Goal: Task Accomplishment & Management: Manage account settings

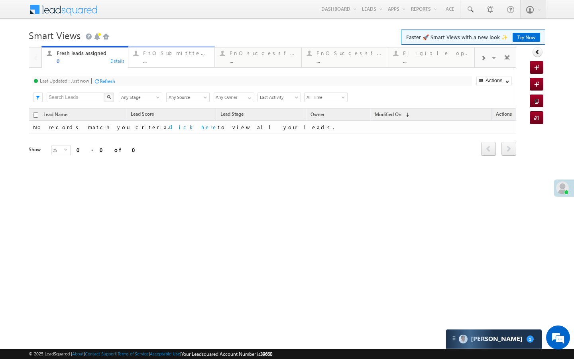
click at [173, 65] on link "FnO Submittted Leads ... Details" at bounding box center [171, 57] width 87 height 22
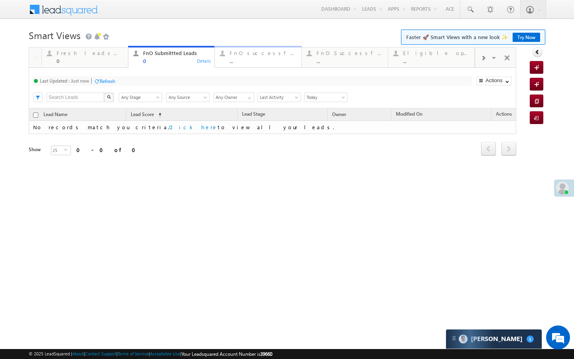
click at [257, 63] on div "..." at bounding box center [263, 61] width 67 height 6
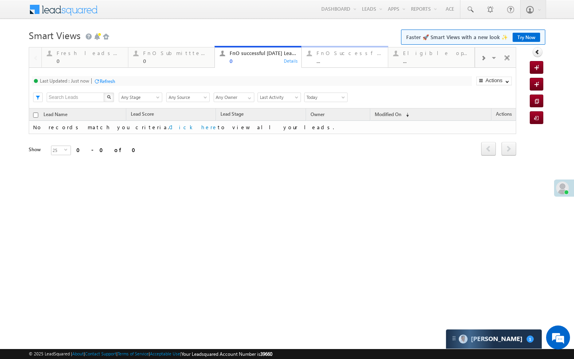
click at [335, 55] on div "FnO Successful MTD leads" at bounding box center [350, 53] width 67 height 6
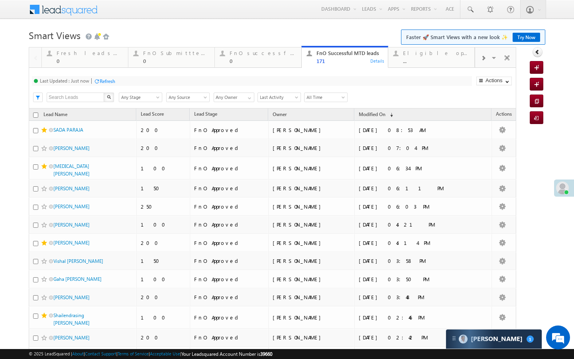
click at [480, 59] on div at bounding box center [483, 58] width 16 height 18
click at [480, 60] on div at bounding box center [483, 58] width 16 height 18
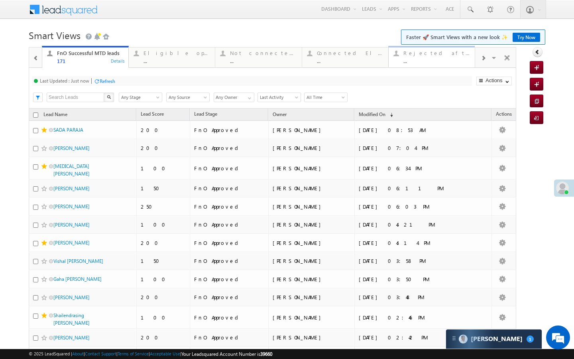
click at [447, 60] on div "..." at bounding box center [437, 61] width 67 height 6
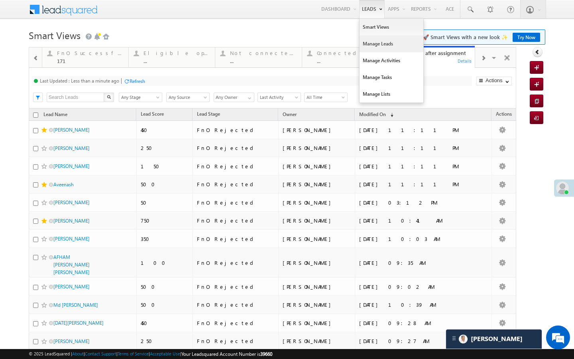
click at [368, 40] on link "Manage Leads" at bounding box center [392, 43] width 64 height 17
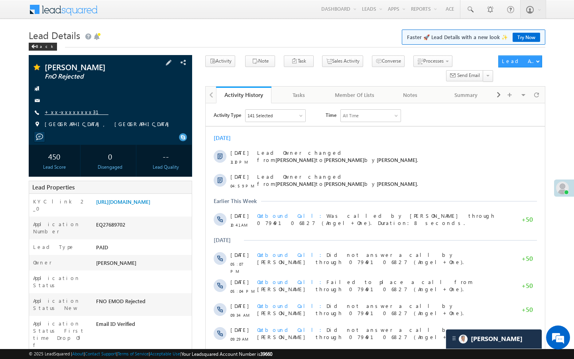
click at [65, 113] on link "+xx-xxxxxxxx31" at bounding box center [77, 111] width 64 height 7
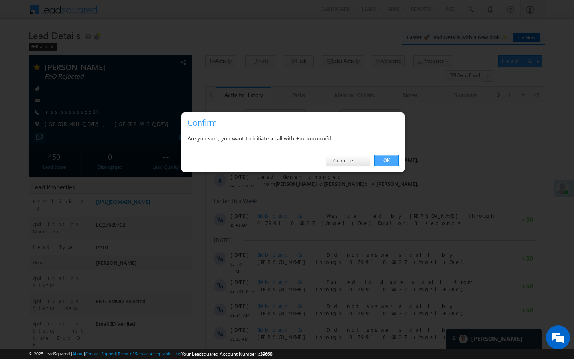
click at [396, 160] on link "OK" at bounding box center [386, 160] width 24 height 11
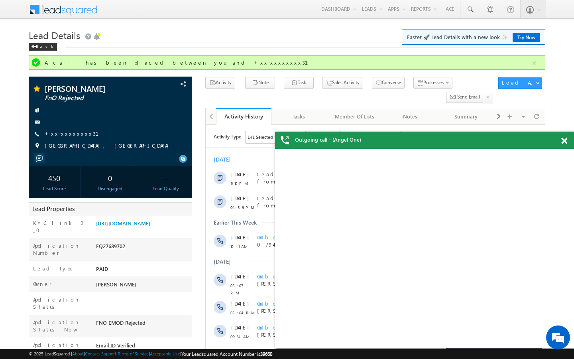
click at [564, 143] on span at bounding box center [564, 141] width 6 height 7
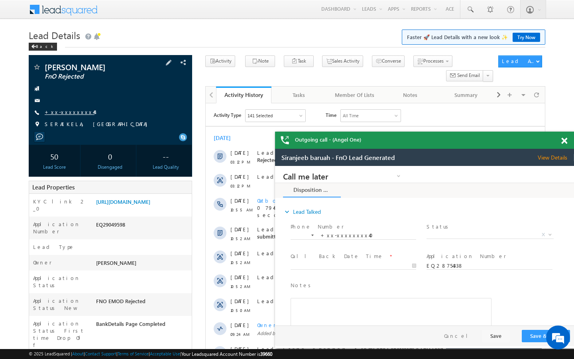
click at [63, 113] on link "+xx-xxxxxxxx44" at bounding box center [70, 111] width 50 height 7
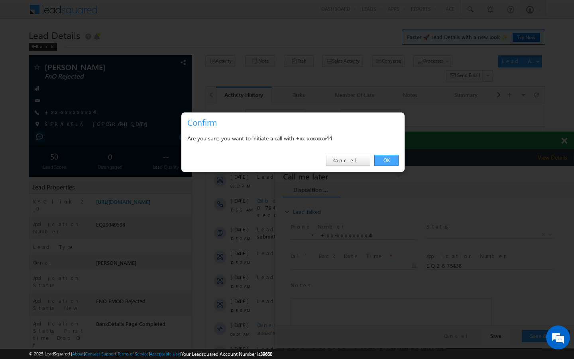
click at [393, 157] on link "OK" at bounding box center [386, 160] width 24 height 11
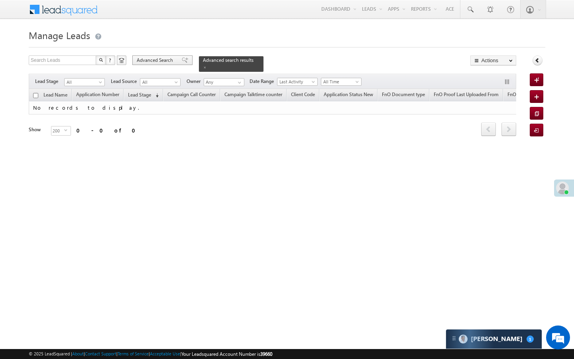
click at [160, 57] on span "Advanced Search" at bounding box center [156, 60] width 39 height 7
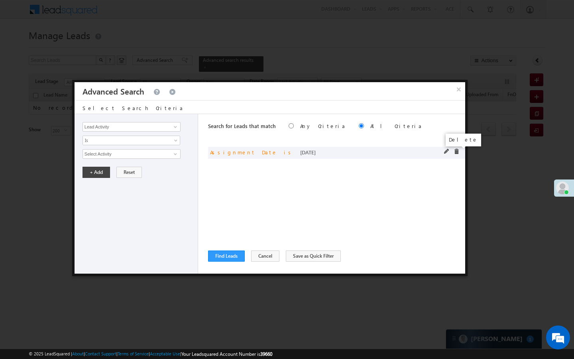
click at [456, 153] on span at bounding box center [457, 152] width 6 height 6
click at [170, 127] on link at bounding box center [174, 127] width 10 height 8
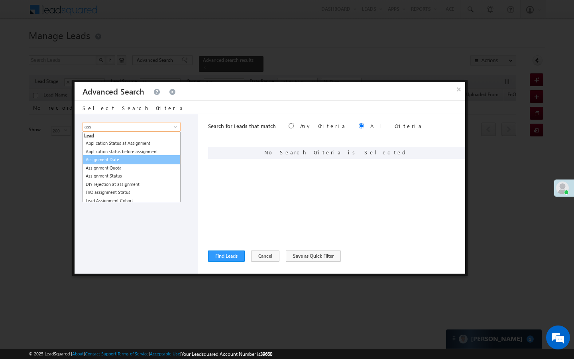
click at [122, 160] on link "Assignment Date" at bounding box center [132, 159] width 98 height 9
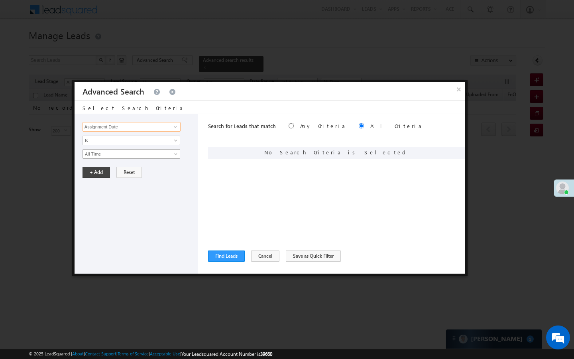
type input "Assignment Date"
click at [122, 154] on span "All Time" at bounding box center [126, 153] width 87 height 7
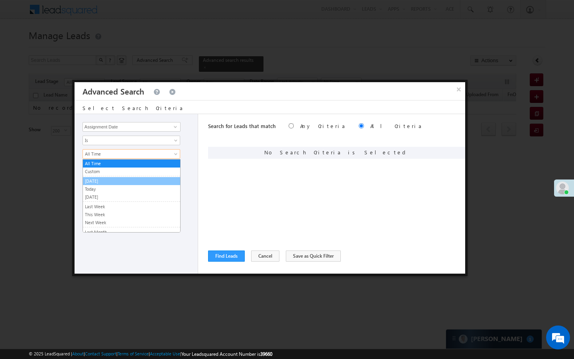
click at [109, 178] on link "[DATE]" at bounding box center [131, 180] width 97 height 7
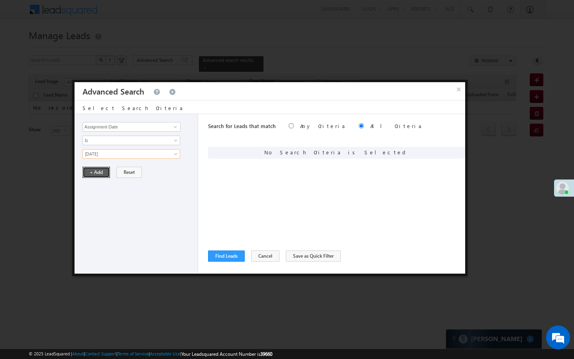
click at [105, 175] on button "+ Add" at bounding box center [97, 172] width 28 height 11
click at [231, 254] on button "Find Leads" at bounding box center [226, 255] width 37 height 11
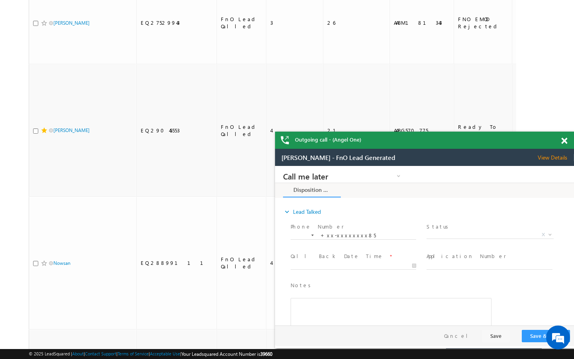
click at [565, 142] on span at bounding box center [564, 141] width 6 height 7
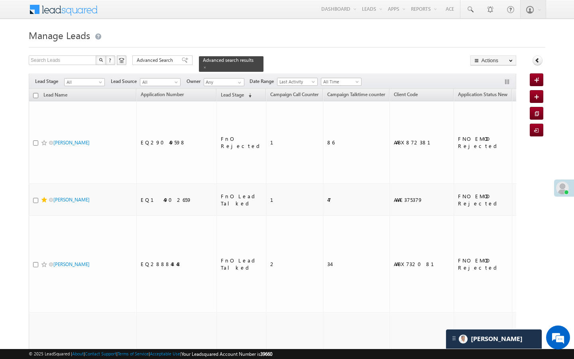
drag, startPoint x: 574, startPoint y: 301, endPoint x: 574, endPoint y: 0, distance: 301.0
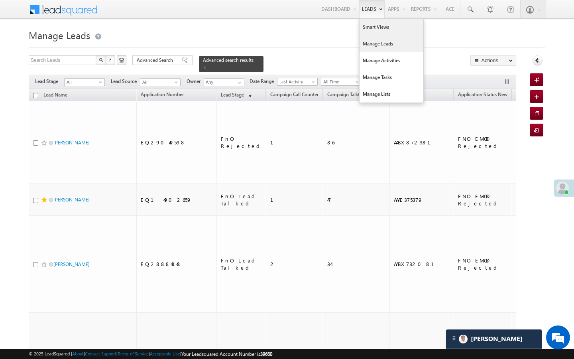
click at [365, 26] on link "Smart Views" at bounding box center [392, 27] width 64 height 17
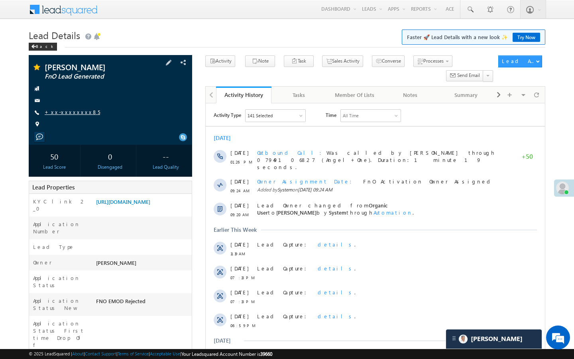
click at [72, 112] on link "+xx-xxxxxxxx85" at bounding box center [72, 111] width 55 height 7
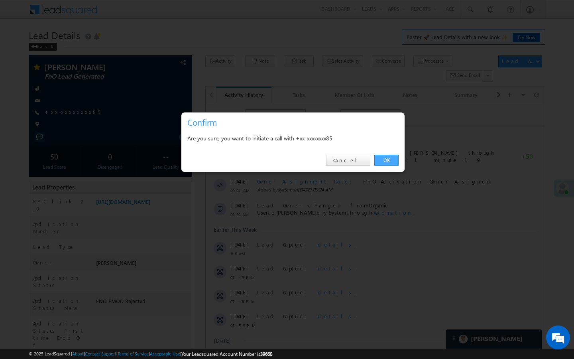
click at [392, 158] on link "OK" at bounding box center [386, 160] width 24 height 11
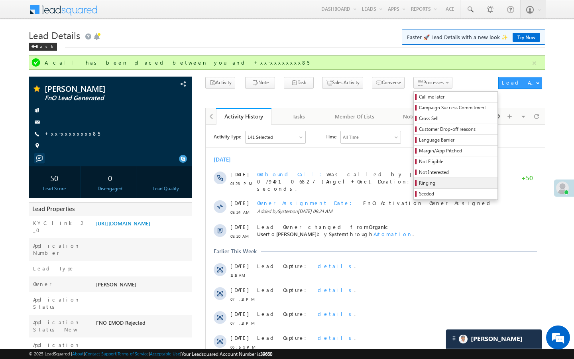
click at [419, 182] on span "Ringing" at bounding box center [457, 182] width 76 height 7
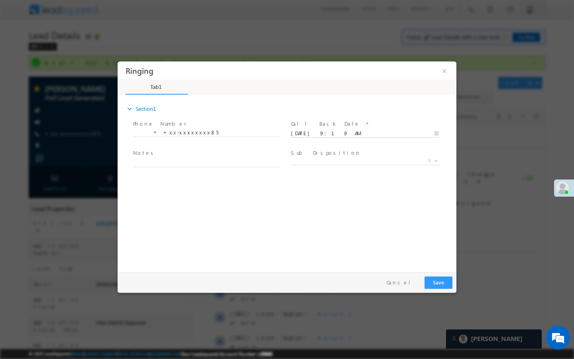
click at [379, 134] on input "[DATE] 9:19 AM" at bounding box center [365, 134] width 148 height 8
type input "[DATE] 9:19 AM"
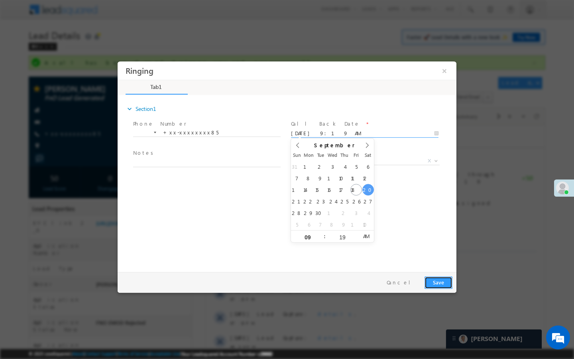
click at [449, 281] on button "Save" at bounding box center [439, 282] width 28 height 12
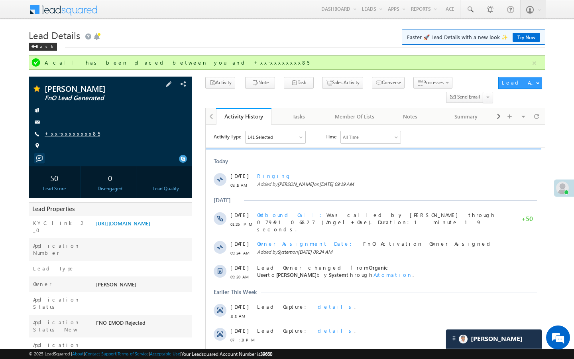
click at [69, 132] on link "+xx-xxxxxxxx85" at bounding box center [72, 133] width 55 height 7
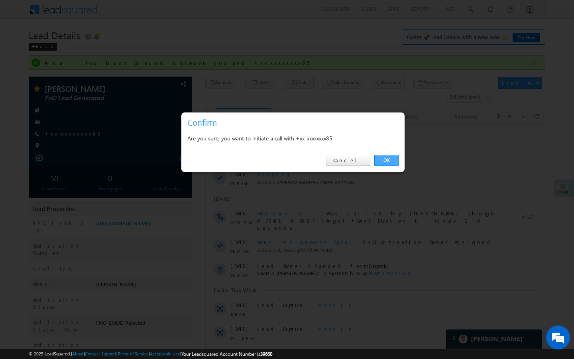
click at [385, 161] on link "OK" at bounding box center [386, 160] width 24 height 11
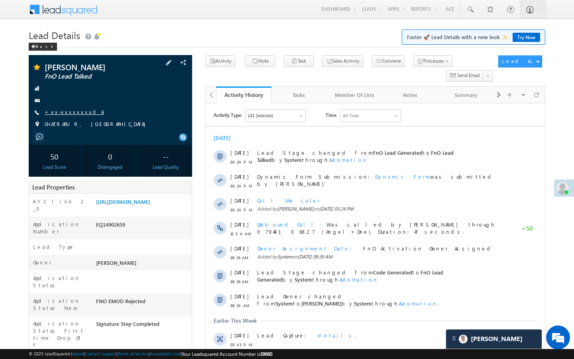
click at [69, 110] on link "+xx-xxxxxxxx06" at bounding box center [74, 111] width 59 height 7
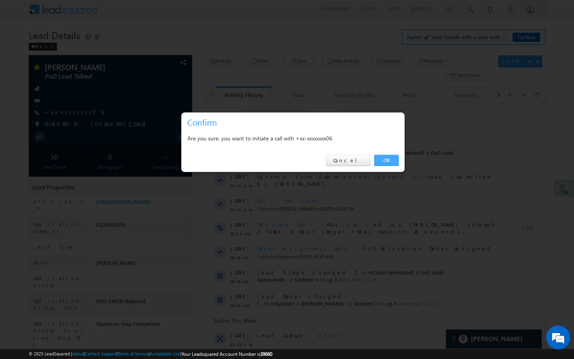
click at [388, 164] on link "OK" at bounding box center [386, 160] width 24 height 11
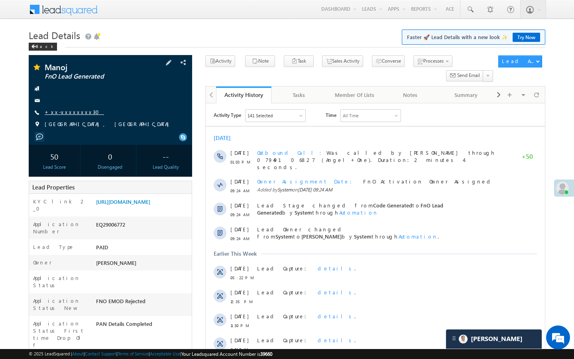
click at [68, 114] on link "+xx-xxxxxxxx30" at bounding box center [74, 111] width 59 height 7
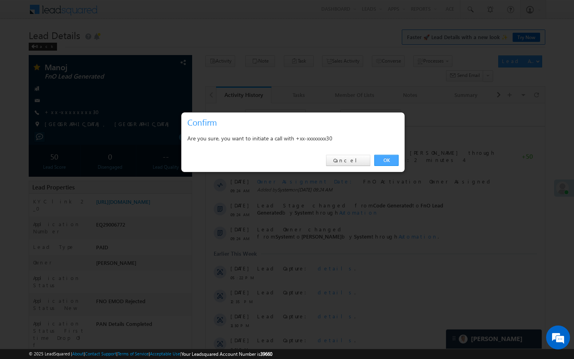
click at [390, 162] on link "OK" at bounding box center [386, 160] width 24 height 11
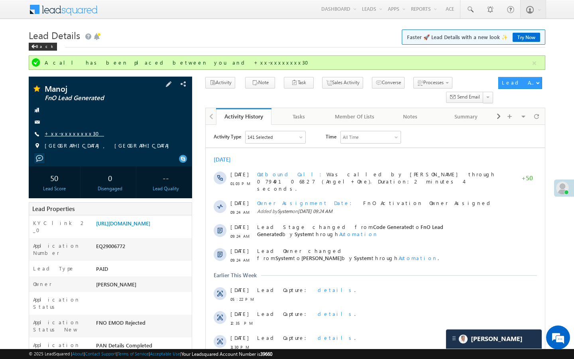
click at [78, 135] on link "+xx-xxxxxxxx30" at bounding box center [74, 133] width 59 height 7
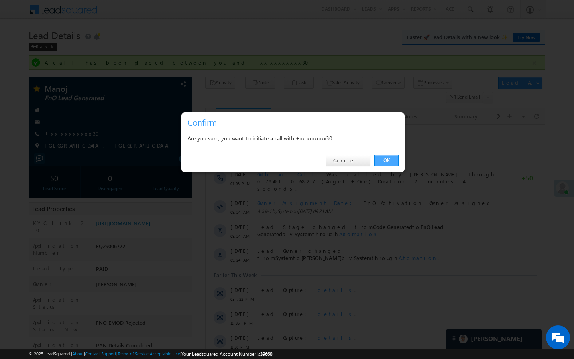
click at [395, 159] on link "OK" at bounding box center [386, 160] width 24 height 11
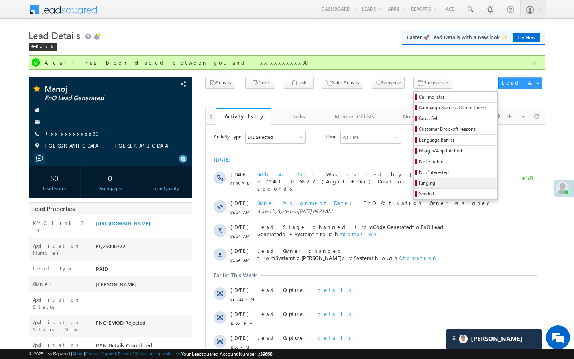
click at [419, 182] on span "Ringing" at bounding box center [457, 182] width 76 height 7
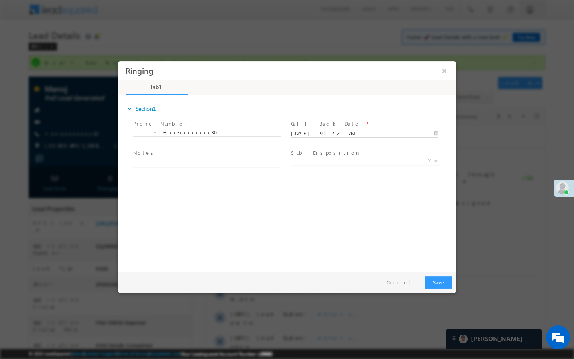
click at [381, 137] on input "09/19/25 9:22 AM" at bounding box center [365, 134] width 148 height 8
type input "09/20/25 9:22 AM"
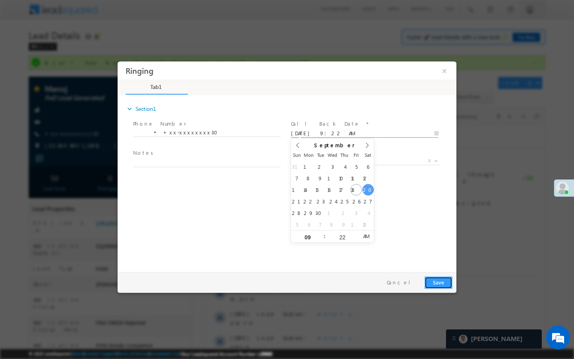
click at [438, 282] on button "Save" at bounding box center [439, 282] width 28 height 12
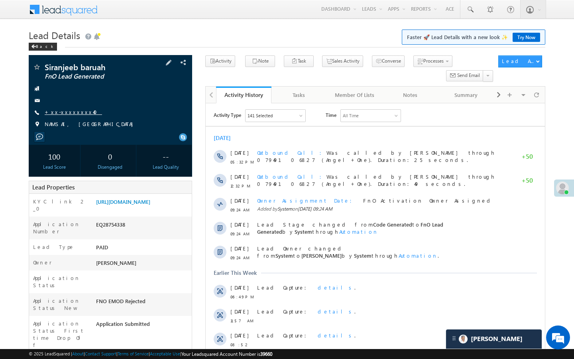
click at [66, 112] on link "+xx-xxxxxxxx40" at bounding box center [73, 111] width 57 height 7
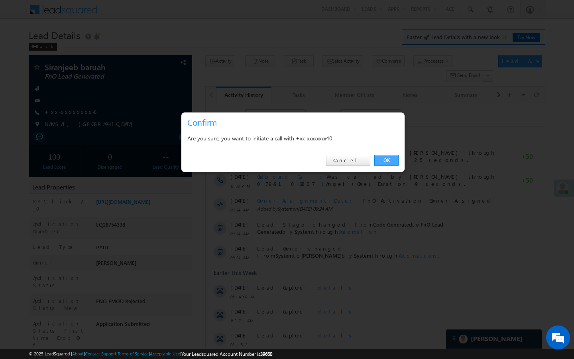
click at [380, 161] on link "OK" at bounding box center [386, 160] width 24 height 11
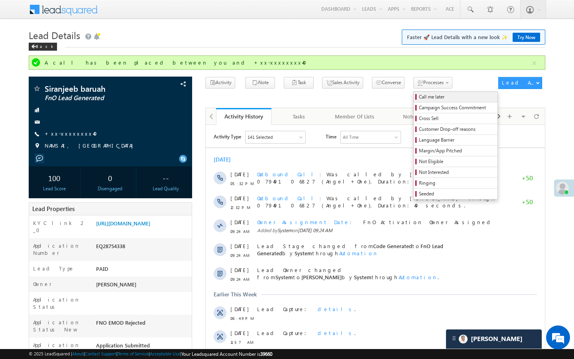
click at [419, 98] on span "Call me later" at bounding box center [457, 96] width 76 height 7
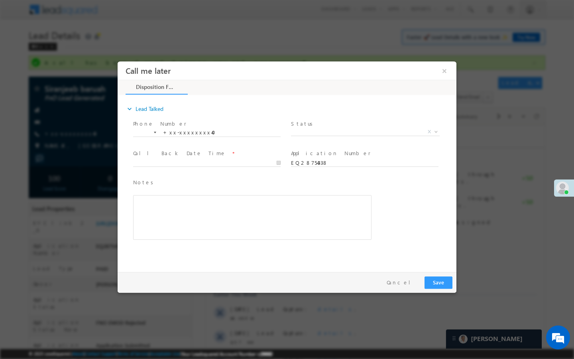
click at [390, 136] on span "Pitch Done Pitch Not Done No-Disposition Document not available Agreed for Proc…" at bounding box center [368, 133] width 155 height 10
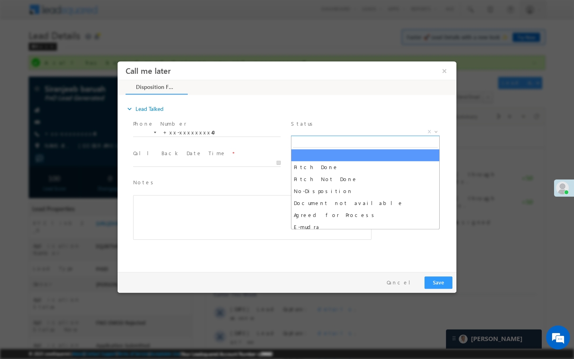
click at [379, 132] on span "X" at bounding box center [365, 132] width 149 height 8
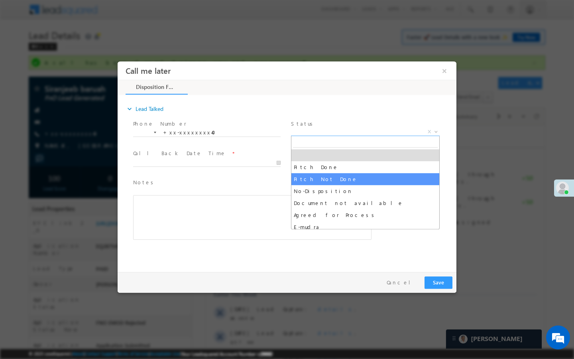
select select "Pitch Not Done"
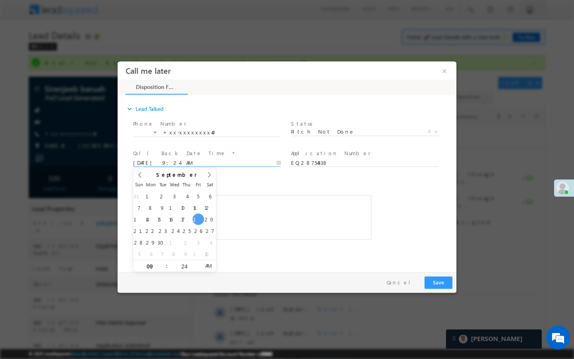
click at [249, 164] on input "09/19/25 9:24 AM" at bounding box center [207, 163] width 148 height 8
type input "09/20/25 9:24 AM"
click at [439, 285] on button "Save" at bounding box center [439, 282] width 28 height 12
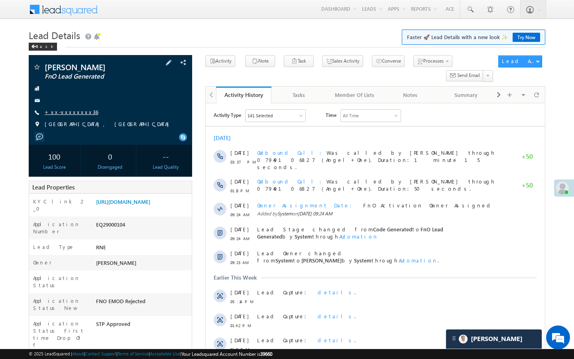
click at [69, 114] on link "+xx-xxxxxxxx36" at bounding box center [71, 111] width 53 height 7
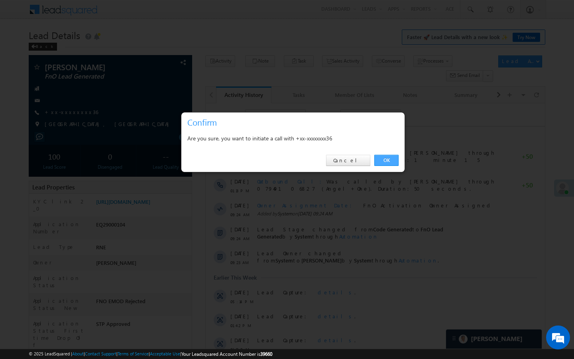
click at [392, 162] on link "OK" at bounding box center [386, 160] width 24 height 11
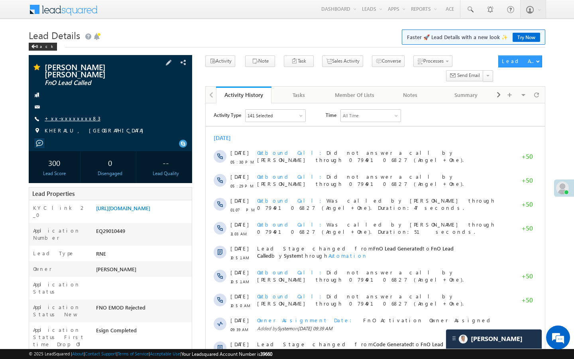
click at [68, 120] on link "+xx-xxxxxxxx83" at bounding box center [73, 118] width 56 height 7
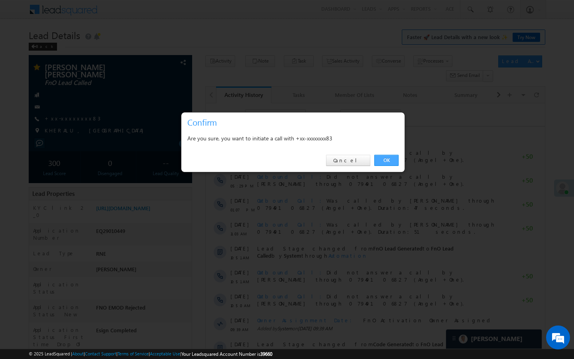
click at [390, 163] on link "OK" at bounding box center [386, 160] width 24 height 11
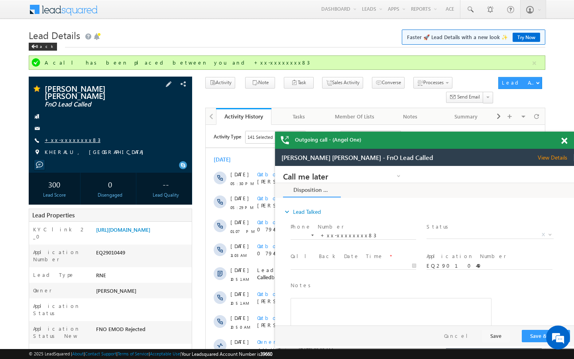
click at [67, 138] on link "+xx-xxxxxxxx83" at bounding box center [73, 139] width 56 height 7
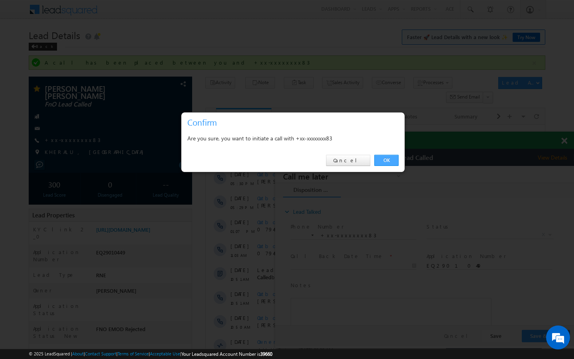
click at [390, 163] on link "OK" at bounding box center [386, 160] width 24 height 11
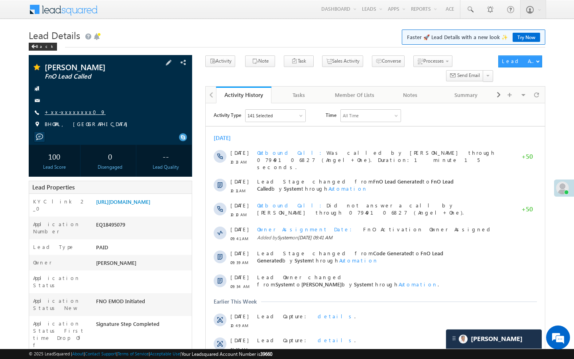
click at [75, 111] on link "+xx-xxxxxxxx09" at bounding box center [75, 111] width 61 height 7
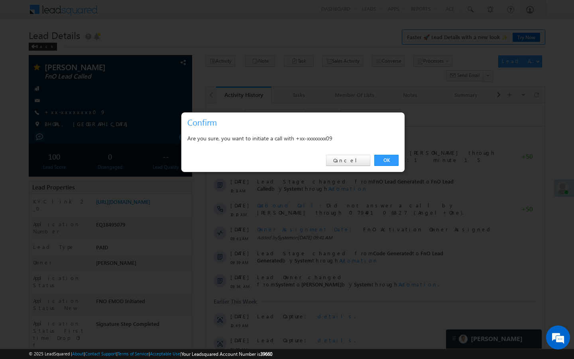
click at [384, 168] on div "OK Cancel" at bounding box center [292, 160] width 223 height 23
click at [384, 166] on div "OK Cancel" at bounding box center [292, 160] width 223 height 23
click at [391, 157] on link "OK" at bounding box center [386, 160] width 24 height 11
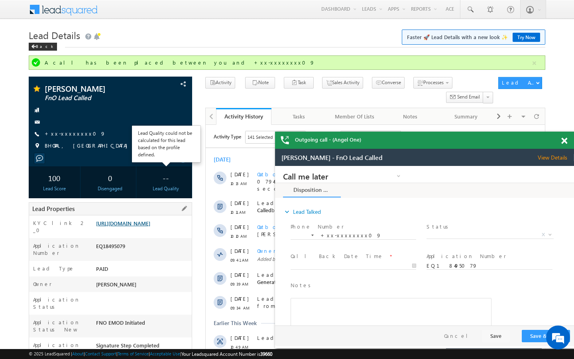
click at [150, 226] on link "https://angelbroking1-pk3em7sa.customui-test.leadsquared.com?leadId=5fb8ff52-e2…" at bounding box center [123, 223] width 54 height 7
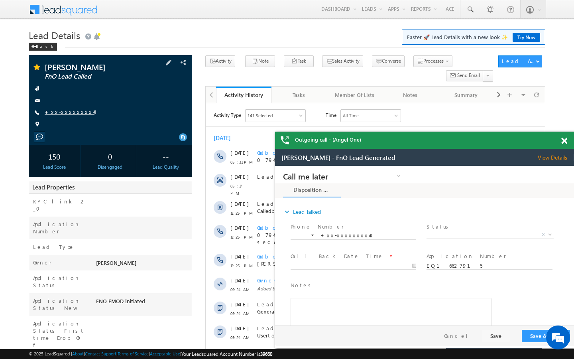
click at [67, 115] on link "+xx-xxxxxxxx44" at bounding box center [70, 111] width 50 height 7
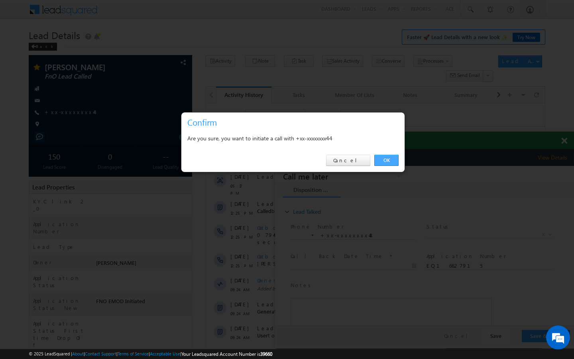
click at [389, 162] on link "OK" at bounding box center [386, 160] width 24 height 11
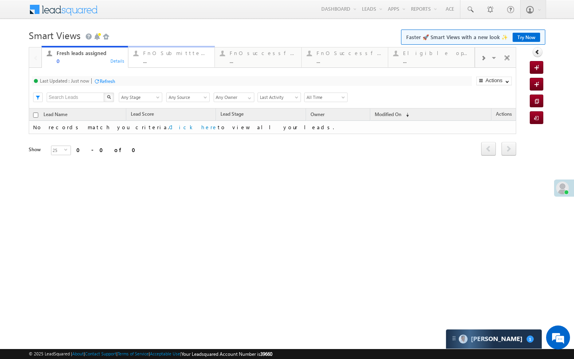
click at [161, 60] on div "..." at bounding box center [176, 61] width 67 height 6
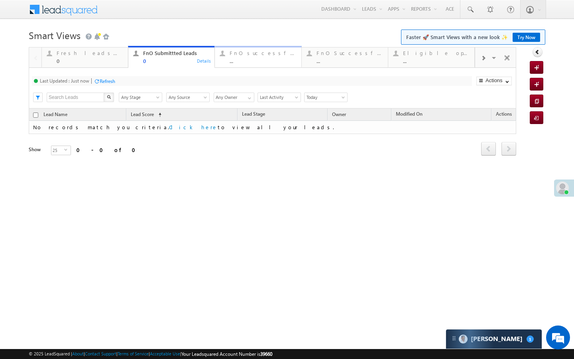
click at [241, 59] on div "..." at bounding box center [263, 61] width 67 height 6
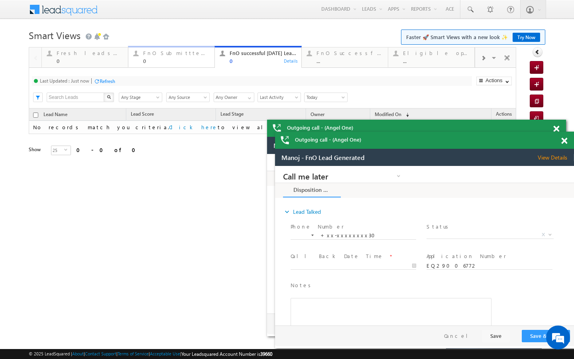
click at [181, 54] on div "FnO Submittted Leads" at bounding box center [176, 53] width 67 height 6
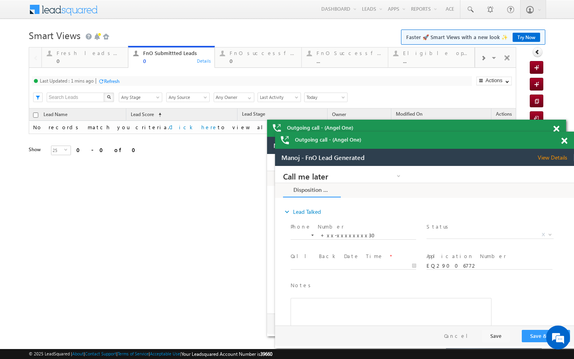
click at [114, 82] on div "Refresh" at bounding box center [112, 81] width 16 height 6
click at [122, 60] on div "0" at bounding box center [90, 61] width 67 height 6
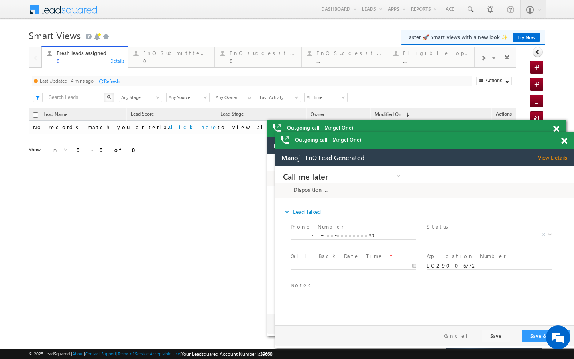
click at [116, 80] on div "Refresh" at bounding box center [112, 81] width 16 height 6
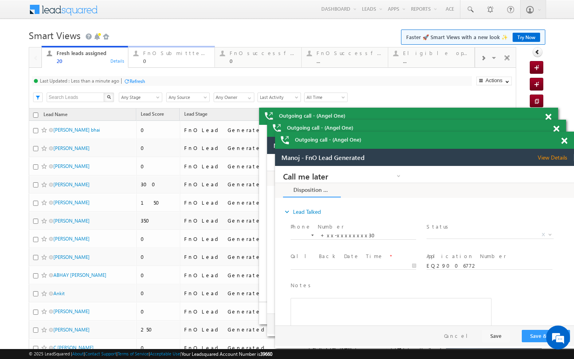
drag, startPoint x: 167, startPoint y: 59, endPoint x: 132, endPoint y: 83, distance: 42.0
click at [167, 59] on div "0" at bounding box center [176, 61] width 67 height 6
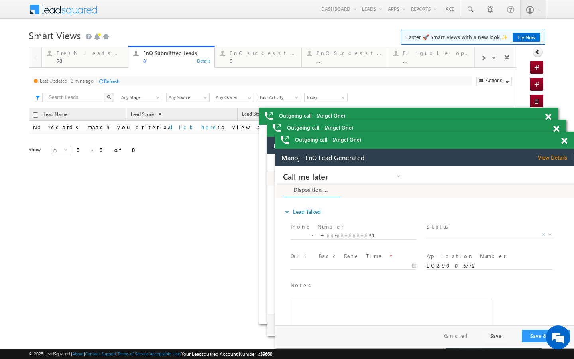
click at [122, 81] on div "Last Updated : 3 mins ago Refresh Refreshing..." at bounding box center [252, 81] width 440 height 10
click at [116, 81] on div "Refresh" at bounding box center [112, 81] width 16 height 6
click at [121, 47] on div "Fresh leads assigned 20 Details FnO Submittted Leads 0 Details FnO successful t…" at bounding box center [257, 56] width 433 height 22
click at [122, 63] on div "20" at bounding box center [90, 61] width 67 height 6
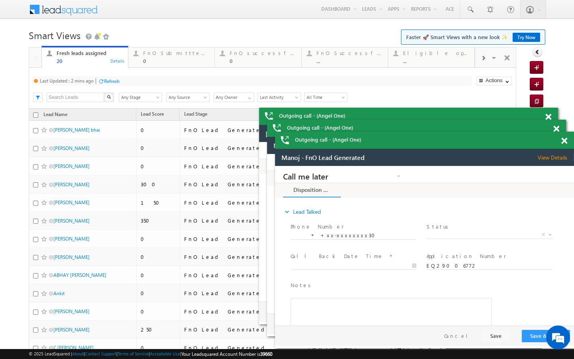
click at [118, 84] on div "Refresh" at bounding box center [112, 81] width 16 height 6
drag, startPoint x: 151, startPoint y: 61, endPoint x: 132, endPoint y: 84, distance: 30.3
click at [151, 61] on div "0" at bounding box center [176, 61] width 67 height 6
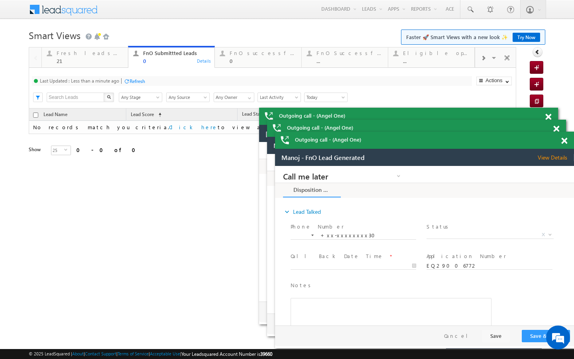
click at [123, 82] on div "Last Updated : Less than a minute ago Refresh Refreshing..." at bounding box center [252, 81] width 440 height 10
click at [140, 77] on div "Last Updated : Less than a minute ago Refresh Refreshing..." at bounding box center [252, 81] width 440 height 10
click at [140, 79] on div "Refresh" at bounding box center [138, 81] width 16 height 6
click at [108, 62] on div "21" at bounding box center [90, 61] width 67 height 6
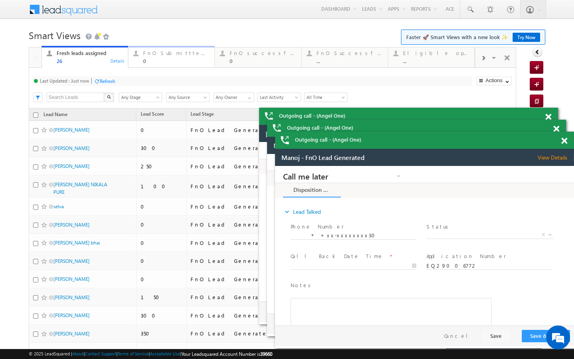
click at [169, 65] on link "FnO Submittted Leads 0 Details" at bounding box center [171, 57] width 87 height 22
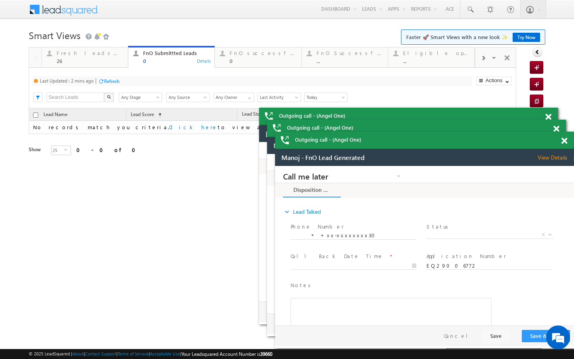
click at [111, 81] on div "Refresh" at bounding box center [112, 81] width 16 height 6
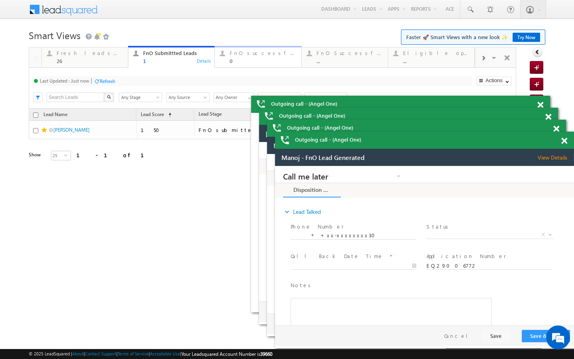
click at [240, 57] on div "FnO successful today Leads 0" at bounding box center [263, 56] width 67 height 16
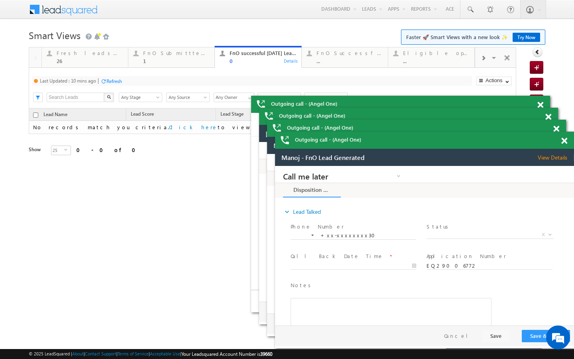
click at [114, 85] on div "Refresh" at bounding box center [111, 81] width 22 height 8
click at [110, 68] on div "Last Updated : Less than a minute ago Refresh Refreshing... Search X Lead Stage…" at bounding box center [273, 88] width 488 height 41
click at [108, 63] on div "26" at bounding box center [90, 61] width 67 height 6
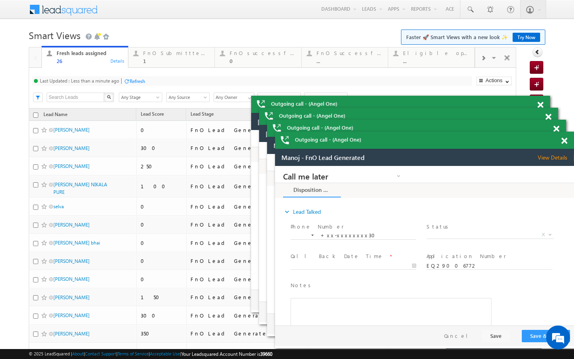
click at [129, 84] on div "Refresh" at bounding box center [135, 81] width 22 height 8
click at [169, 57] on div "FnO Submittted Leads 1" at bounding box center [176, 56] width 67 height 16
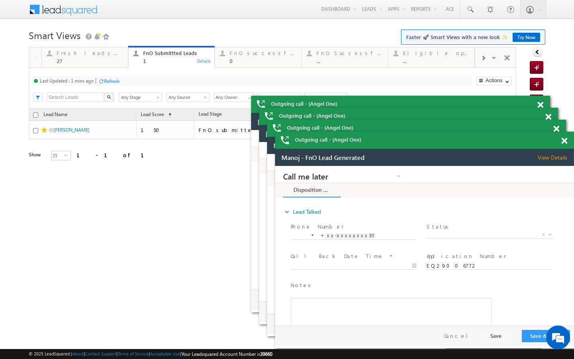
click at [108, 81] on div "Refresh" at bounding box center [112, 81] width 16 height 6
drag, startPoint x: 243, startPoint y: 54, endPoint x: 225, endPoint y: 58, distance: 18.5
click at [243, 54] on div "FnO successful today Leads" at bounding box center [263, 53] width 67 height 6
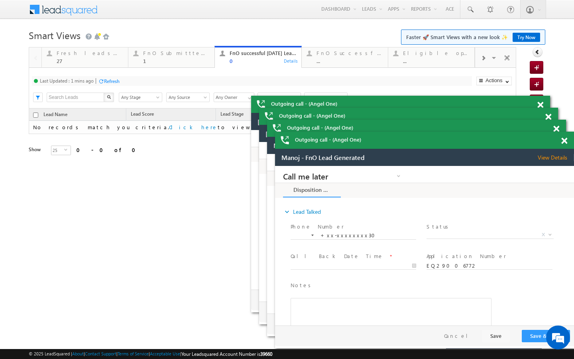
click at [111, 83] on div "Refresh" at bounding box center [112, 81] width 16 height 6
drag, startPoint x: 113, startPoint y: 66, endPoint x: 129, endPoint y: 85, distance: 24.9
click at [113, 66] on link "Fresh leads assigned 27 Details" at bounding box center [84, 57] width 87 height 22
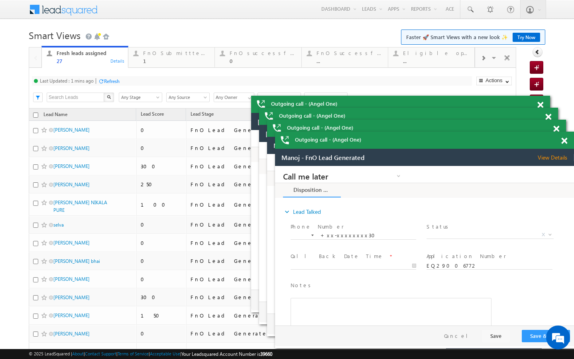
click at [118, 82] on div "Refresh" at bounding box center [112, 81] width 16 height 6
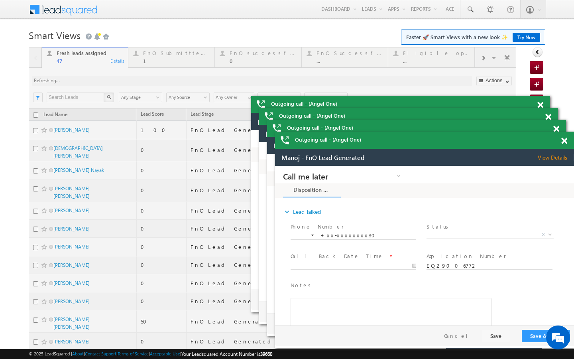
click at [149, 59] on div at bounding box center [273, 338] width 488 height 583
click at [144, 67] on div at bounding box center [273, 338] width 488 height 583
click at [148, 61] on div at bounding box center [273, 338] width 488 height 583
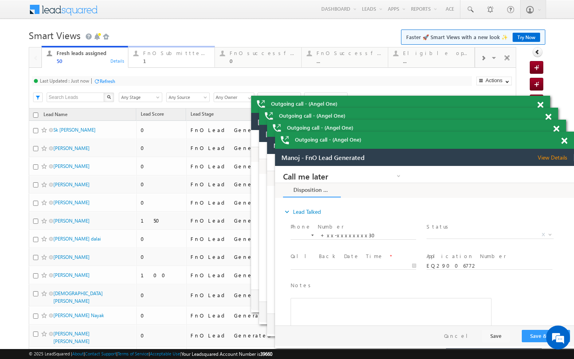
click at [154, 63] on div "1" at bounding box center [176, 61] width 67 height 6
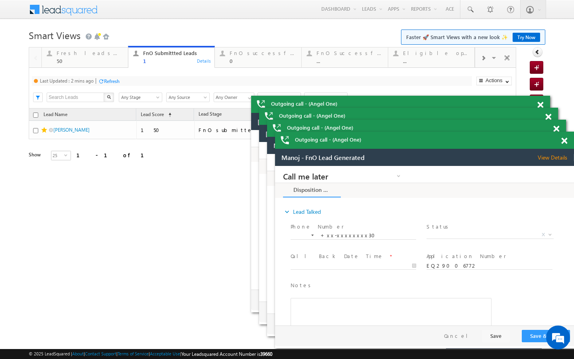
click at [113, 84] on div "Refresh" at bounding box center [112, 81] width 16 height 6
click at [97, 68] on div "Last Updated : Just now Refresh Refreshing... Search X Lead Stage Any Stage Any…" at bounding box center [273, 88] width 488 height 41
click at [97, 67] on link "Fresh leads assigned 50 Details" at bounding box center [84, 57] width 87 height 22
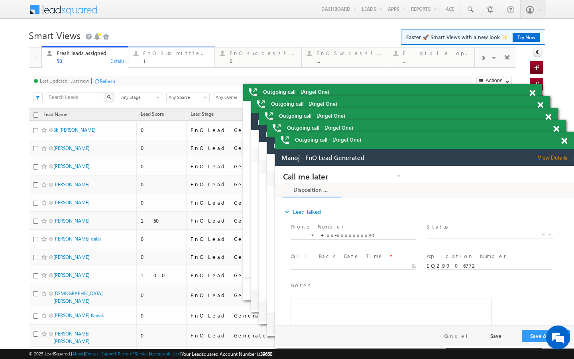
click at [143, 59] on div "1" at bounding box center [176, 61] width 67 height 6
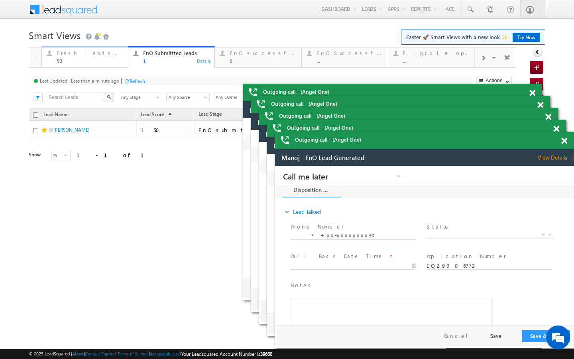
click at [113, 60] on div "50" at bounding box center [90, 61] width 67 height 6
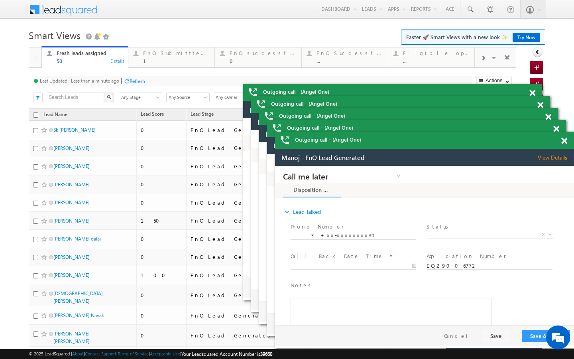
click at [128, 82] on div at bounding box center [127, 81] width 6 height 6
click at [179, 67] on link "FnO Submittted Leads 1 Details" at bounding box center [171, 57] width 87 height 22
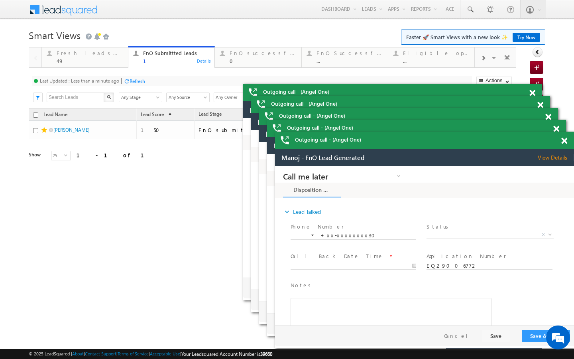
click at [132, 79] on div "Refresh" at bounding box center [138, 81] width 16 height 6
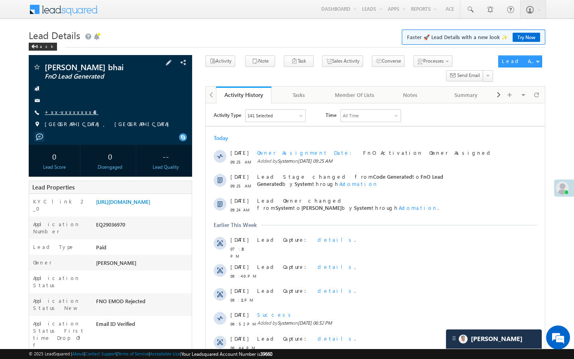
click at [70, 112] on link "+xx-xxxxxxxx48" at bounding box center [72, 111] width 54 height 7
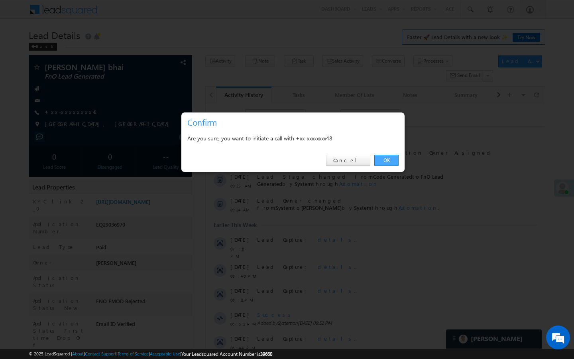
click at [384, 161] on link "OK" at bounding box center [386, 160] width 24 height 11
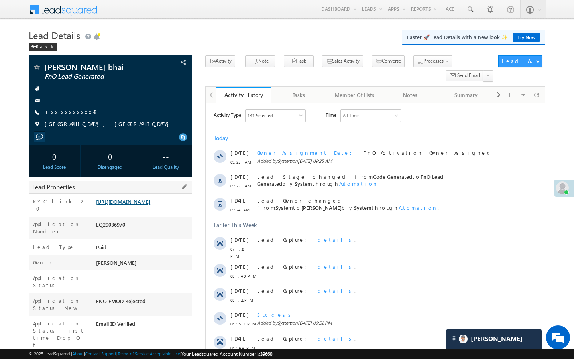
click at [133, 205] on link "[URL][DOMAIN_NAME]" at bounding box center [123, 201] width 54 height 7
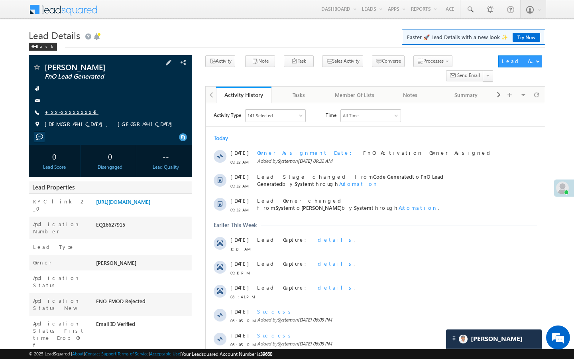
click at [66, 111] on link "+xx-xxxxxxxx48" at bounding box center [72, 111] width 54 height 7
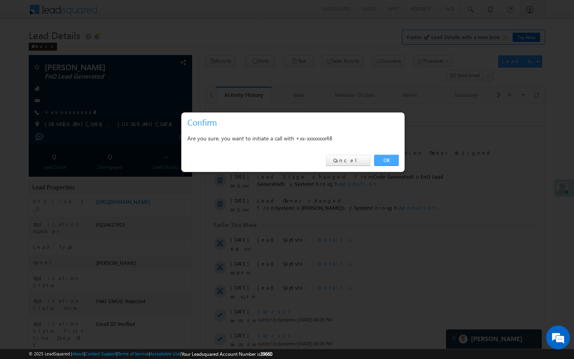
click at [392, 159] on link "OK" at bounding box center [386, 160] width 24 height 11
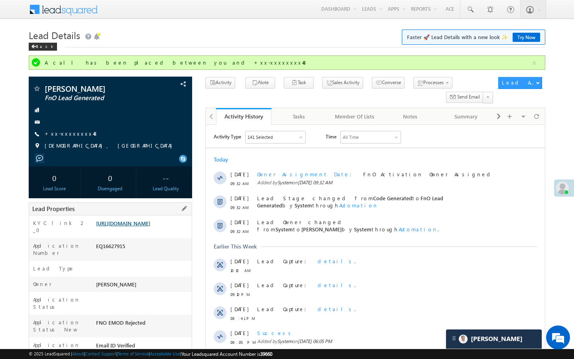
click at [134, 226] on link "[URL][DOMAIN_NAME]" at bounding box center [123, 223] width 54 height 7
click at [71, 132] on link "+xx-xxxxxxxx48" at bounding box center [72, 133] width 54 height 7
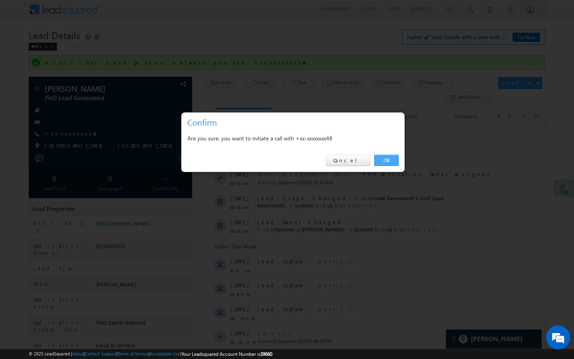
click at [384, 161] on link "OK" at bounding box center [386, 160] width 24 height 11
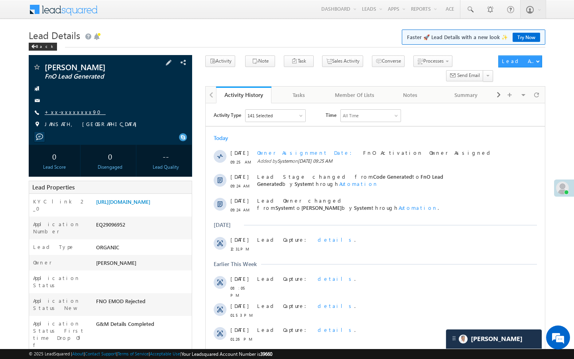
click at [79, 110] on link "+xx-xxxxxxxx90" at bounding box center [75, 111] width 61 height 7
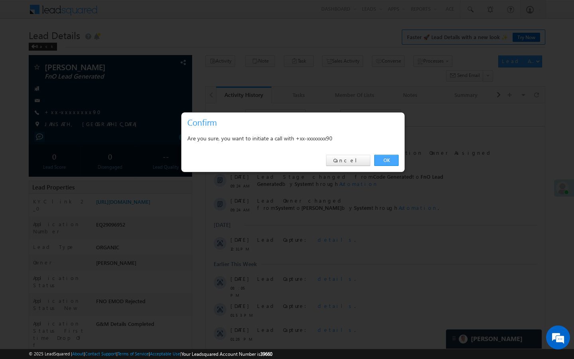
click at [383, 157] on link "OK" at bounding box center [386, 160] width 24 height 11
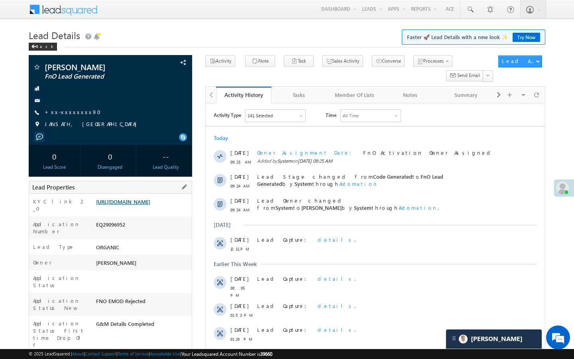
click at [150, 205] on link "[URL][DOMAIN_NAME]" at bounding box center [123, 201] width 54 height 7
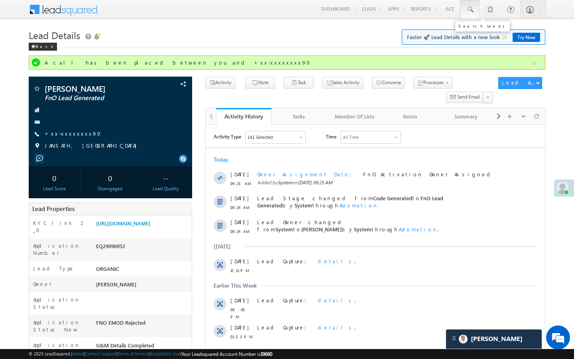
click at [469, 10] on span at bounding box center [470, 10] width 8 height 8
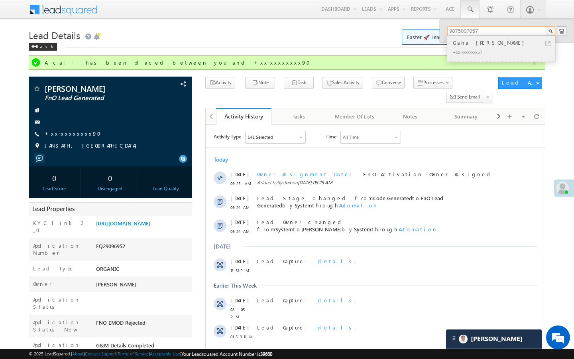
type input "9875007057"
click at [549, 43] on link at bounding box center [548, 44] width 6 height 6
drag, startPoint x: 40, startPoint y: 87, endPoint x: 37, endPoint y: 91, distance: 5.1
click at [37, 87] on div "Star Lead" at bounding box center [49, 81] width 45 height 14
click at [36, 90] on span at bounding box center [37, 89] width 8 height 8
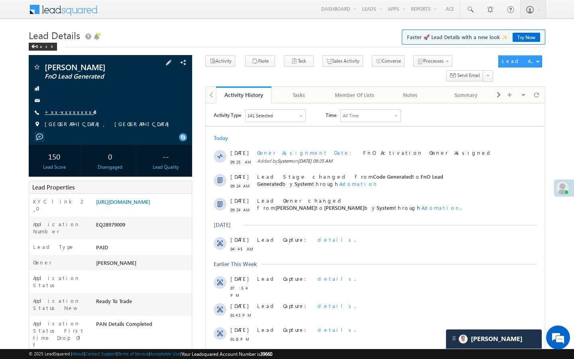
click at [73, 111] on link "+xx-xxxxxxxx44" at bounding box center [70, 111] width 50 height 7
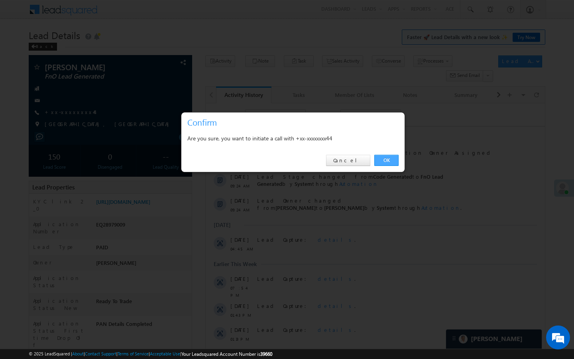
click at [388, 159] on link "OK" at bounding box center [386, 160] width 24 height 11
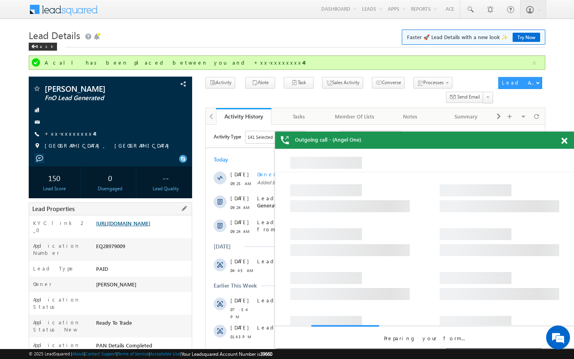
click at [150, 221] on link "https://angelbroking1-pk3em7sa.customui-test.leadsquared.com?leadId=57c115a9-14…" at bounding box center [123, 223] width 54 height 7
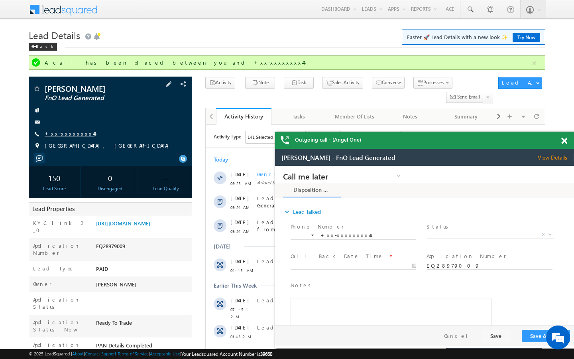
click at [68, 131] on link "+xx-xxxxxxxx44" at bounding box center [70, 133] width 50 height 7
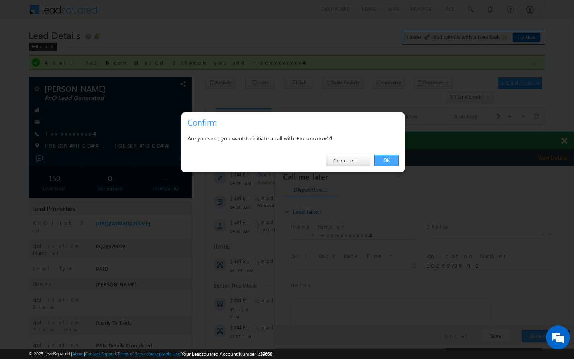
click at [390, 157] on link "OK" at bounding box center [386, 160] width 24 height 11
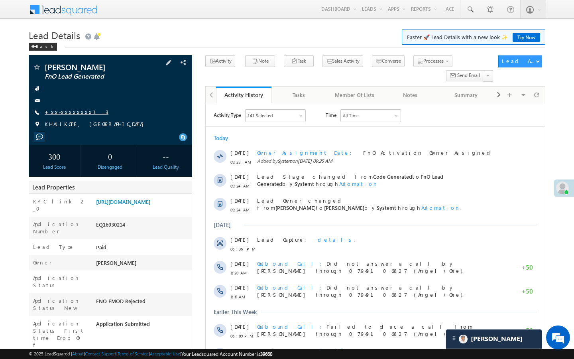
click at [63, 110] on link "+xx-xxxxxxxx13" at bounding box center [77, 111] width 64 height 7
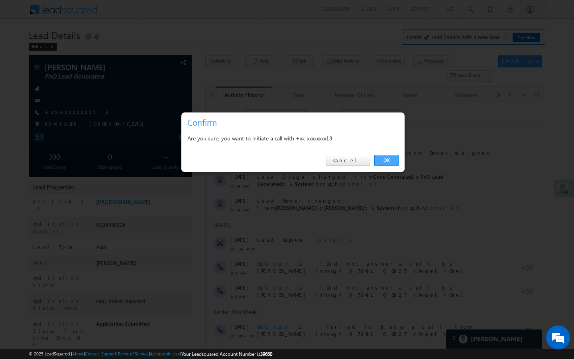
click at [390, 161] on link "OK" at bounding box center [386, 160] width 24 height 11
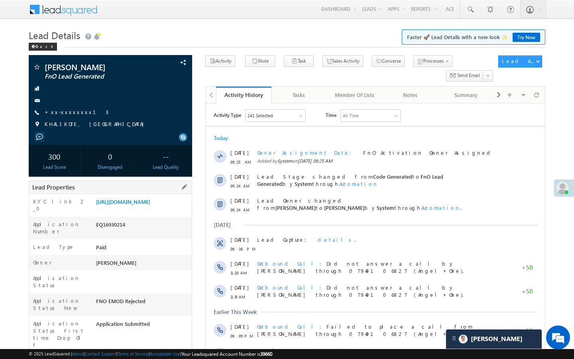
click at [142, 209] on div "[URL][DOMAIN_NAME]" at bounding box center [143, 203] width 98 height 11
click at [150, 203] on link "[URL][DOMAIN_NAME]" at bounding box center [123, 201] width 54 height 7
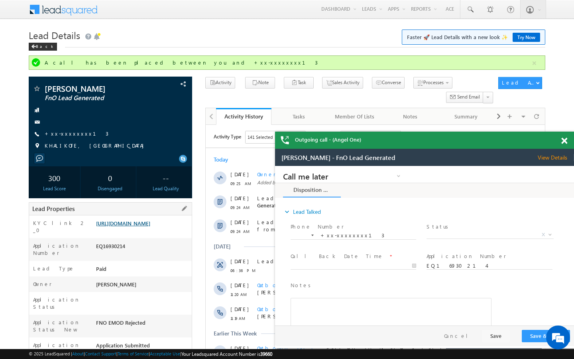
click at [150, 226] on link "[URL][DOMAIN_NAME]" at bounding box center [123, 223] width 54 height 7
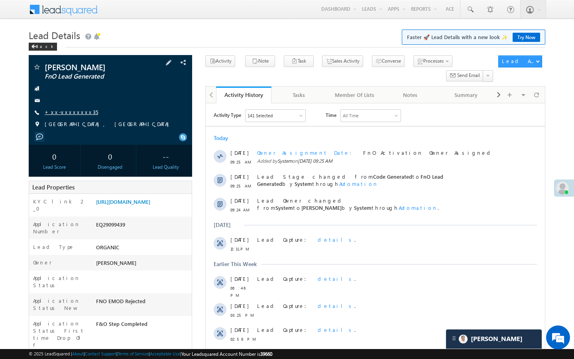
click at [67, 112] on link "+xx-xxxxxxxx35" at bounding box center [71, 111] width 53 height 7
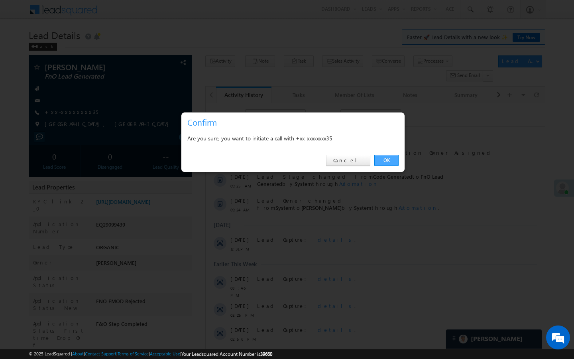
click at [386, 162] on link "OK" at bounding box center [386, 160] width 24 height 11
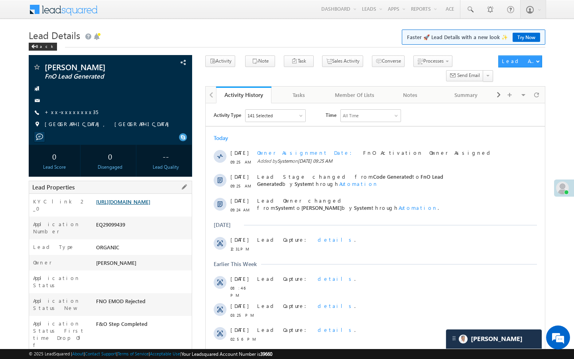
click at [142, 205] on link "[URL][DOMAIN_NAME]" at bounding box center [123, 201] width 54 height 7
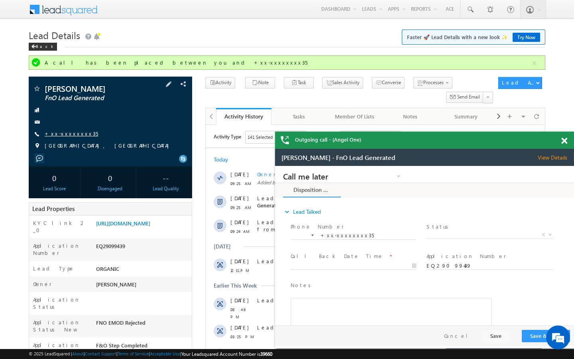
click at [69, 136] on link "+xx-xxxxxxxx35" at bounding box center [71, 133] width 53 height 7
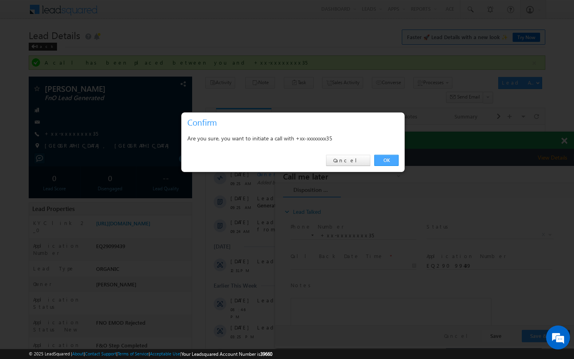
click at [386, 158] on link "OK" at bounding box center [386, 160] width 24 height 11
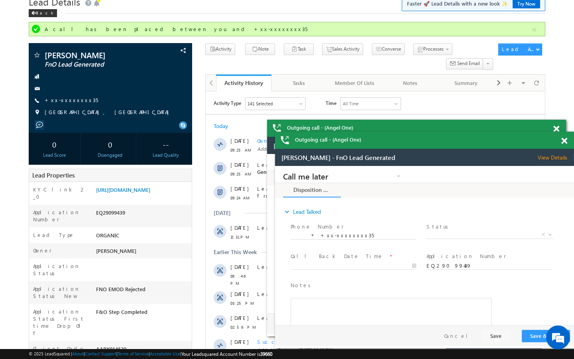
scroll to position [16, 0]
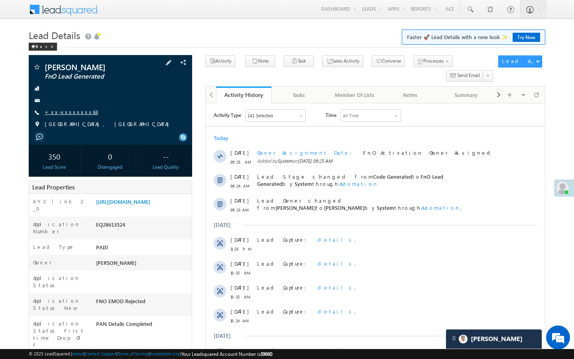
click at [69, 113] on link "+xx-xxxxxxxx63" at bounding box center [71, 111] width 53 height 7
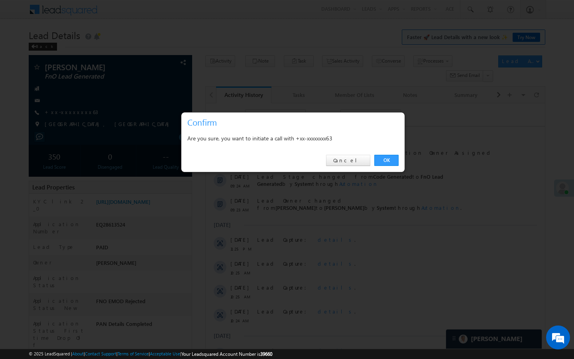
click at [392, 150] on div "OK Cancel" at bounding box center [292, 160] width 223 height 23
drag, startPoint x: 391, startPoint y: 155, endPoint x: 185, endPoint y: 65, distance: 224.3
click at [391, 155] on link "OK" at bounding box center [386, 160] width 24 height 11
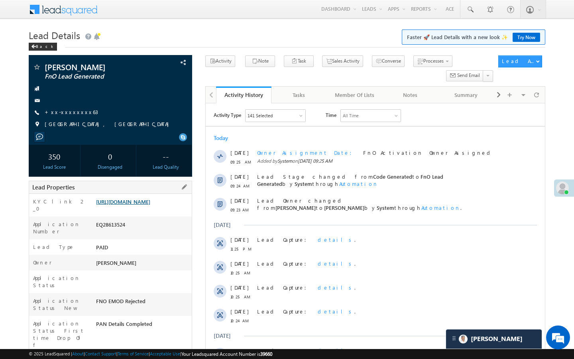
click at [150, 205] on link "[URL][DOMAIN_NAME]" at bounding box center [123, 201] width 54 height 7
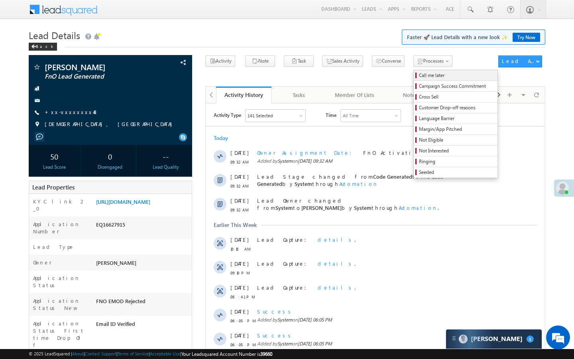
click at [419, 78] on span "Call me later" at bounding box center [457, 75] width 76 height 7
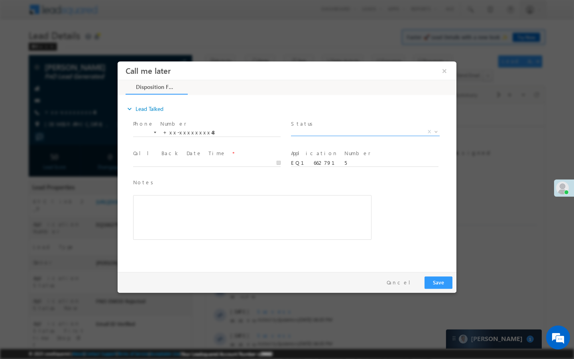
click at [359, 130] on span "X" at bounding box center [365, 132] width 149 height 8
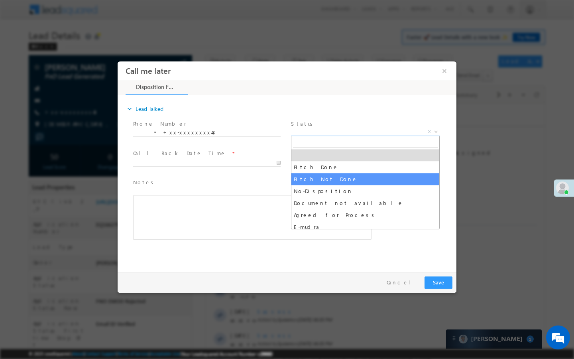
select select "Pitch Not Done"
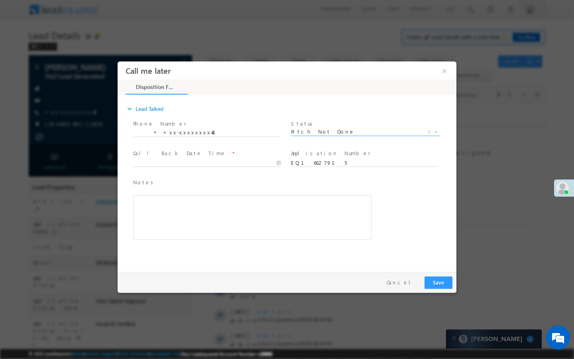
type input "09/19/25 9:38 AM"
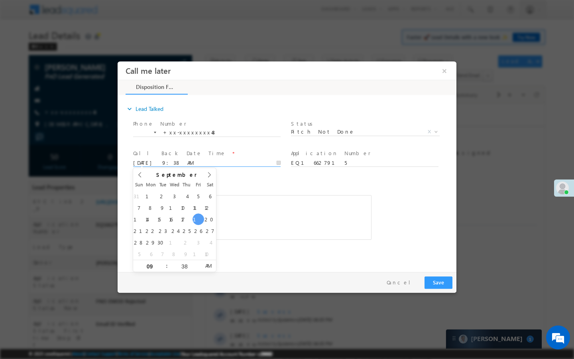
click at [262, 161] on input "09/19/25 9:38 AM" at bounding box center [207, 163] width 148 height 8
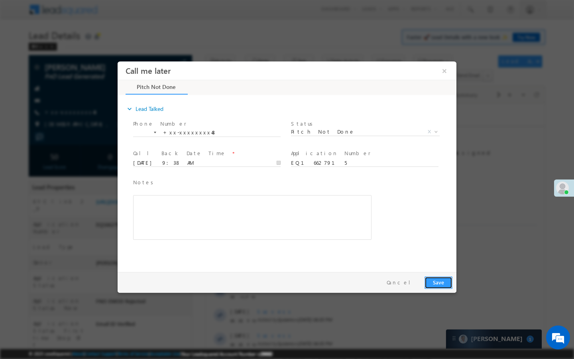
click at [442, 276] on button "Save" at bounding box center [439, 282] width 28 height 12
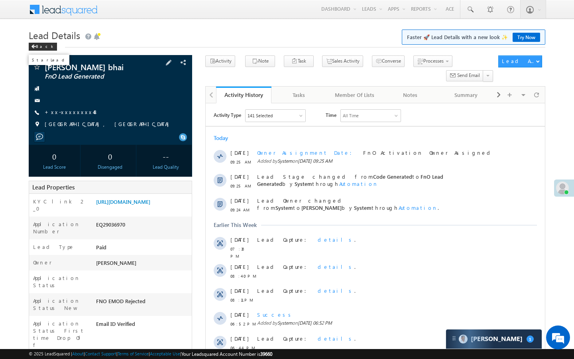
click at [35, 69] on span at bounding box center [37, 68] width 8 height 8
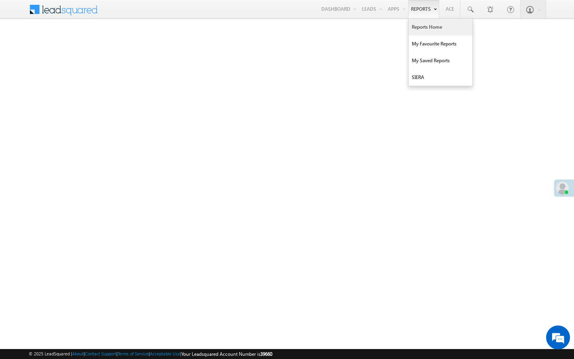
click at [419, 28] on link "Reports Home" at bounding box center [441, 27] width 64 height 17
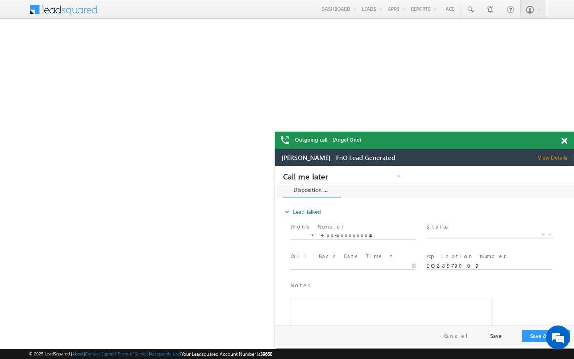
click at [564, 141] on span at bounding box center [564, 141] width 6 height 7
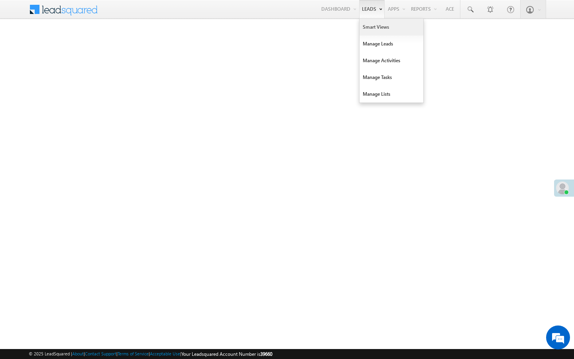
click at [366, 26] on link "Smart Views" at bounding box center [392, 27] width 64 height 17
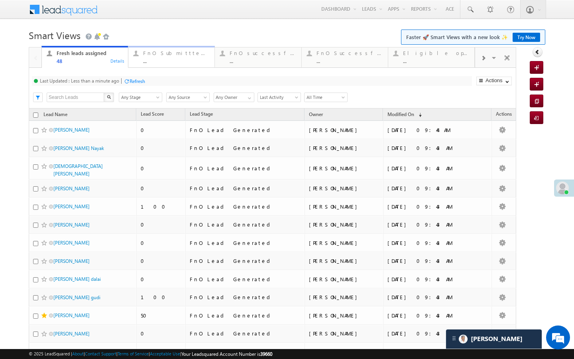
click at [152, 61] on div "..." at bounding box center [176, 61] width 67 height 6
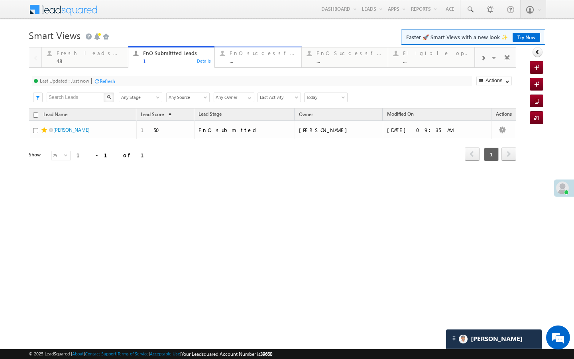
click at [227, 58] on div "FnO successful today Leads ... Details" at bounding box center [258, 56] width 85 height 16
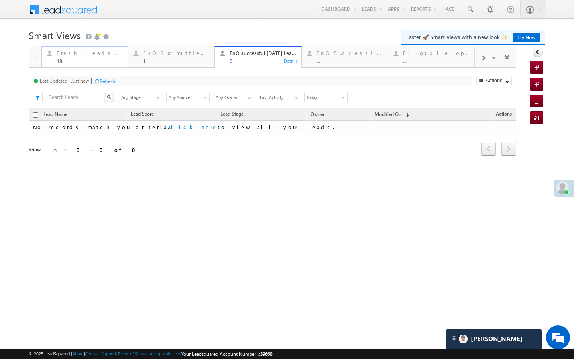
click at [96, 63] on div "48" at bounding box center [90, 61] width 67 height 6
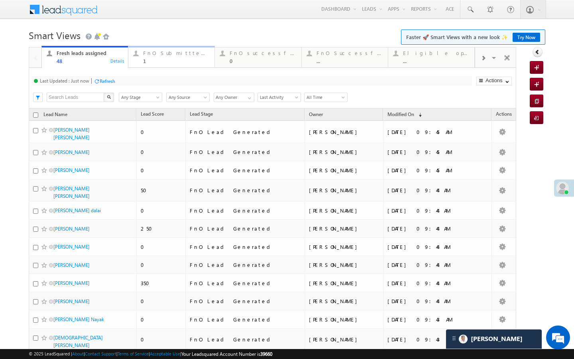
drag, startPoint x: 165, startPoint y: 61, endPoint x: 114, endPoint y: 86, distance: 57.6
click at [165, 61] on div "1" at bounding box center [176, 61] width 67 height 6
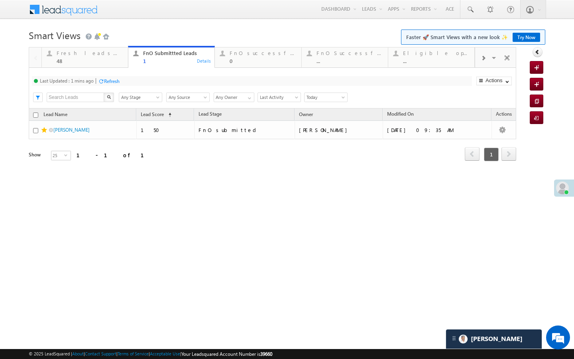
click at [110, 83] on div "Refresh" at bounding box center [112, 81] width 16 height 6
click at [325, 61] on div "..." at bounding box center [350, 61] width 67 height 6
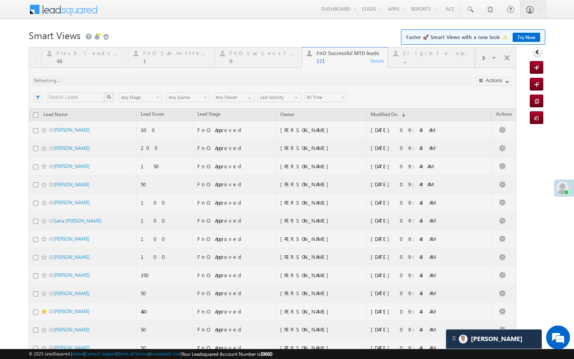
click at [328, 94] on div at bounding box center [273, 336] width 488 height 579
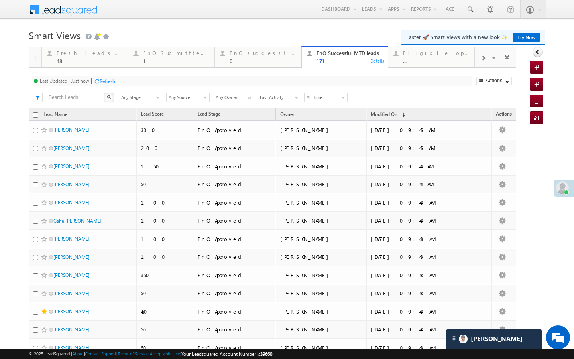
click at [329, 100] on span "All Time" at bounding box center [325, 97] width 40 height 7
click at [318, 125] on link "[DATE]" at bounding box center [325, 124] width 40 height 7
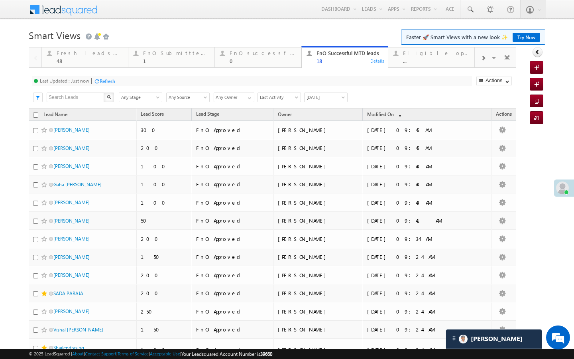
click at [323, 100] on span "[DATE]" at bounding box center [325, 97] width 40 height 7
click at [323, 108] on link "All Time" at bounding box center [325, 106] width 40 height 7
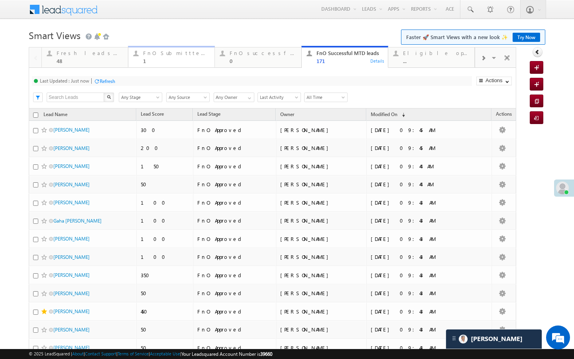
click at [180, 64] on div "1" at bounding box center [176, 61] width 67 height 6
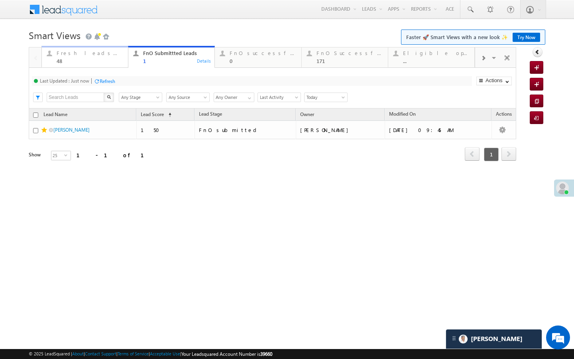
drag, startPoint x: 111, startPoint y: 61, endPoint x: 112, endPoint y: 81, distance: 20.4
click at [111, 61] on div "48" at bounding box center [90, 61] width 67 height 6
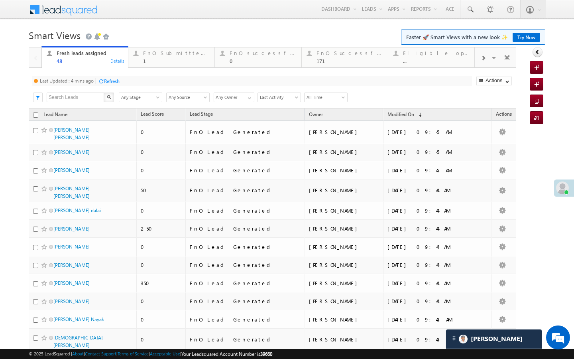
click at [112, 81] on div "Refresh" at bounding box center [112, 81] width 16 height 6
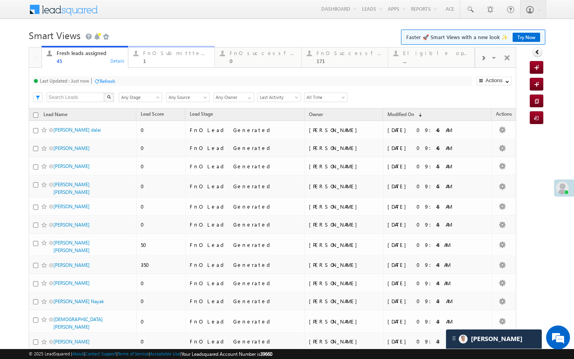
click at [180, 58] on div "1" at bounding box center [176, 61] width 67 height 6
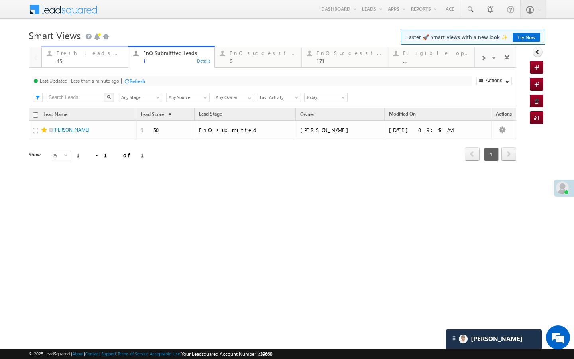
click at [106, 65] on link "Fresh leads assigned 45 Details" at bounding box center [84, 57] width 87 height 22
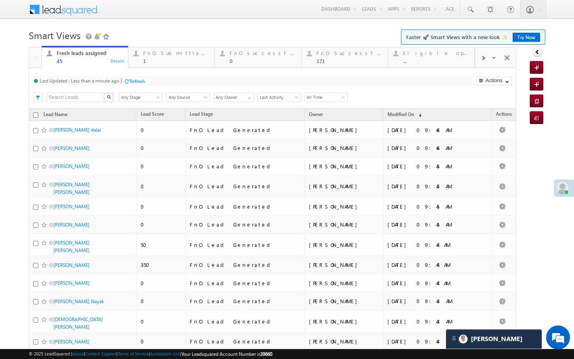
click at [127, 84] on div at bounding box center [127, 81] width 6 height 6
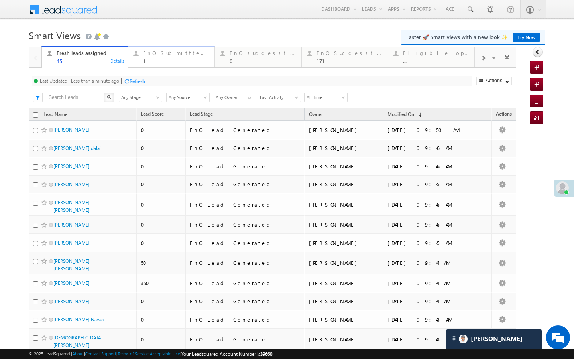
click at [166, 60] on div "1" at bounding box center [176, 61] width 67 height 6
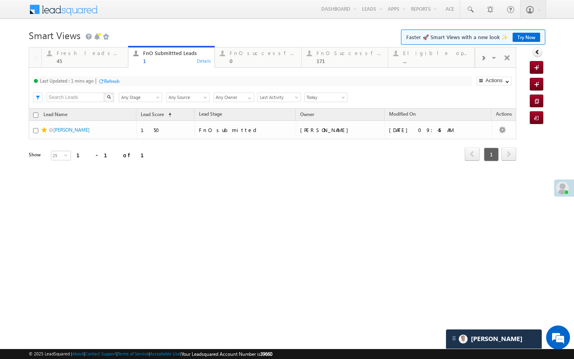
click at [111, 84] on div "Refresh" at bounding box center [109, 81] width 22 height 8
click at [83, 63] on div "45" at bounding box center [90, 61] width 67 height 6
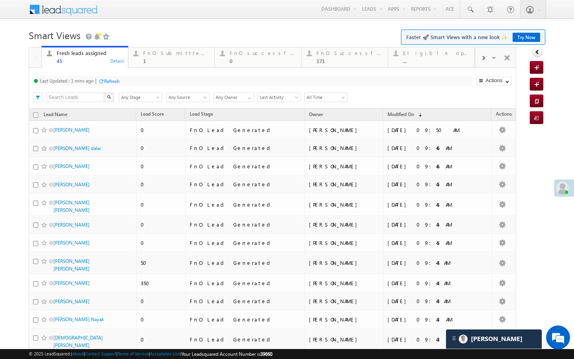
click at [114, 82] on div "Refresh" at bounding box center [112, 81] width 16 height 6
click at [162, 60] on div "1" at bounding box center [176, 61] width 67 height 6
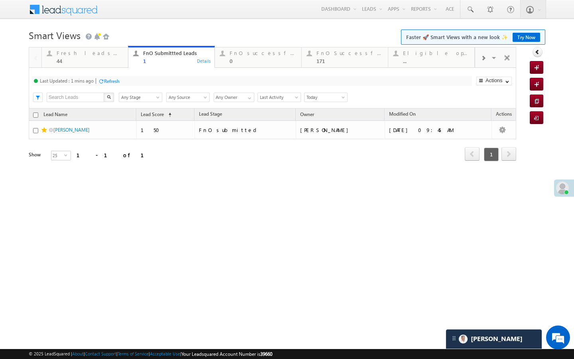
click at [115, 81] on div "Refresh" at bounding box center [112, 81] width 16 height 6
click at [120, 63] on div "44" at bounding box center [90, 61] width 67 height 6
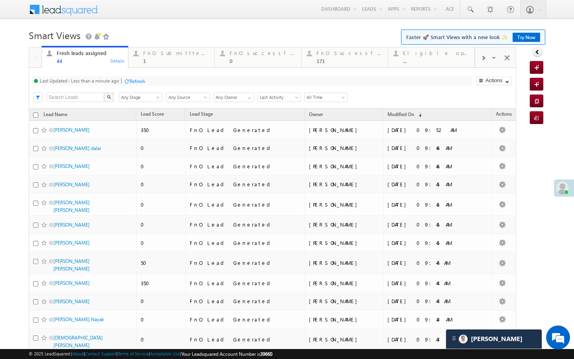
click at [128, 77] on div "Last Updated : Less than a minute ago Refresh Refreshing..." at bounding box center [252, 81] width 440 height 10
click at [129, 88] on div "Last Updated : Less than a minute ago Refresh Refreshing... Search X Lead Stage…" at bounding box center [273, 88] width 488 height 41
click at [131, 86] on div "Last Updated : Less than a minute ago Refresh Refreshing... Search X Lead Stage…" at bounding box center [273, 88] width 488 height 41
click at [134, 81] on div "Refresh" at bounding box center [138, 81] width 16 height 6
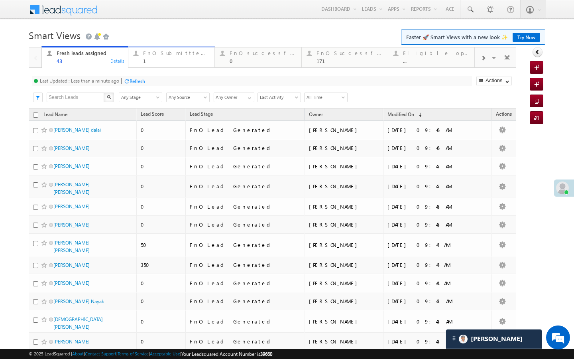
click at [150, 66] on link "FnO Submittted Leads 1 Details" at bounding box center [171, 57] width 87 height 22
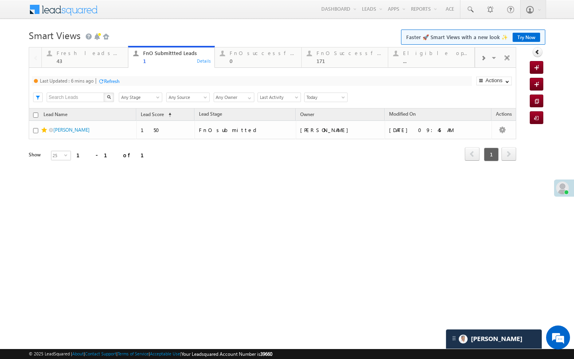
click at [120, 82] on div "Refresh" at bounding box center [112, 81] width 16 height 6
click at [110, 63] on div "43" at bounding box center [90, 61] width 67 height 6
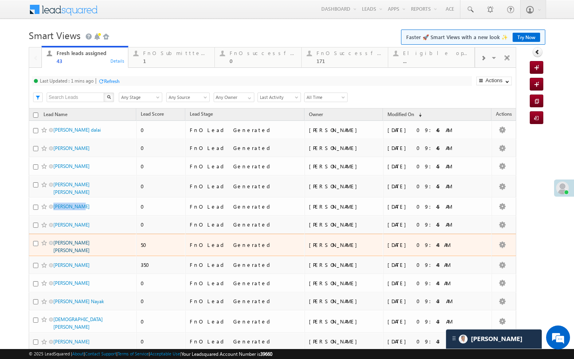
click at [85, 240] on link "[PERSON_NAME] [PERSON_NAME]" at bounding box center [71, 247] width 36 height 14
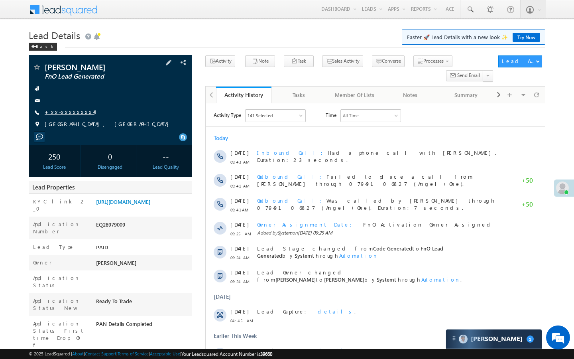
click at [66, 113] on link "+xx-xxxxxxxx44" at bounding box center [70, 111] width 50 height 7
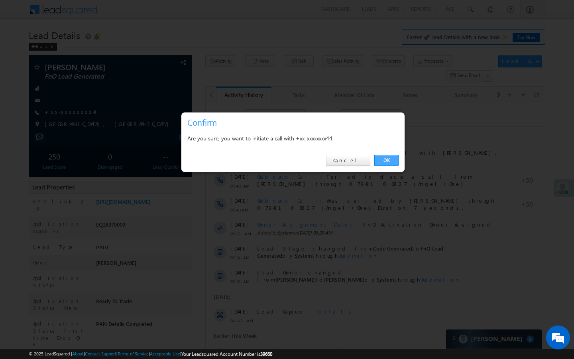
drag, startPoint x: 390, startPoint y: 159, endPoint x: 185, endPoint y: 12, distance: 252.8
click at [390, 159] on link "OK" at bounding box center [386, 160] width 24 height 11
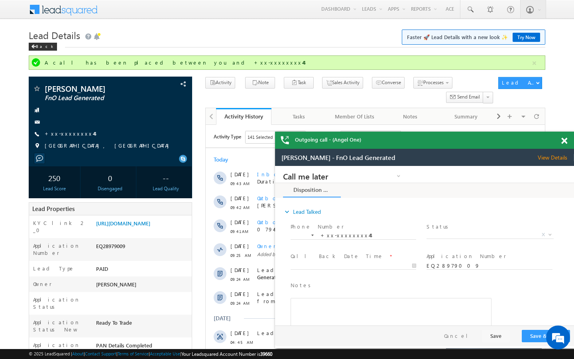
click at [562, 139] on span at bounding box center [564, 141] width 6 height 7
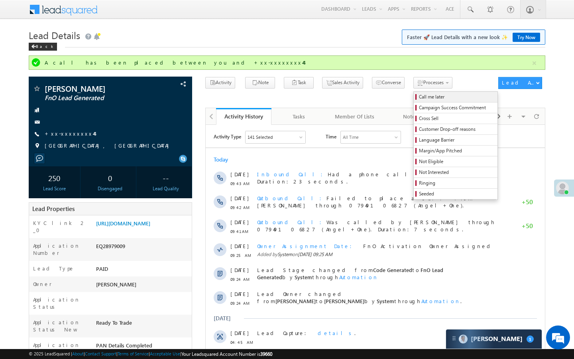
click at [419, 97] on span "Call me later" at bounding box center [457, 96] width 76 height 7
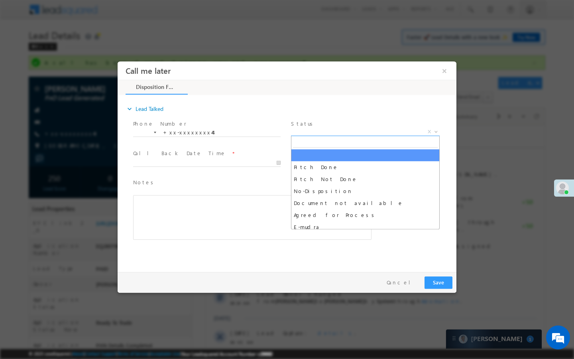
click at [361, 132] on span "X" at bounding box center [365, 132] width 149 height 8
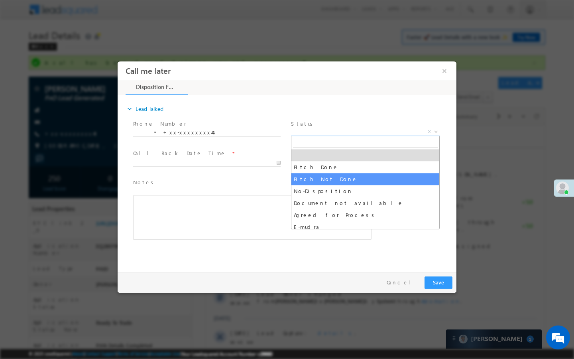
select select "Pitch Not Done"
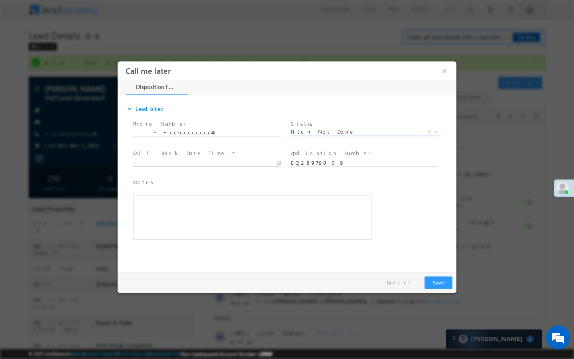
type input "09/19/25 9:44 AM"
click at [270, 165] on input "09/19/25 9:44 AM" at bounding box center [207, 163] width 148 height 8
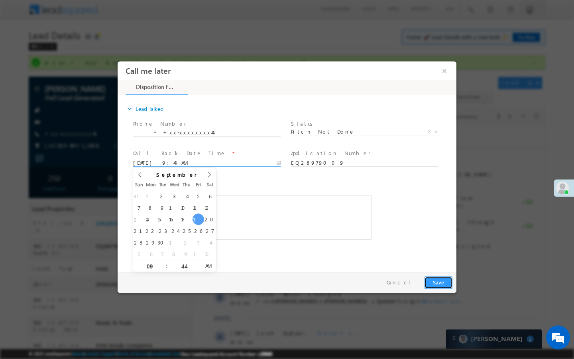
click at [429, 282] on button "Save" at bounding box center [439, 282] width 28 height 12
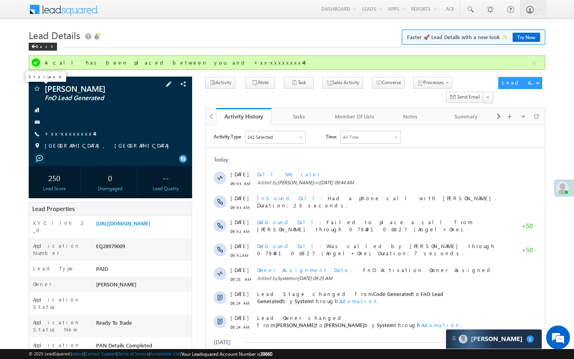
click at [34, 88] on span at bounding box center [37, 89] width 8 height 8
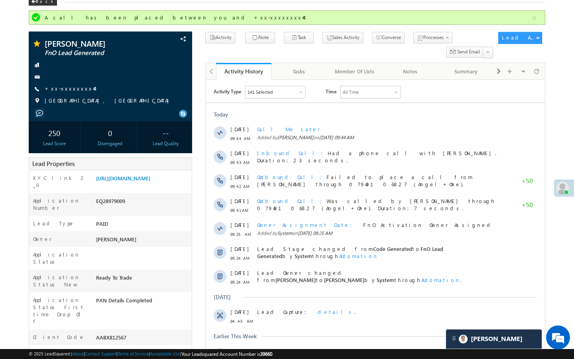
scroll to position [48, 0]
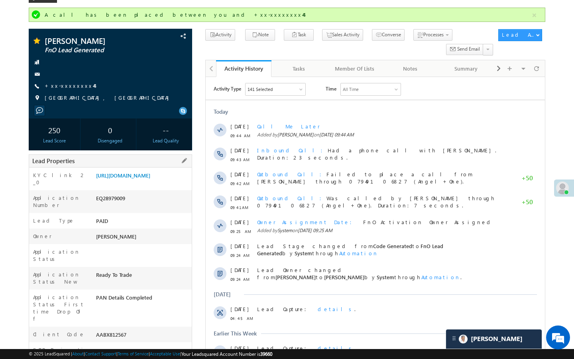
drag, startPoint x: 95, startPoint y: 305, endPoint x: 132, endPoint y: 305, distance: 36.3
click at [132, 331] on div "AABX812567" at bounding box center [143, 336] width 98 height 11
copy div "AABX812567"
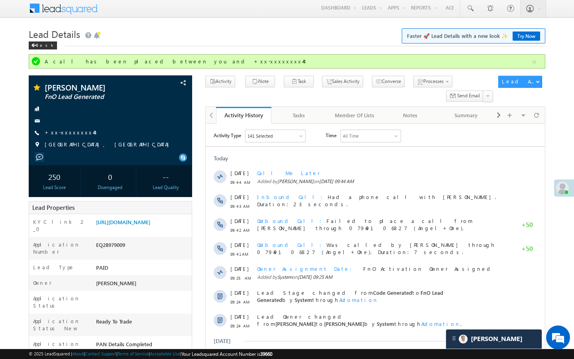
scroll to position [0, 0]
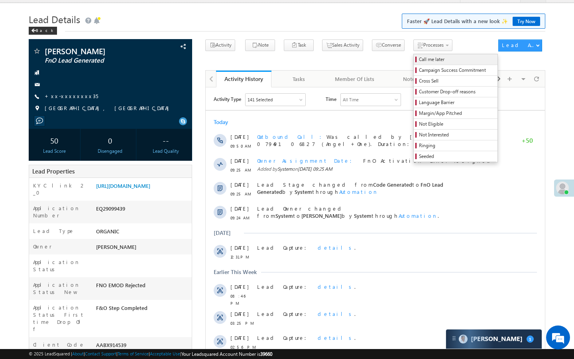
click at [419, 61] on span "Call me later" at bounding box center [457, 59] width 76 height 7
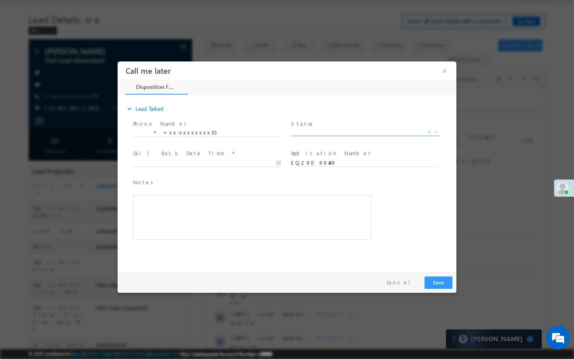
click at [386, 134] on span "X" at bounding box center [365, 132] width 149 height 8
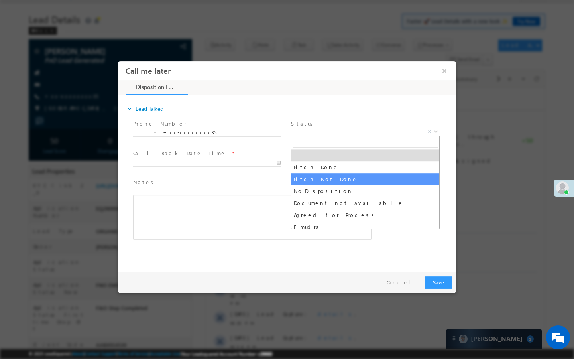
select select "Pitch Not Done"
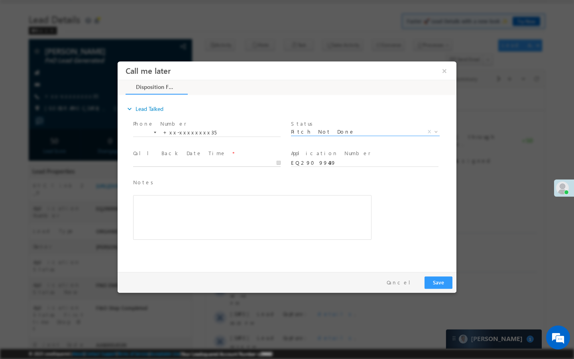
type input "[DATE] 9:51 AM"
click at [231, 159] on input "[DATE] 9:51 AM" at bounding box center [207, 163] width 148 height 8
click at [431, 280] on button "Save" at bounding box center [439, 282] width 28 height 12
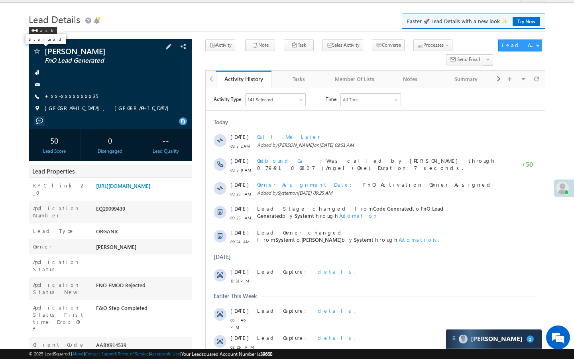
click at [39, 52] on span at bounding box center [37, 52] width 8 height 8
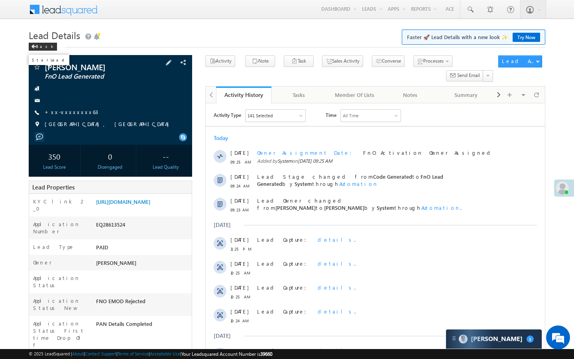
click at [39, 69] on span at bounding box center [37, 68] width 8 height 8
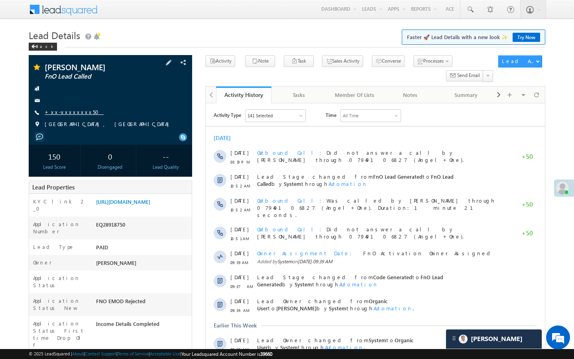
click at [71, 112] on link "+xx-xxxxxxxx50" at bounding box center [74, 111] width 59 height 7
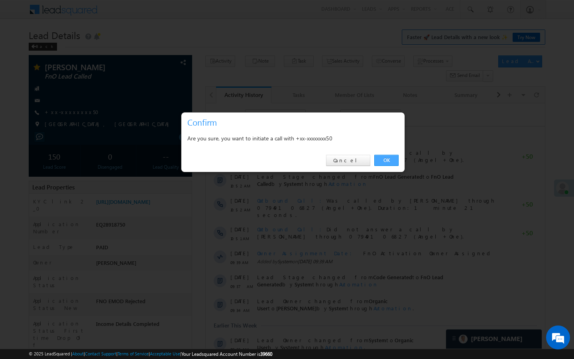
click at [389, 165] on link "OK" at bounding box center [386, 160] width 24 height 11
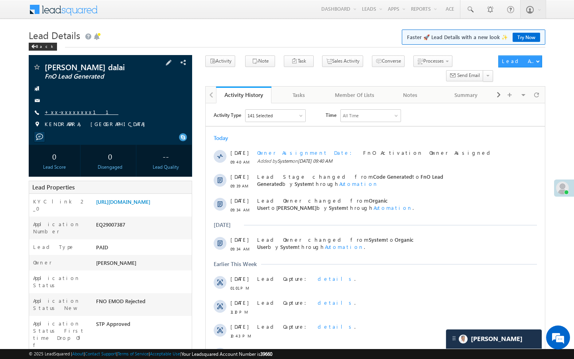
click at [67, 112] on link "+xx-xxxxxxxx11" at bounding box center [82, 111] width 74 height 7
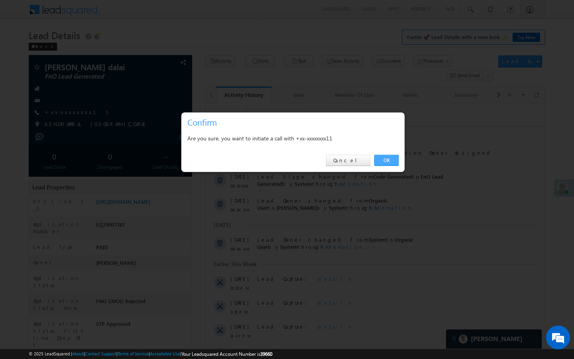
drag, startPoint x: 392, startPoint y: 160, endPoint x: 205, endPoint y: 27, distance: 229.3
click at [392, 160] on link "OK" at bounding box center [386, 160] width 24 height 11
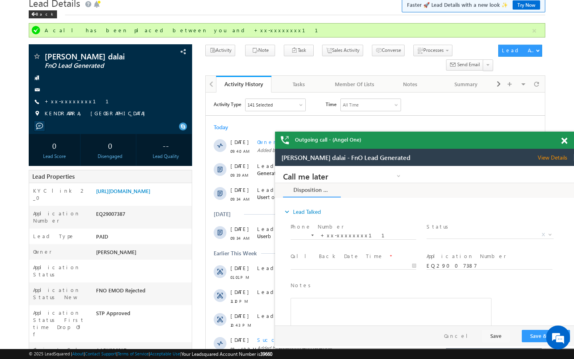
scroll to position [48, 0]
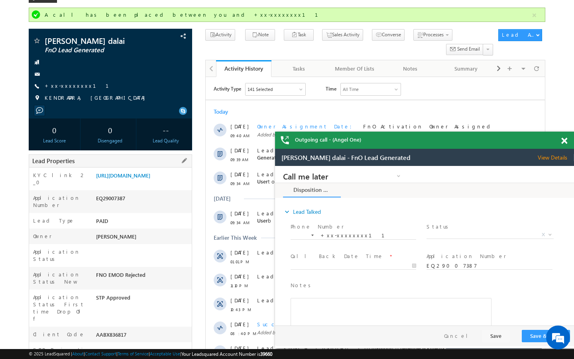
drag, startPoint x: 96, startPoint y: 305, endPoint x: 135, endPoint y: 305, distance: 39.1
click at [135, 331] on div "AABX836817" at bounding box center [143, 336] width 98 height 11
copy div "AABX836817"
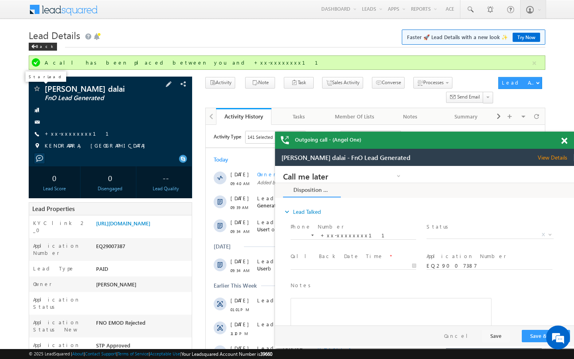
click at [36, 89] on span at bounding box center [37, 89] width 8 height 8
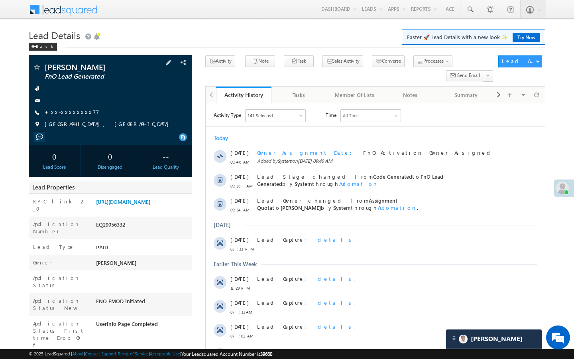
click at [67, 108] on div "[PERSON_NAME] FnO Lead Generated +xx-xxxxxxxx77" at bounding box center [111, 97] width 156 height 69
click at [67, 112] on link "+xx-xxxxxxxx77" at bounding box center [72, 111] width 55 height 7
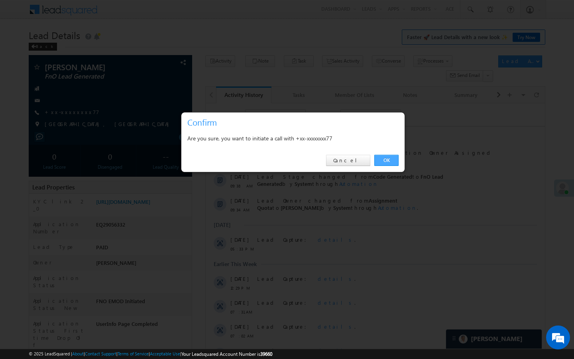
click at [388, 161] on link "OK" at bounding box center [386, 160] width 24 height 11
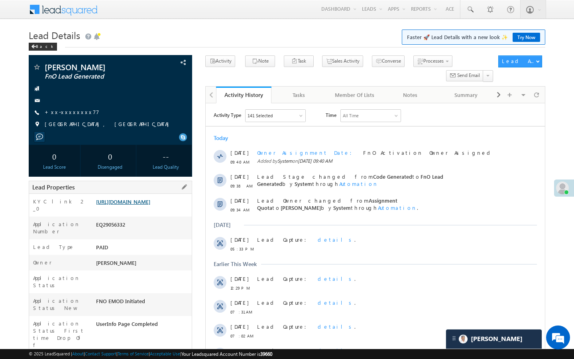
click at [126, 205] on link "[URL][DOMAIN_NAME]" at bounding box center [123, 201] width 54 height 7
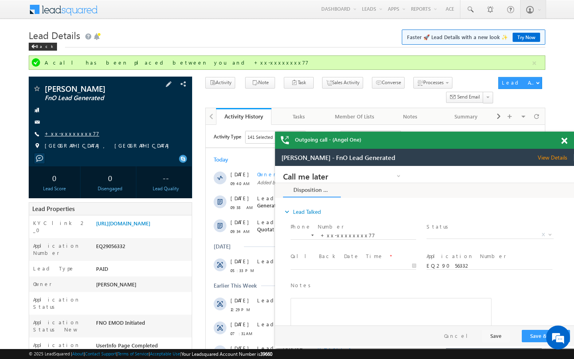
click at [66, 134] on link "+xx-xxxxxxxx77" at bounding box center [72, 133] width 55 height 7
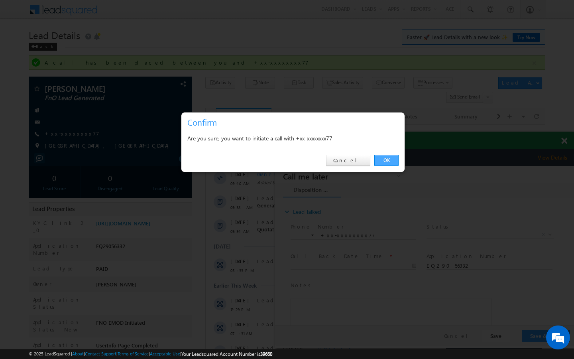
click at [394, 163] on link "OK" at bounding box center [386, 160] width 24 height 11
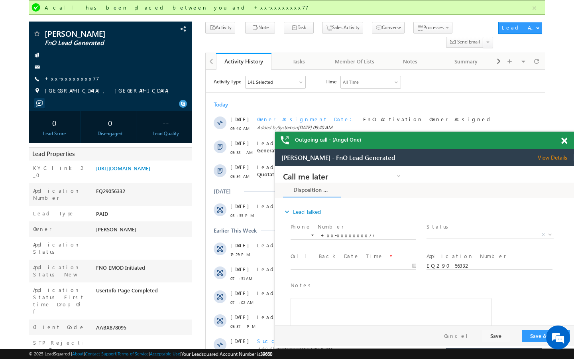
scroll to position [64, 0]
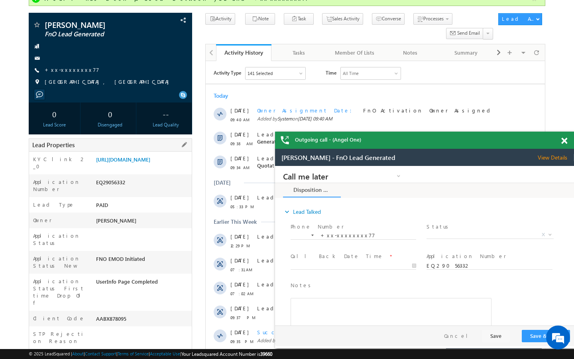
drag, startPoint x: 95, startPoint y: 292, endPoint x: 138, endPoint y: 299, distance: 42.8
click at [138, 311] on div "Client Code AABX878095" at bounding box center [110, 319] width 163 height 16
copy div "AABX878095"
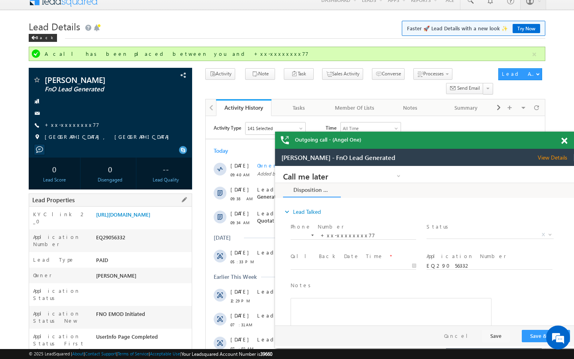
scroll to position [0, 0]
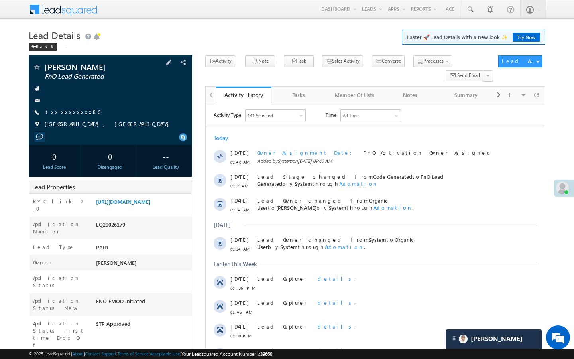
click at [74, 116] on span "+xx-xxxxxxxx86" at bounding box center [72, 112] width 55 height 8
click at [80, 107] on div "[PERSON_NAME] FnO Lead Generated +xx-xxxxxxxx86" at bounding box center [111, 97] width 156 height 69
click at [79, 108] on div "[PERSON_NAME] FnO Lead Generated +xx-xxxxxxxx86" at bounding box center [111, 97] width 156 height 69
click at [78, 109] on link "+xx-xxxxxxxx86" at bounding box center [72, 111] width 55 height 7
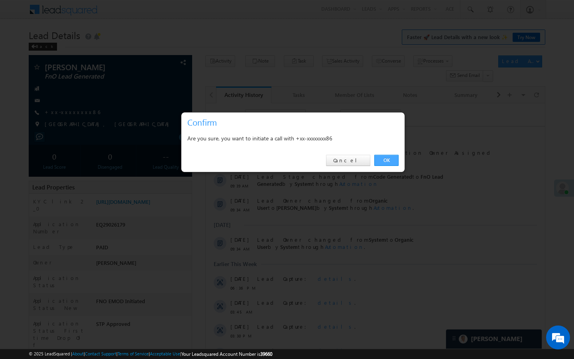
click at [390, 157] on link "OK" at bounding box center [386, 160] width 24 height 11
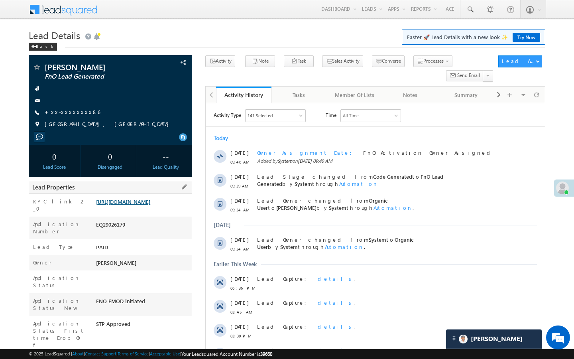
click at [136, 205] on link "[URL][DOMAIN_NAME]" at bounding box center [123, 201] width 54 height 7
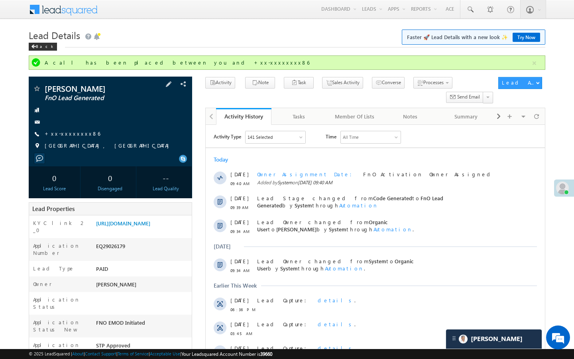
click at [74, 130] on div "[PERSON_NAME] FnO Lead Generated +xx-xxxxxxxx86" at bounding box center [111, 119] width 156 height 69
click at [74, 133] on link "+xx-xxxxxxxx86" at bounding box center [72, 133] width 55 height 7
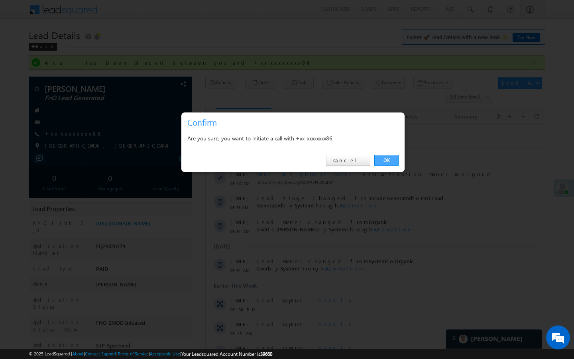
click at [396, 158] on link "OK" at bounding box center [386, 160] width 24 height 11
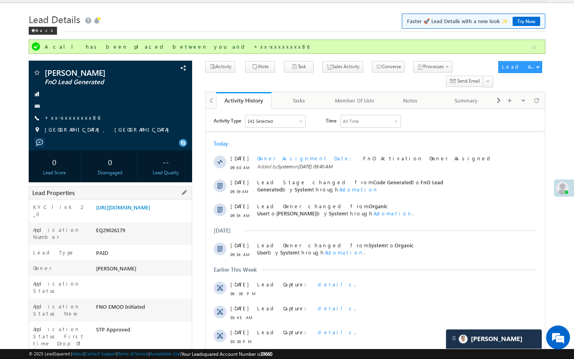
drag, startPoint x: 95, startPoint y: 344, endPoint x: 136, endPoint y: 343, distance: 41.1
copy div "AABX852515"
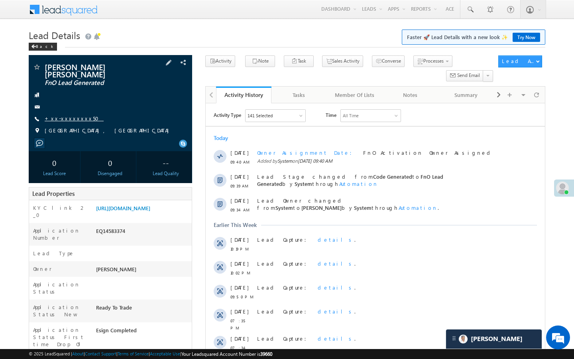
click at [72, 115] on link "+xx-xxxxxxxx50" at bounding box center [74, 118] width 59 height 7
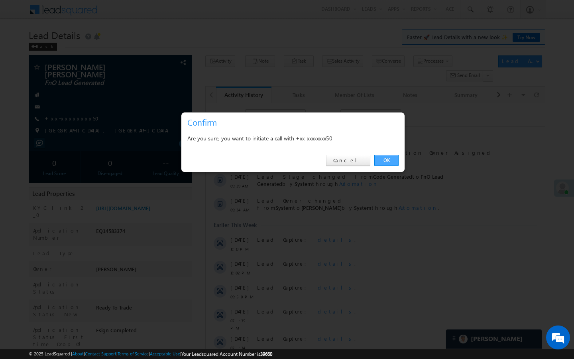
click at [397, 162] on link "OK" at bounding box center [386, 160] width 24 height 11
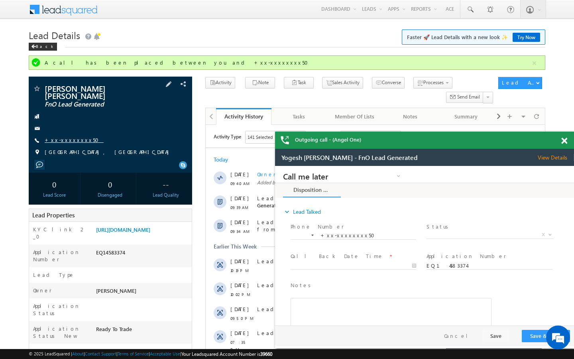
click at [63, 136] on link "+xx-xxxxxxxx50" at bounding box center [74, 139] width 59 height 7
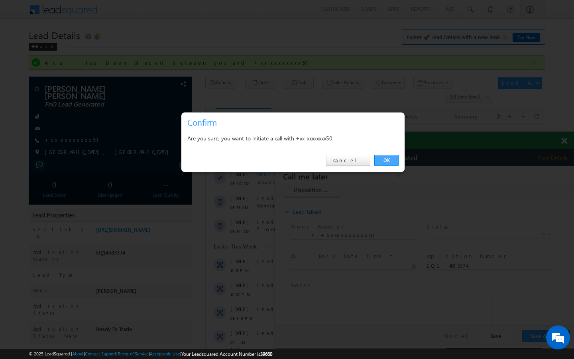
click at [388, 162] on link "OK" at bounding box center [386, 160] width 24 height 11
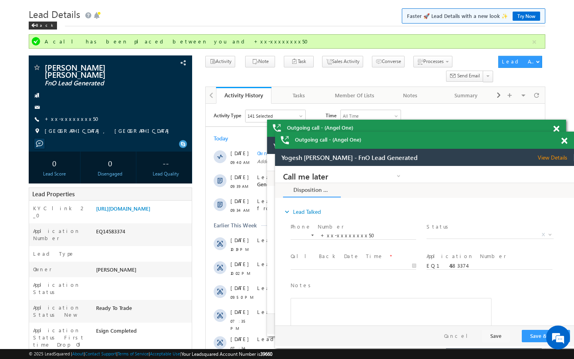
scroll to position [32, 0]
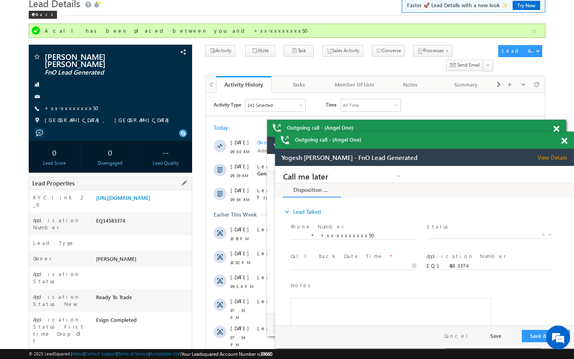
drag, startPoint x: 96, startPoint y: 322, endPoint x: 138, endPoint y: 322, distance: 41.9
click at [136, 353] on div "AAAD964513" at bounding box center [143, 358] width 98 height 11
copy div "AAAD964513"
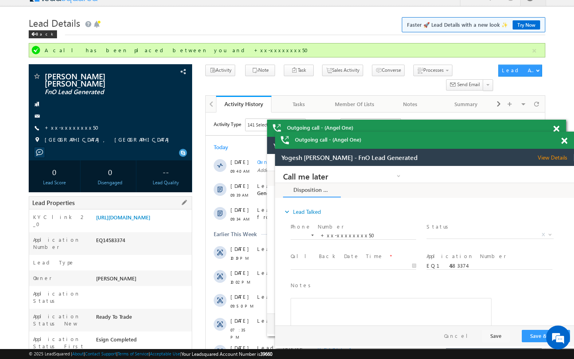
scroll to position [0, 0]
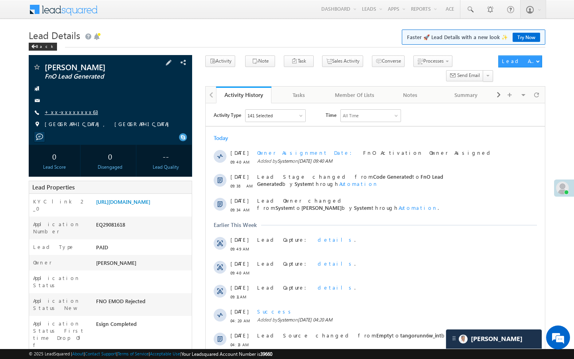
click at [58, 113] on link "+xx-xxxxxxxx63" at bounding box center [71, 111] width 53 height 7
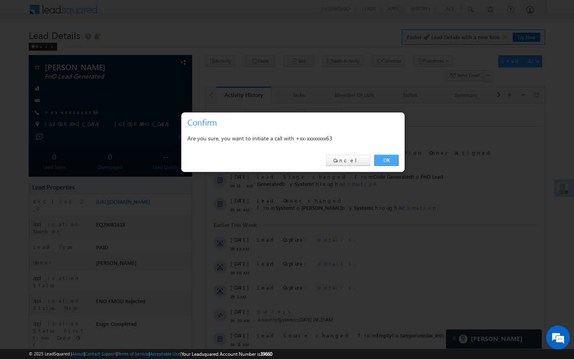
drag, startPoint x: 384, startPoint y: 156, endPoint x: 26, endPoint y: 121, distance: 360.5
click at [384, 156] on link "OK" at bounding box center [386, 160] width 24 height 11
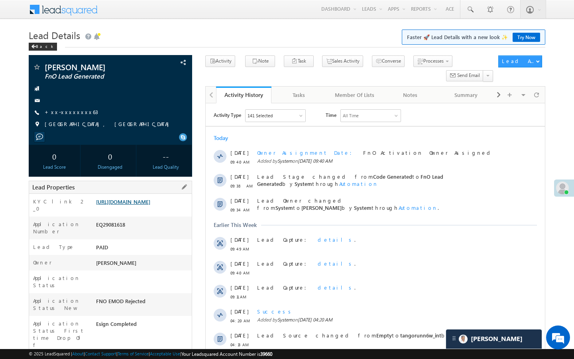
click at [150, 205] on link "[URL][DOMAIN_NAME]" at bounding box center [123, 201] width 54 height 7
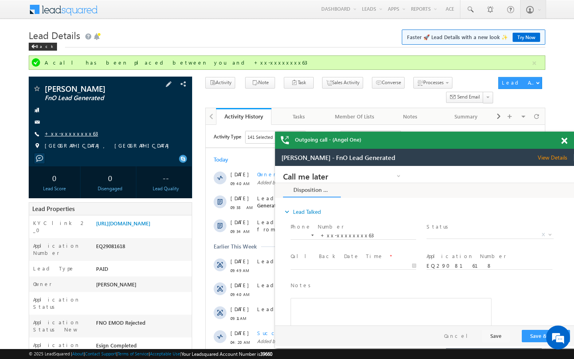
click at [75, 132] on link "+xx-xxxxxxxx63" at bounding box center [71, 133] width 53 height 7
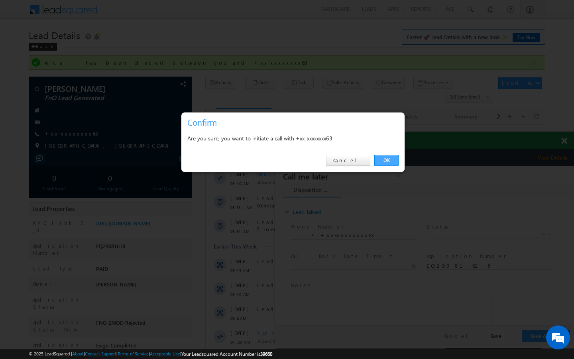
click at [386, 161] on link "OK" at bounding box center [386, 160] width 24 height 11
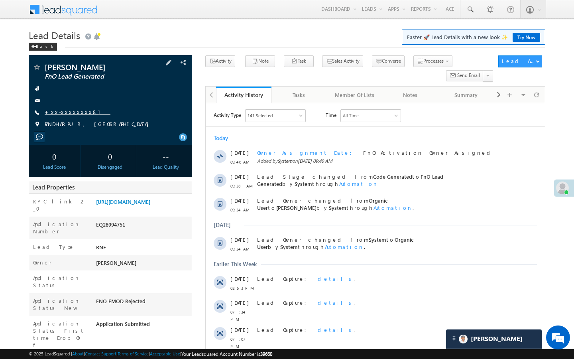
click at [63, 109] on link "+xx-xxxxxxxx81" at bounding box center [78, 111] width 66 height 7
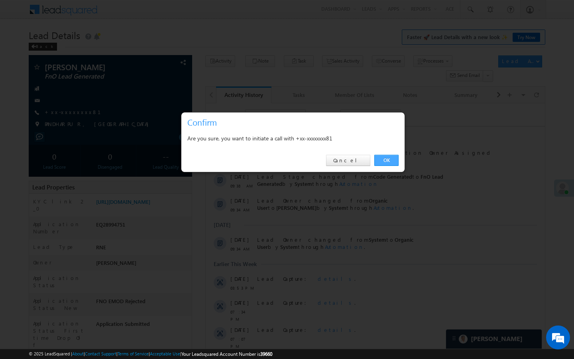
drag, startPoint x: 381, startPoint y: 158, endPoint x: 20, endPoint y: 128, distance: 361.7
click at [381, 158] on link "OK" at bounding box center [386, 160] width 24 height 11
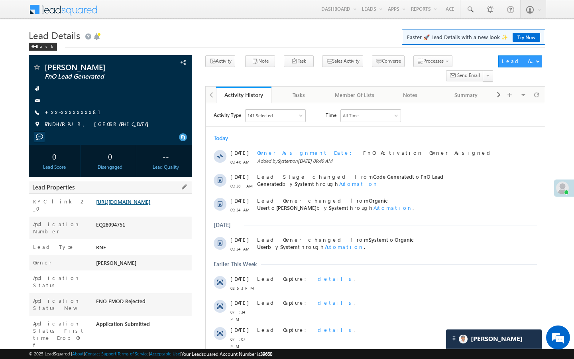
click at [150, 205] on link "[URL][DOMAIN_NAME]" at bounding box center [123, 201] width 54 height 7
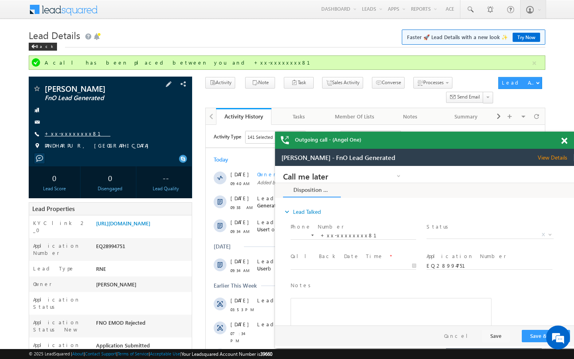
click at [75, 131] on link "+xx-xxxxxxxx81" at bounding box center [78, 133] width 66 height 7
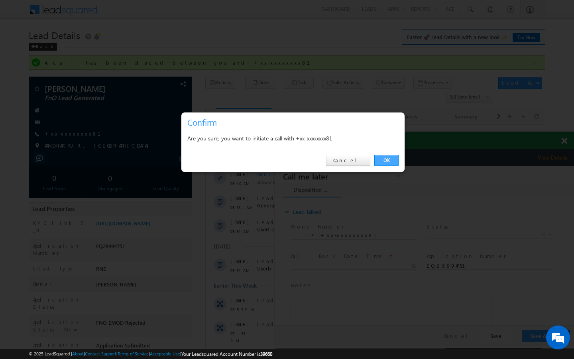
click at [380, 160] on link "OK" at bounding box center [386, 160] width 24 height 11
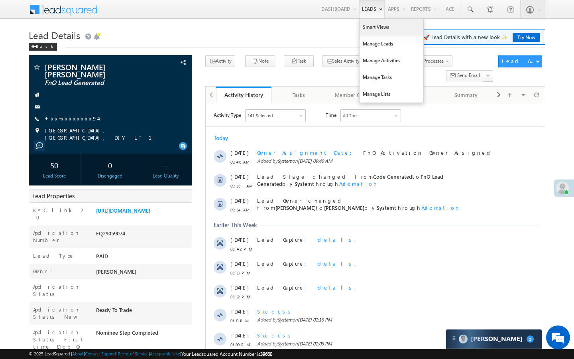
click at [364, 30] on link "Smart Views" at bounding box center [392, 27] width 64 height 17
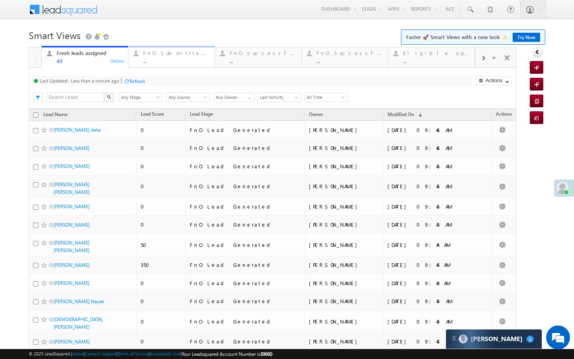
click at [130, 65] on link "FnO Submittted Leads ... Details" at bounding box center [171, 57] width 87 height 22
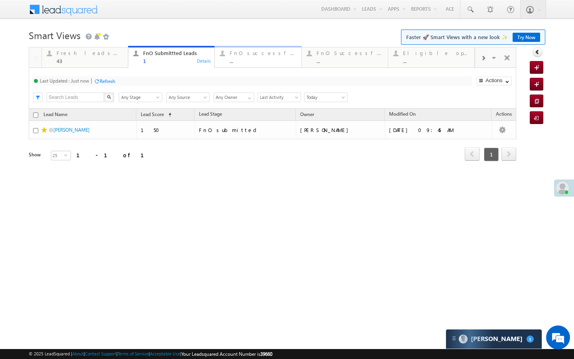
click at [250, 53] on div "FnO successful [DATE] Leads" at bounding box center [263, 53] width 67 height 6
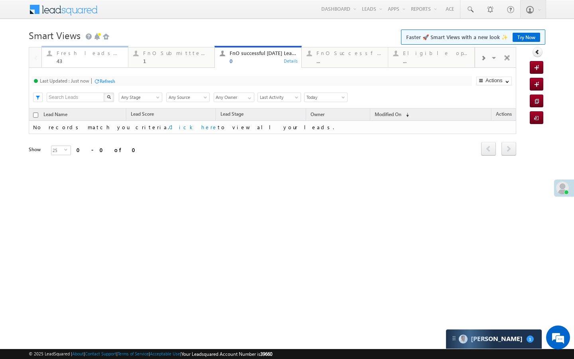
click at [103, 59] on div "43" at bounding box center [90, 61] width 67 height 6
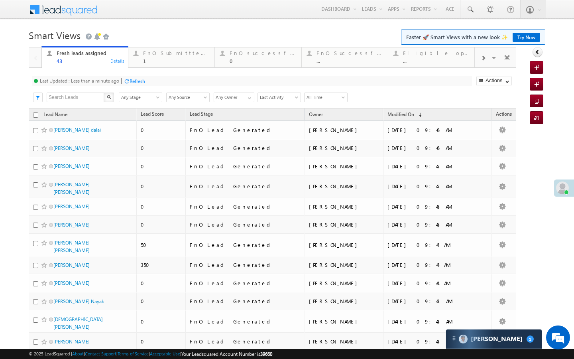
click at [123, 81] on div "Last Updated : Less than a minute ago Refresh Refreshing..." at bounding box center [252, 81] width 440 height 10
click at [164, 51] on div "FnO Submittted Leads" at bounding box center [176, 53] width 67 height 6
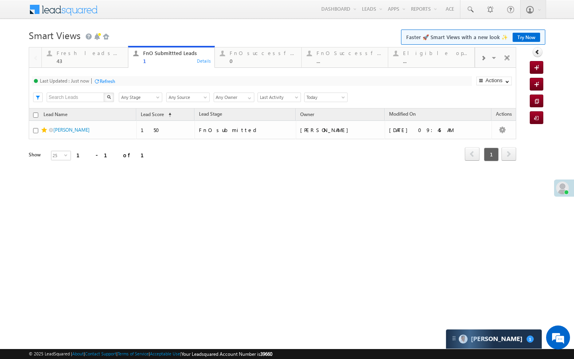
click at [115, 80] on div "Refresh" at bounding box center [108, 81] width 16 height 6
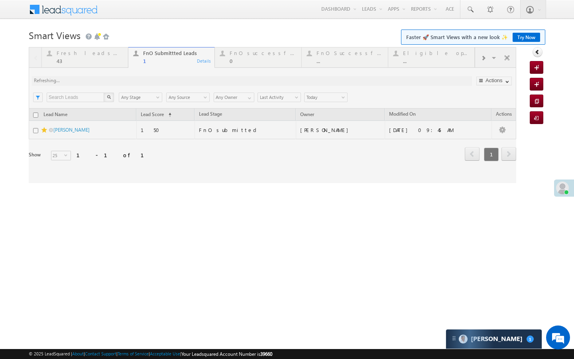
click at [110, 57] on div at bounding box center [273, 115] width 488 height 136
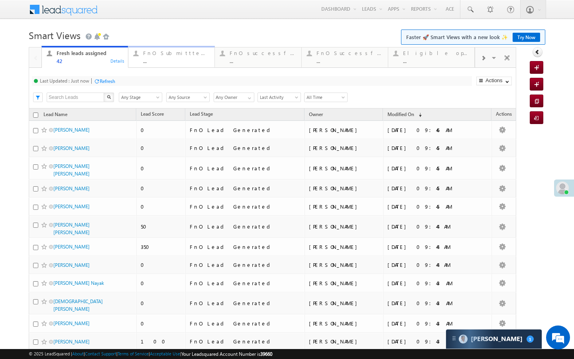
click at [153, 64] on div "..." at bounding box center [176, 61] width 67 height 6
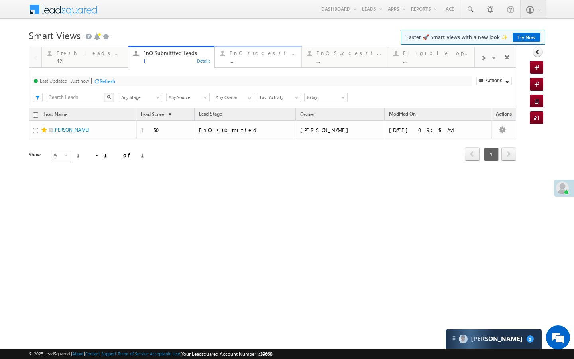
click at [263, 56] on div "FnO successful today Leads ..." at bounding box center [263, 56] width 67 height 16
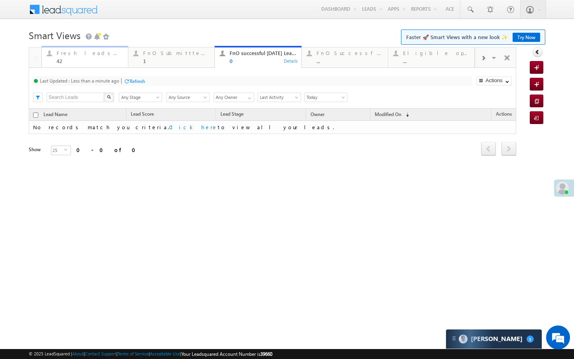
click at [97, 62] on div "42" at bounding box center [90, 61] width 67 height 6
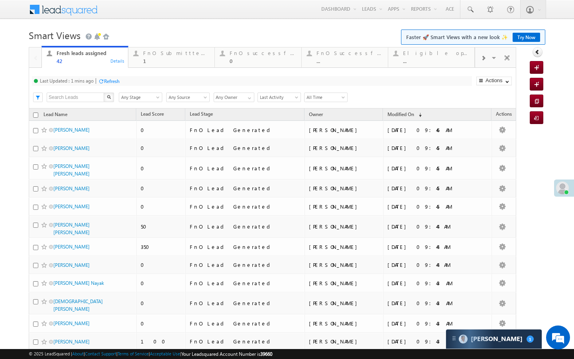
click at [112, 81] on div "Refresh" at bounding box center [112, 81] width 16 height 6
click at [157, 62] on div "1" at bounding box center [176, 61] width 67 height 6
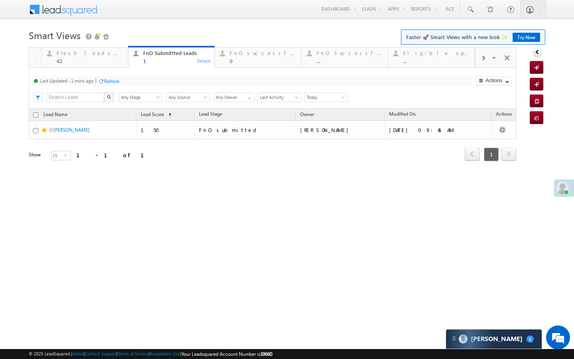
click at [116, 85] on div "Refresh" at bounding box center [109, 81] width 22 height 8
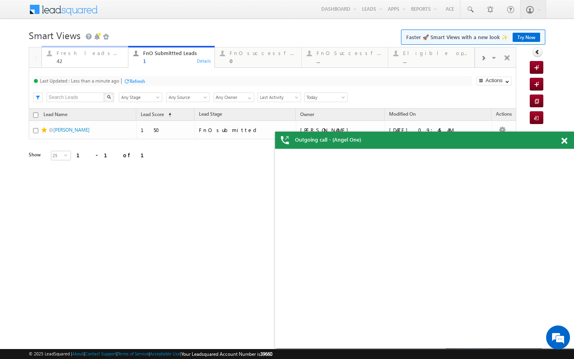
drag, startPoint x: 90, startPoint y: 62, endPoint x: 98, endPoint y: 75, distance: 14.9
click at [90, 62] on div "42" at bounding box center [90, 61] width 67 height 6
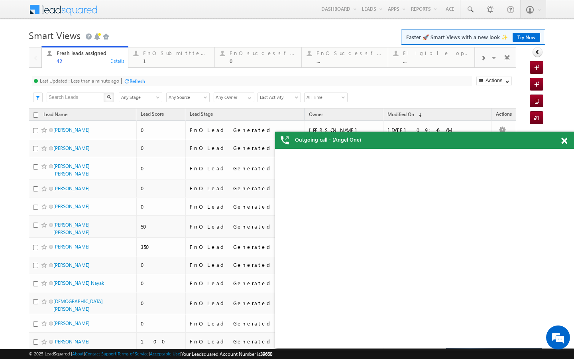
click at [135, 83] on div "Refresh" at bounding box center [138, 81] width 16 height 6
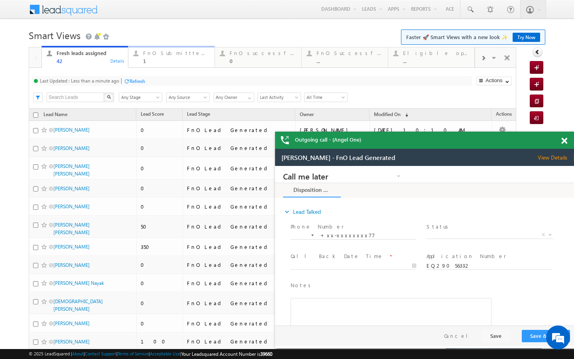
click at [130, 67] on link "FnO Submittted Leads 1 Details" at bounding box center [171, 57] width 87 height 22
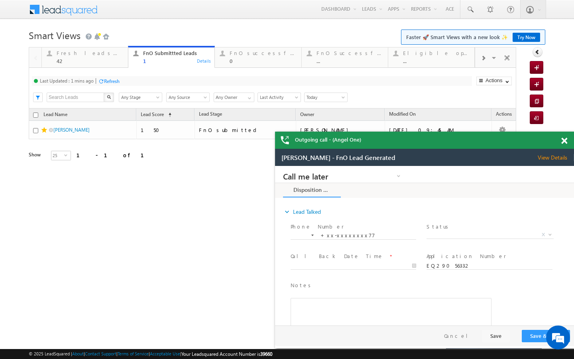
click at [122, 85] on div "Last Updated : 1 mins ago Refresh Refreshing..." at bounding box center [252, 81] width 440 height 10
click at [118, 84] on div "Refresh" at bounding box center [112, 81] width 16 height 6
click at [123, 59] on div "Fresh leads assigned 42 Details" at bounding box center [85, 56] width 85 height 16
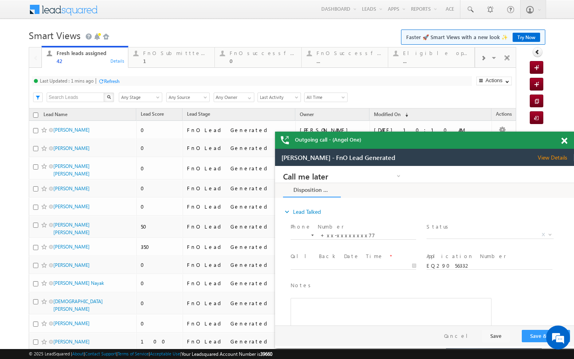
click at [116, 80] on div "Refresh" at bounding box center [112, 81] width 16 height 6
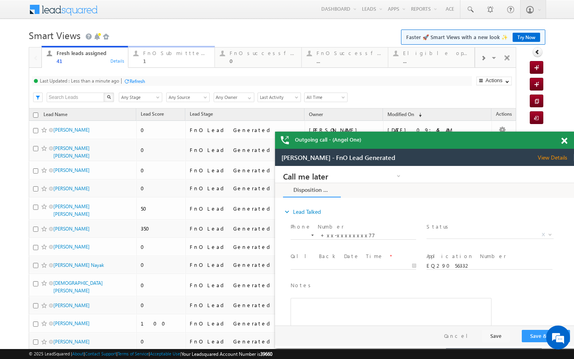
click at [152, 59] on div "1" at bounding box center [176, 61] width 67 height 6
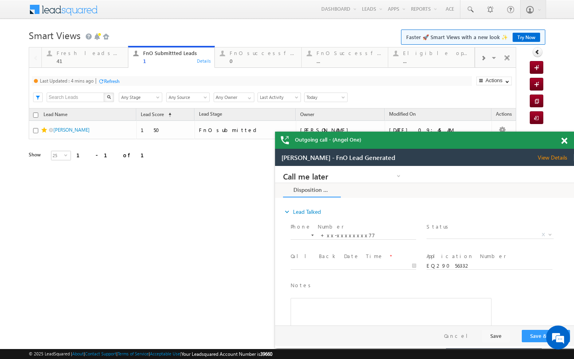
click at [110, 79] on div "Refresh" at bounding box center [112, 81] width 16 height 6
click at [112, 55] on div "Fresh leads assigned" at bounding box center [90, 53] width 67 height 6
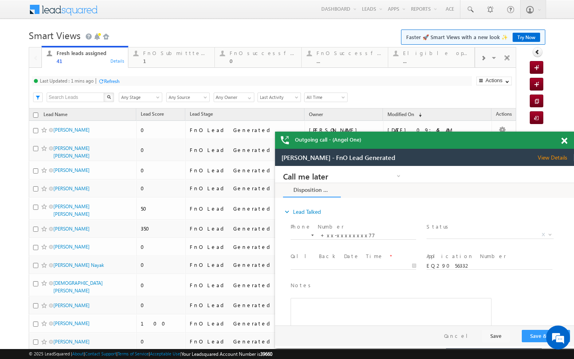
click at [116, 80] on div "Refresh" at bounding box center [112, 81] width 16 height 6
click at [138, 65] on link "FnO Submittted Leads 1 Details" at bounding box center [171, 57] width 87 height 22
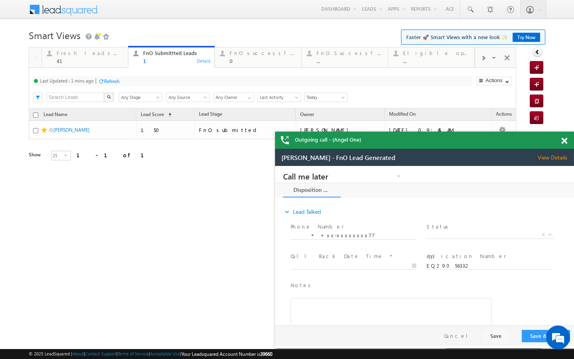
click at [118, 81] on div "Refresh" at bounding box center [112, 81] width 16 height 6
click at [106, 53] on div "Fresh leads assigned" at bounding box center [90, 53] width 67 height 6
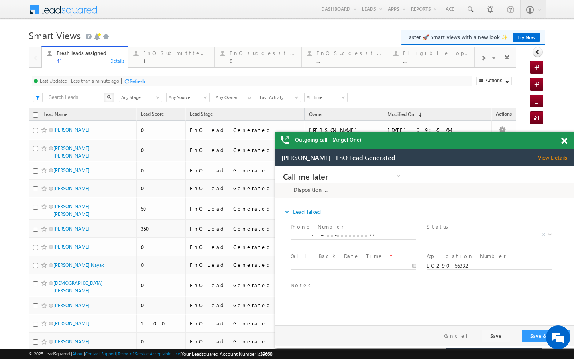
click at [231, 68] on div "Last Updated : Less than a minute ago Refresh Refreshing... Search X Lead Stage…" at bounding box center [273, 88] width 488 height 41
click at [136, 81] on div "Refresh" at bounding box center [138, 81] width 16 height 6
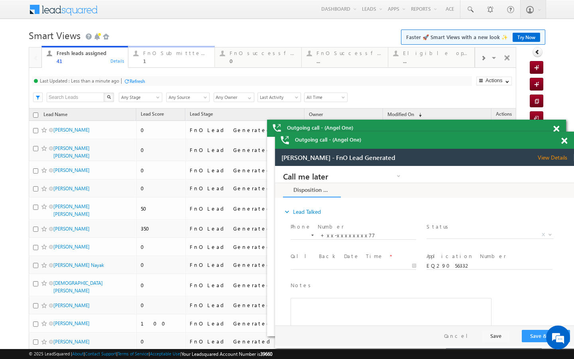
click at [172, 61] on div "1" at bounding box center [176, 61] width 67 height 6
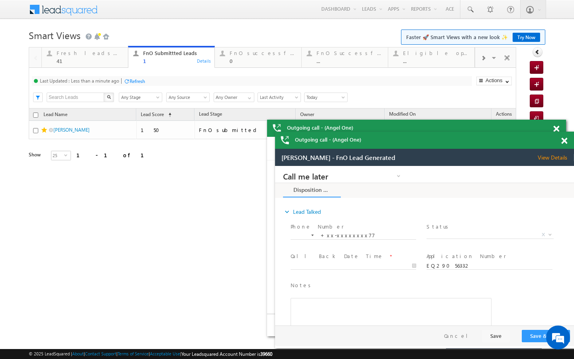
click at [127, 83] on div at bounding box center [127, 81] width 6 height 6
click at [121, 61] on div "41" at bounding box center [90, 61] width 67 height 6
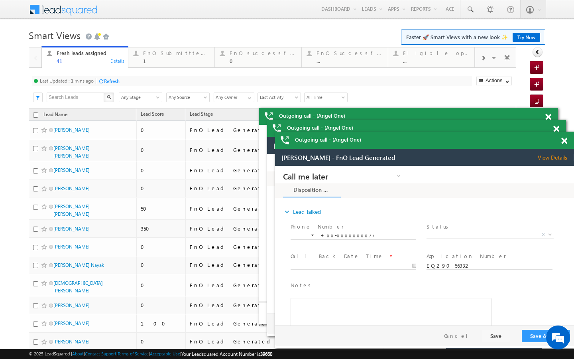
click at [116, 82] on div "Refresh" at bounding box center [112, 81] width 16 height 6
click at [483, 59] on span at bounding box center [483, 58] width 5 height 6
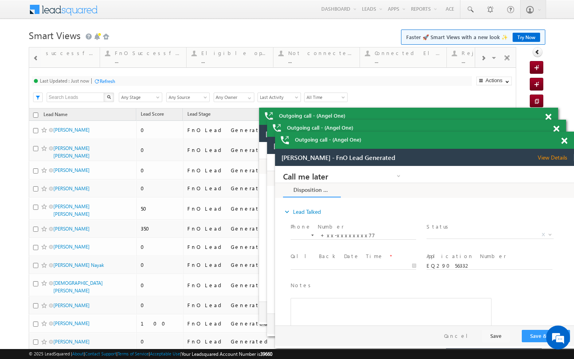
click at [483, 59] on span at bounding box center [483, 58] width 5 height 6
click at [483, 59] on div "Visible Tabs Fresh leads assigned Default FnO Submittted Leads Default FnO succ…" at bounding box center [495, 56] width 41 height 19
click at [425, 59] on div "..." at bounding box center [437, 61] width 66 height 6
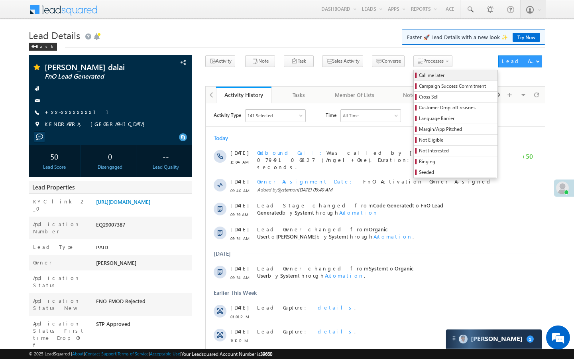
click at [414, 71] on link "Call me later" at bounding box center [456, 75] width 84 height 10
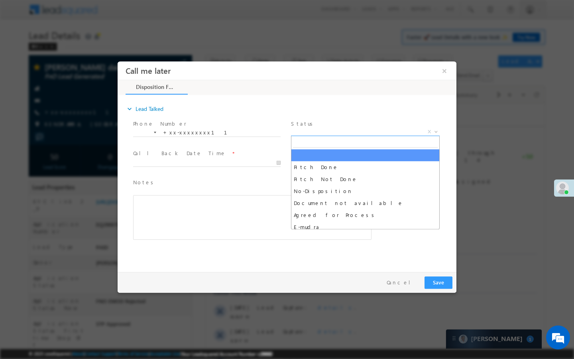
click at [390, 131] on span "X" at bounding box center [365, 132] width 149 height 8
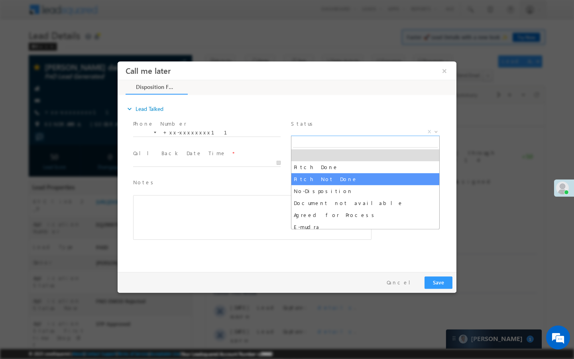
select select "Pitch Not Done"
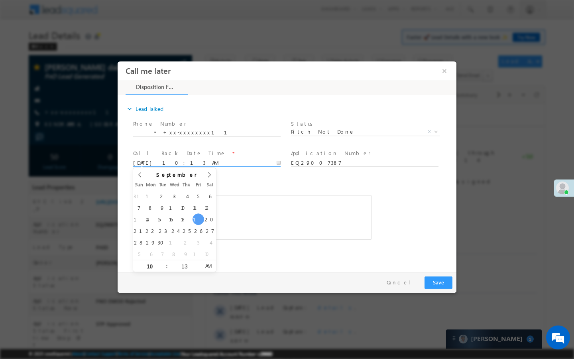
click at [250, 159] on input "[DATE] 10:13 AM" at bounding box center [207, 163] width 148 height 8
type input "[DATE] 10:13 AM"
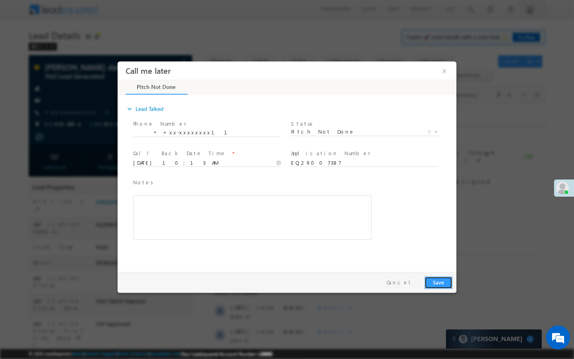
click at [429, 278] on button "Save" at bounding box center [439, 282] width 28 height 12
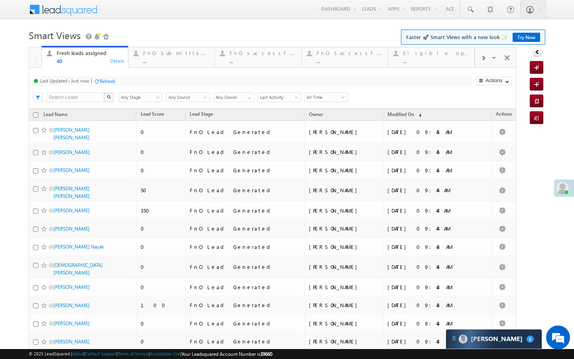
click at [487, 60] on div at bounding box center [483, 58] width 16 height 18
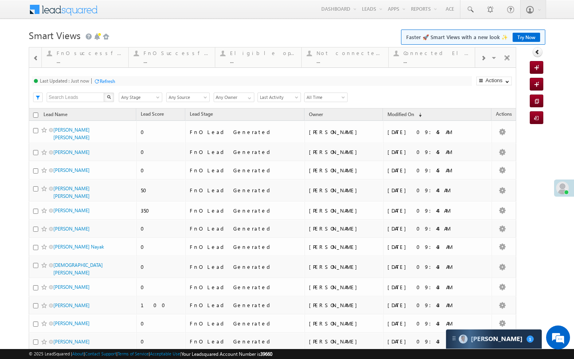
click at [487, 60] on div at bounding box center [483, 58] width 16 height 18
click at [482, 61] on div at bounding box center [483, 58] width 16 height 18
click at [447, 61] on div "..." at bounding box center [437, 61] width 66 height 6
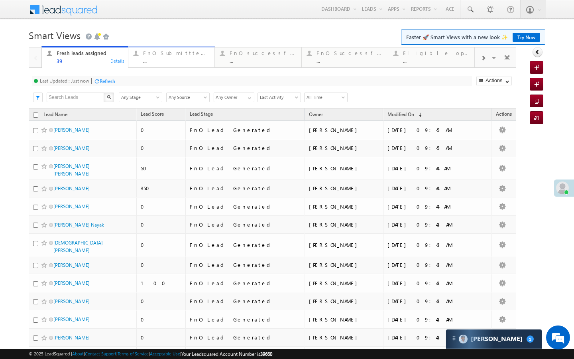
click at [154, 59] on div "..." at bounding box center [176, 61] width 67 height 6
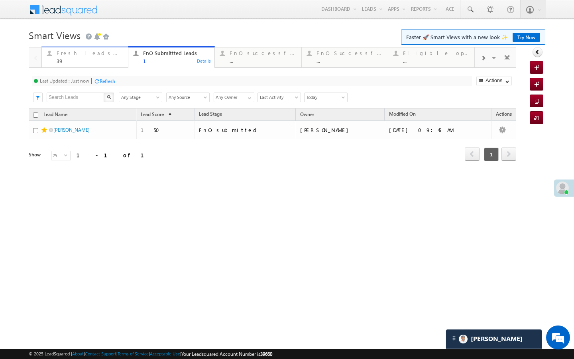
click at [104, 59] on div "39" at bounding box center [90, 61] width 67 height 6
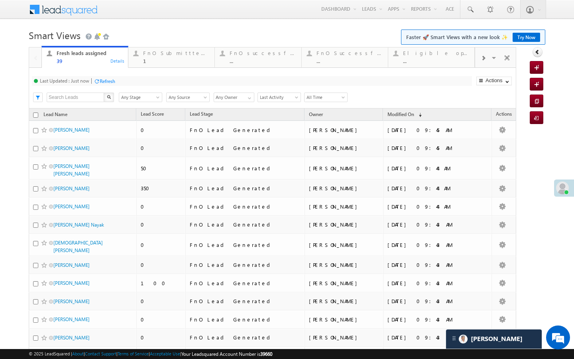
click at [106, 83] on div "Refresh" at bounding box center [108, 81] width 16 height 6
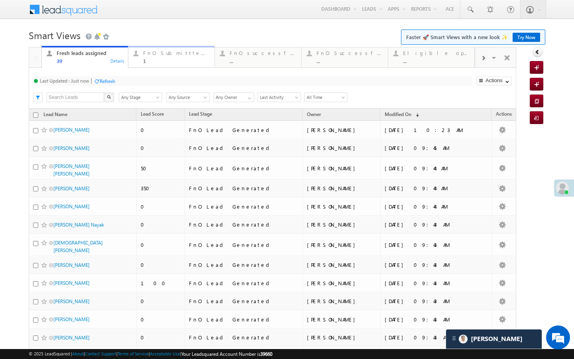
drag, startPoint x: 155, startPoint y: 60, endPoint x: 127, endPoint y: 80, distance: 34.1
click at [155, 60] on div "1" at bounding box center [176, 61] width 67 height 6
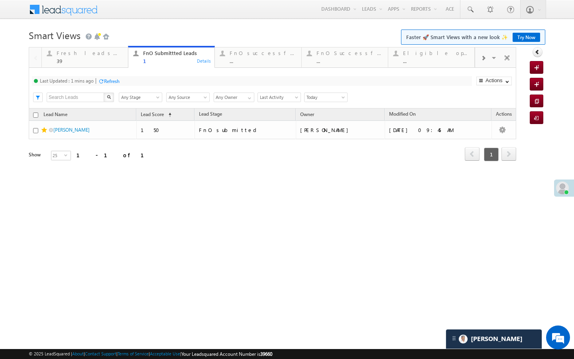
click at [120, 83] on div "Refresh" at bounding box center [112, 81] width 16 height 6
click at [260, 66] on link "FnO successful today Leads ... Details" at bounding box center [258, 57] width 87 height 22
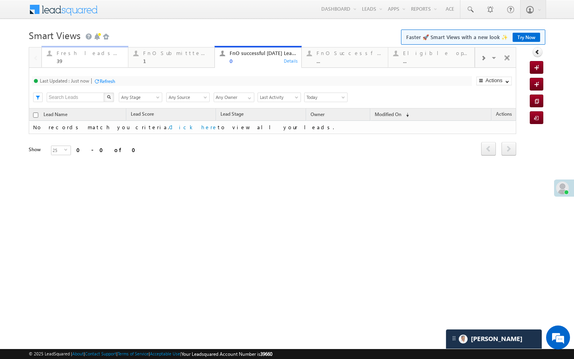
click at [108, 58] on div "39" at bounding box center [90, 61] width 67 height 6
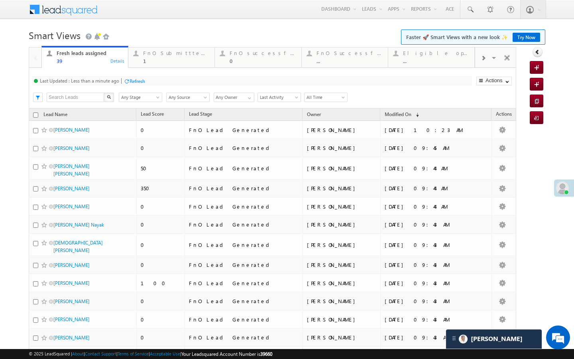
click at [131, 83] on div "Refresh" at bounding box center [138, 81] width 16 height 6
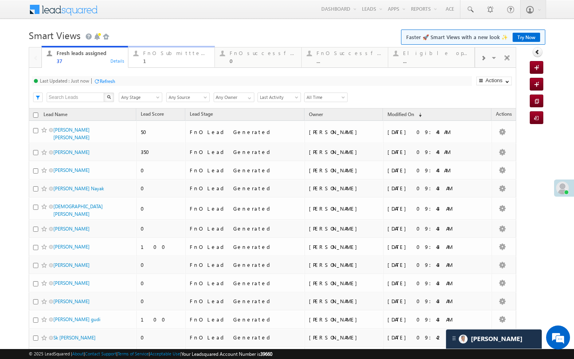
drag, startPoint x: 148, startPoint y: 54, endPoint x: 125, endPoint y: 77, distance: 32.1
click at [148, 54] on div "FnO Submittted Leads" at bounding box center [176, 53] width 67 height 6
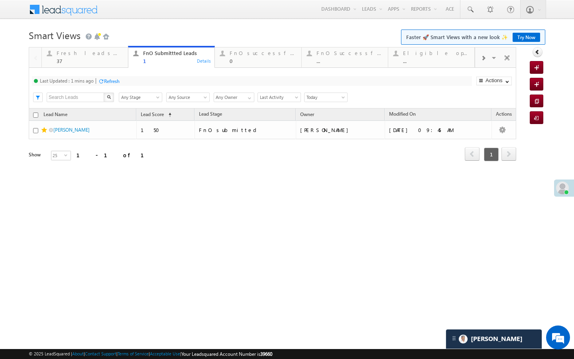
click at [114, 83] on div "Refresh" at bounding box center [112, 81] width 16 height 6
drag, startPoint x: 114, startPoint y: 58, endPoint x: 114, endPoint y: 74, distance: 16.4
click at [111, 55] on div "Fresh leads assigned" at bounding box center [90, 53] width 67 height 6
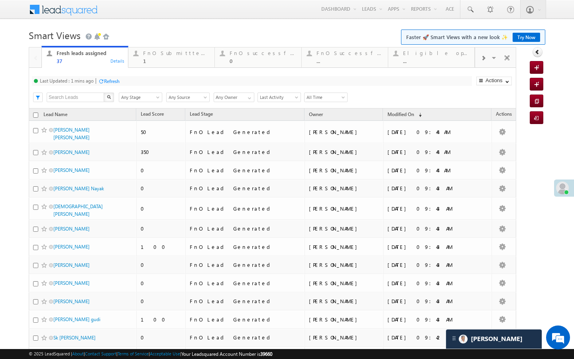
click at [112, 83] on div "Refresh" at bounding box center [112, 81] width 16 height 6
drag, startPoint x: 172, startPoint y: 56, endPoint x: 130, endPoint y: 84, distance: 50.5
click at [172, 56] on div "FnO Submittted Leads" at bounding box center [176, 53] width 67 height 6
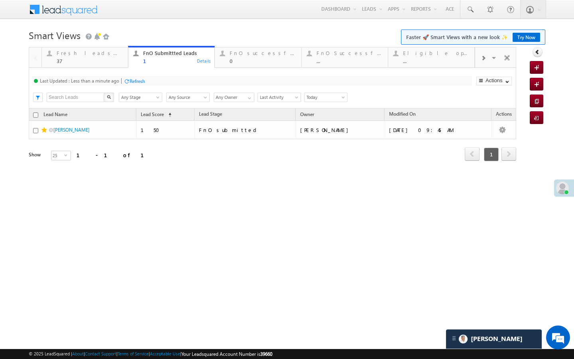
click at [133, 81] on div "Refresh" at bounding box center [138, 81] width 16 height 6
click at [107, 63] on div "37" at bounding box center [90, 61] width 67 height 6
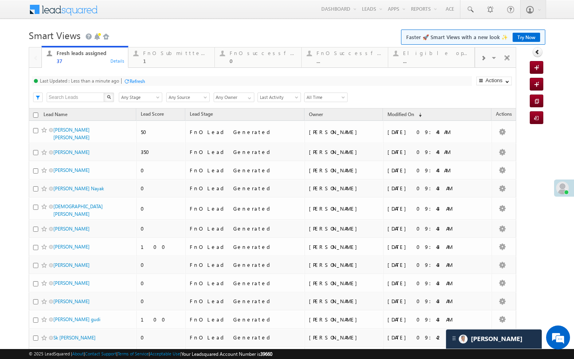
click at [131, 79] on div "Refresh" at bounding box center [138, 81] width 16 height 6
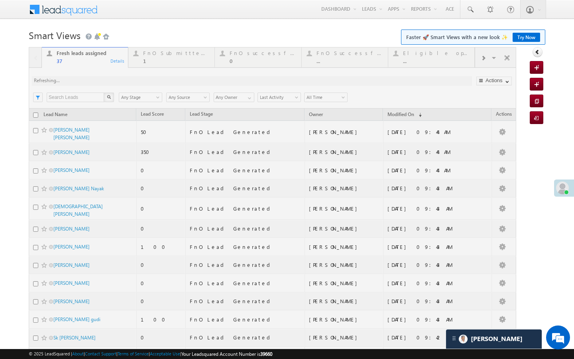
click at [167, 60] on div at bounding box center [273, 338] width 488 height 583
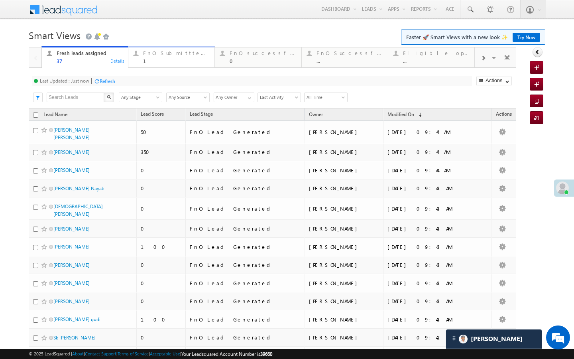
click at [183, 57] on div "FnO Submittted Leads 1" at bounding box center [176, 56] width 67 height 16
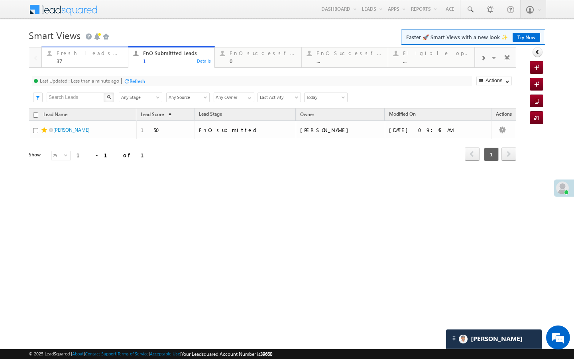
click at [111, 65] on link "Fresh leads assigned 37 Details" at bounding box center [84, 57] width 87 height 22
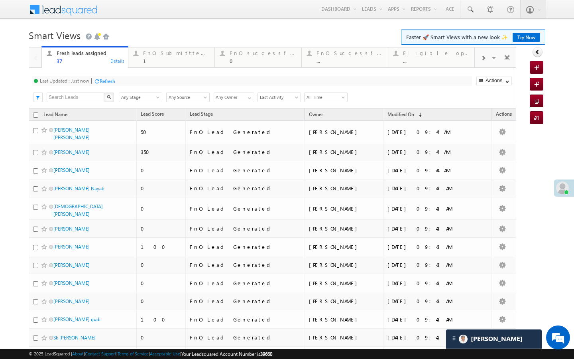
click at [112, 80] on div "Refresh" at bounding box center [108, 81] width 16 height 6
drag, startPoint x: 148, startPoint y: 60, endPoint x: 109, endPoint y: 84, distance: 46.4
click at [148, 60] on div "1" at bounding box center [176, 61] width 67 height 6
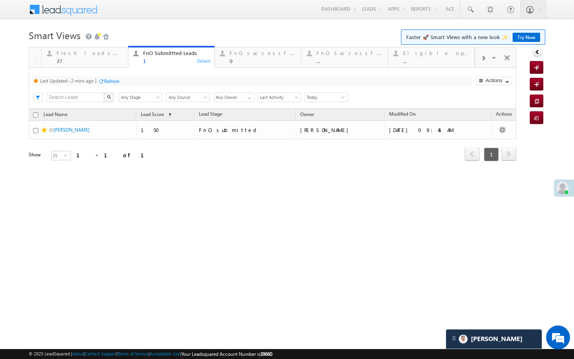
click at [105, 82] on div "Refresh" at bounding box center [112, 81] width 16 height 6
click at [105, 61] on div "37" at bounding box center [90, 61] width 67 height 6
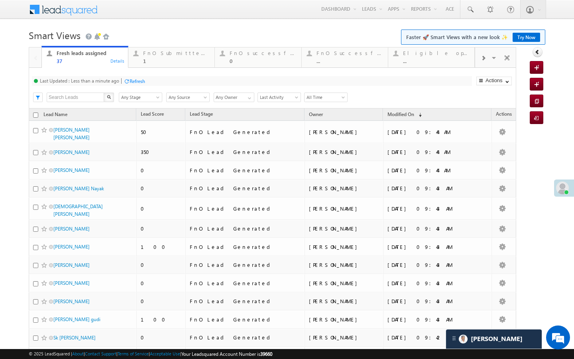
click at [125, 82] on div at bounding box center [127, 81] width 6 height 6
click at [179, 57] on div "FnO Submittted Leads 1" at bounding box center [176, 56] width 67 height 16
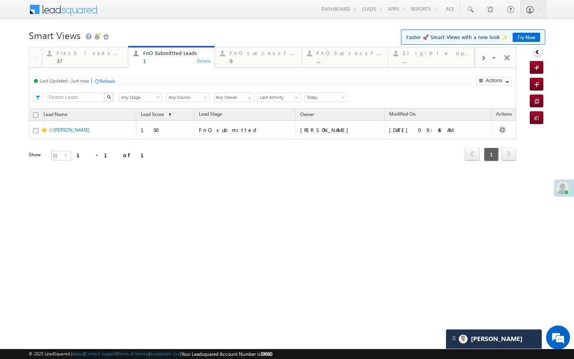
click at [108, 82] on div "Refresh" at bounding box center [108, 81] width 16 height 6
click at [136, 79] on div "Refresh" at bounding box center [138, 81] width 16 height 6
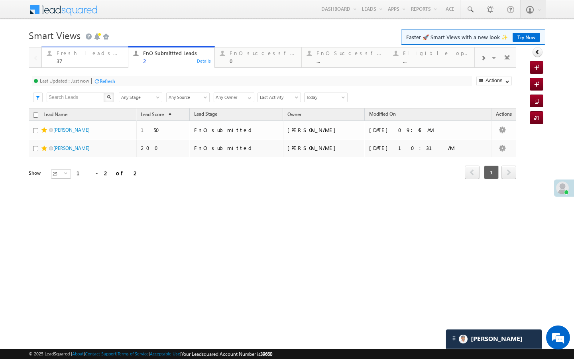
click at [124, 59] on div "Fresh leads assigned 37 Details" at bounding box center [85, 56] width 85 height 16
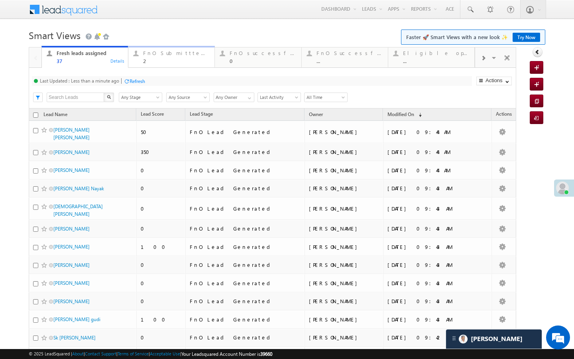
click at [171, 58] on div "2" at bounding box center [176, 61] width 67 height 6
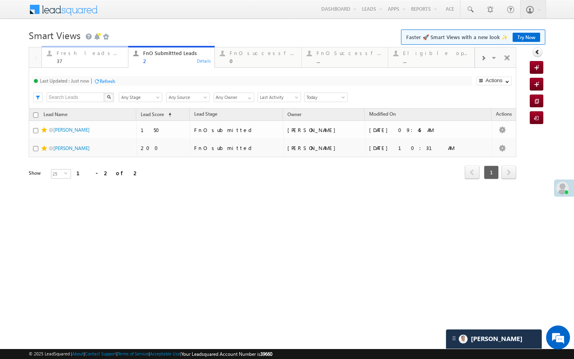
click at [114, 63] on div "37" at bounding box center [90, 61] width 67 height 6
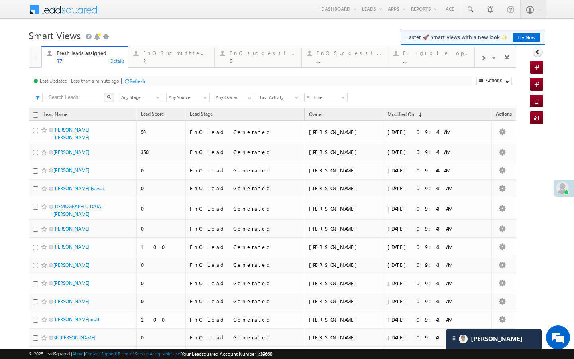
click at [132, 82] on div "Refresh" at bounding box center [138, 81] width 16 height 6
click at [161, 65] on link "FnO Submittted Leads 2 Details" at bounding box center [171, 57] width 87 height 22
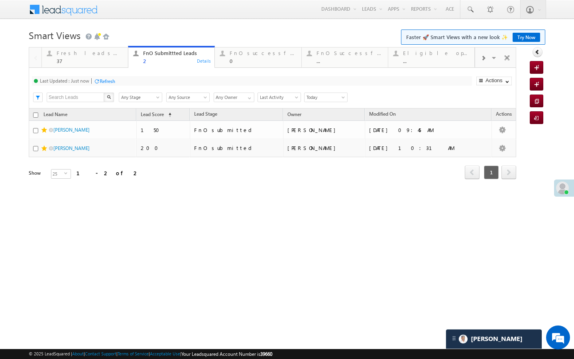
click at [106, 82] on div "Refresh" at bounding box center [108, 81] width 16 height 6
click at [124, 59] on div "Fresh leads assigned 37 Details" at bounding box center [85, 56] width 85 height 16
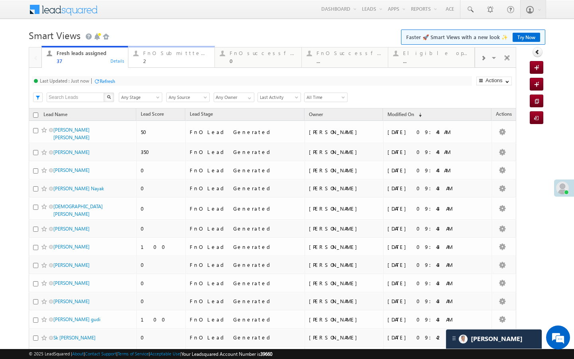
click at [150, 57] on div "FnO Submittted Leads 2" at bounding box center [176, 56] width 67 height 16
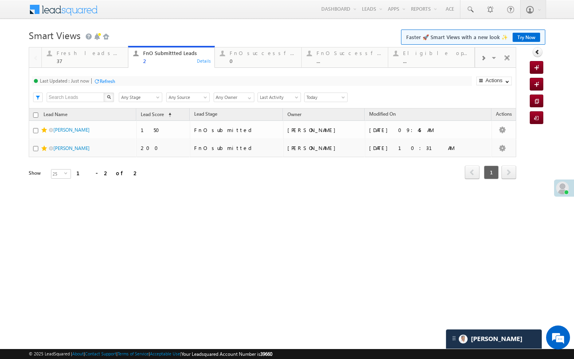
click at [115, 85] on div "Refresh" at bounding box center [105, 81] width 22 height 8
drag, startPoint x: 119, startPoint y: 63, endPoint x: 126, endPoint y: 77, distance: 15.7
click at [119, 63] on div "37" at bounding box center [90, 61] width 67 height 6
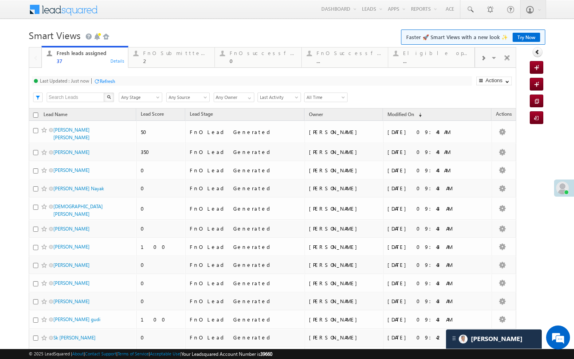
click at [111, 81] on div "Refresh" at bounding box center [108, 81] width 16 height 6
click at [165, 63] on div "2" at bounding box center [176, 61] width 67 height 6
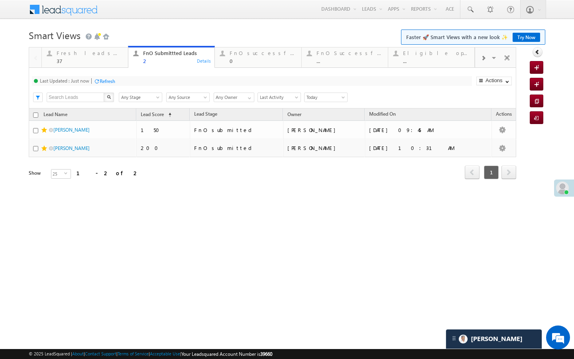
click at [110, 79] on div "Refresh" at bounding box center [108, 81] width 16 height 6
click at [116, 67] on link "Fresh leads assigned 37 Details" at bounding box center [84, 57] width 87 height 22
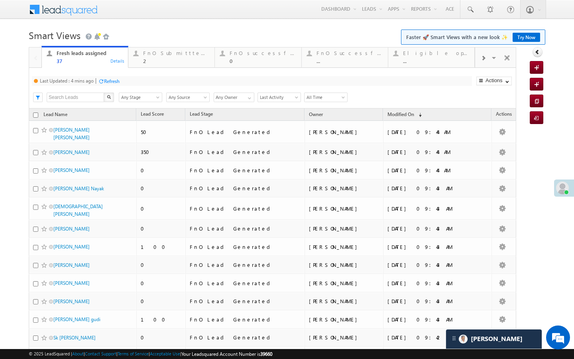
click at [118, 84] on div "Refresh" at bounding box center [112, 81] width 16 height 6
click at [145, 56] on div "FnO Submittted Leads" at bounding box center [176, 53] width 67 height 6
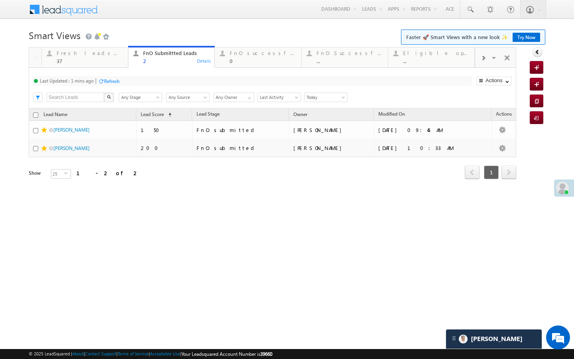
click at [118, 83] on div "Refresh" at bounding box center [112, 81] width 16 height 6
click at [114, 78] on div "Refresh" at bounding box center [108, 81] width 16 height 6
click at [115, 62] on div "37" at bounding box center [90, 61] width 67 height 6
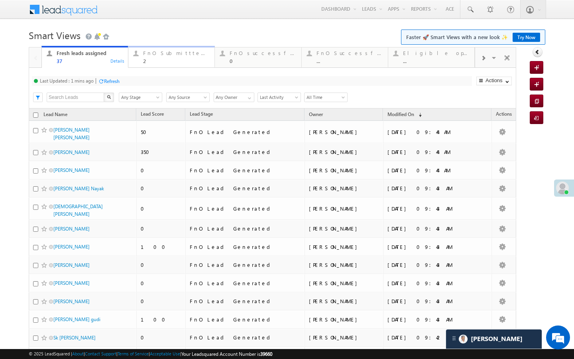
click at [158, 58] on div "2" at bounding box center [176, 61] width 67 height 6
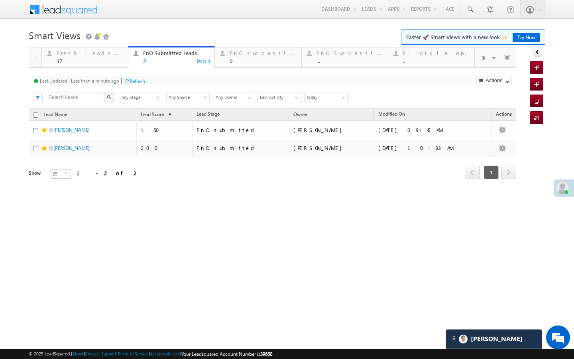
click at [129, 79] on div at bounding box center [127, 81] width 6 height 6
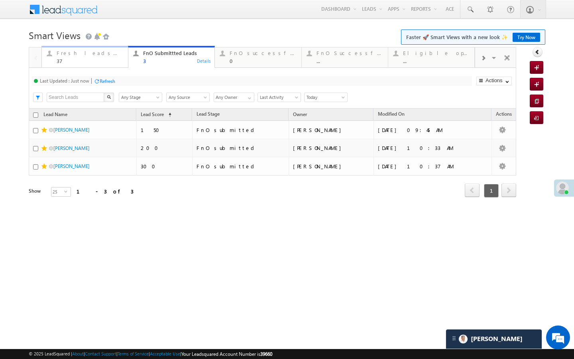
drag, startPoint x: 111, startPoint y: 61, endPoint x: 124, endPoint y: 92, distance: 33.9
click at [111, 61] on div "37" at bounding box center [90, 61] width 67 height 6
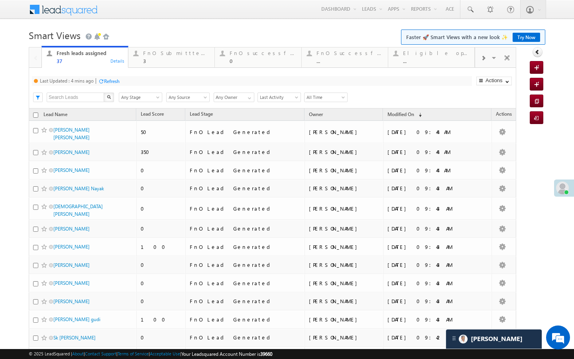
click at [118, 83] on div "Refresh" at bounding box center [112, 81] width 16 height 6
click at [151, 53] on div "FnO Submittted Leads" at bounding box center [176, 53] width 67 height 6
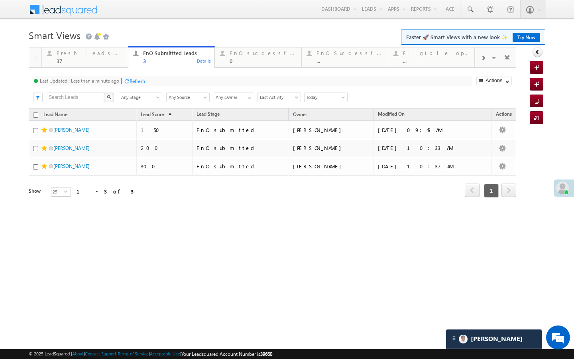
click at [133, 81] on div "Refresh" at bounding box center [138, 81] width 16 height 6
click at [115, 57] on div "Fresh leads assigned 37" at bounding box center [90, 56] width 67 height 16
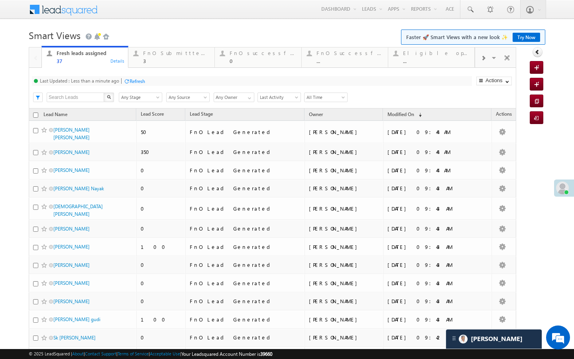
click at [138, 77] on div "Last Updated : Less than a minute ago Refresh Refreshing..." at bounding box center [252, 81] width 440 height 10
click at [137, 77] on div "Last Updated : Less than a minute ago Refresh Refreshing..." at bounding box center [252, 81] width 440 height 10
click at [137, 83] on div "Refresh" at bounding box center [138, 81] width 16 height 6
drag, startPoint x: 142, startPoint y: 65, endPoint x: 123, endPoint y: 94, distance: 34.3
click at [142, 65] on link "FnO Submittted Leads 3 Details" at bounding box center [171, 57] width 87 height 22
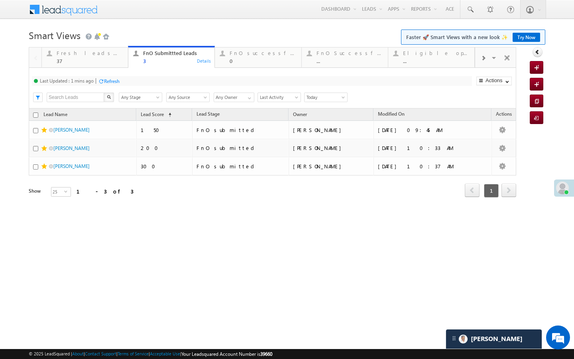
click at [110, 79] on div "Refresh" at bounding box center [112, 81] width 16 height 6
click at [111, 55] on div "Fresh leads assigned" at bounding box center [90, 53] width 67 height 6
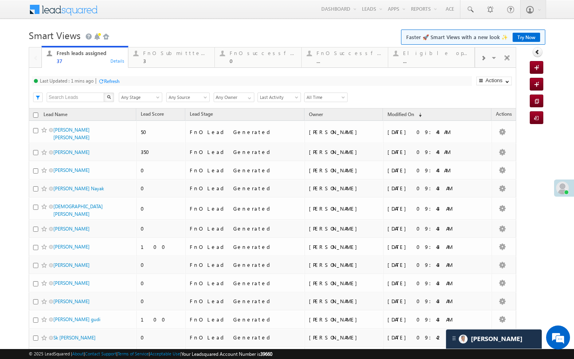
click at [117, 80] on div "Refresh" at bounding box center [112, 81] width 16 height 6
drag, startPoint x: 156, startPoint y: 62, endPoint x: 148, endPoint y: 69, distance: 11.0
click at [156, 62] on div "3" at bounding box center [176, 61] width 67 height 6
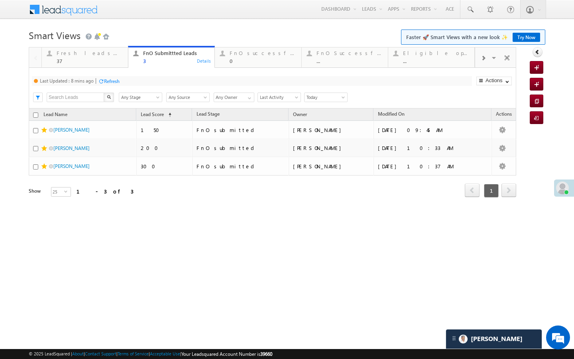
click at [116, 83] on div "Refresh" at bounding box center [112, 81] width 16 height 6
drag, startPoint x: 110, startPoint y: 60, endPoint x: 127, endPoint y: 113, distance: 55.5
click at [110, 60] on div "37" at bounding box center [90, 61] width 67 height 6
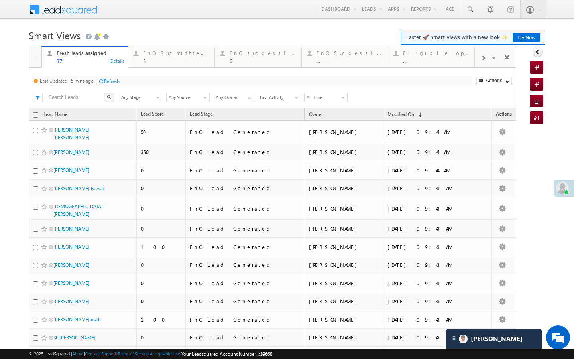
click at [114, 83] on div "Refresh" at bounding box center [112, 81] width 16 height 6
drag, startPoint x: 170, startPoint y: 51, endPoint x: 126, endPoint y: 81, distance: 52.5
click at [170, 51] on div "FnO Submittted Leads" at bounding box center [176, 53] width 67 height 6
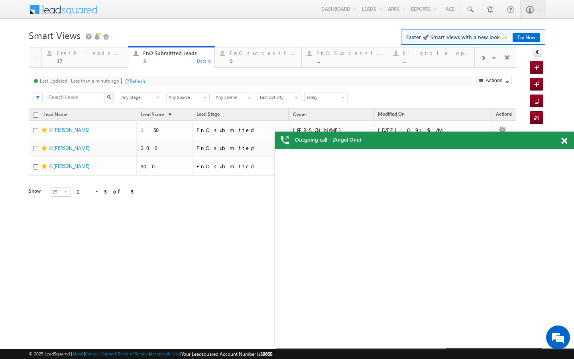
click at [126, 81] on div at bounding box center [127, 81] width 6 height 6
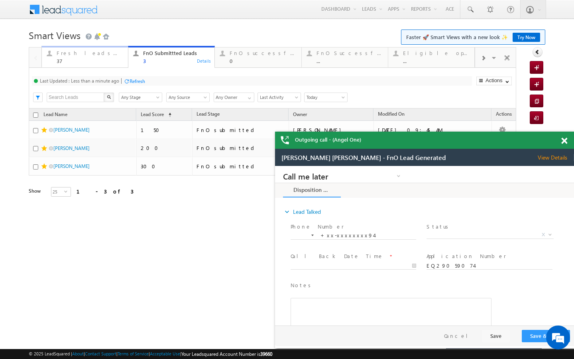
drag, startPoint x: 108, startPoint y: 63, endPoint x: 118, endPoint y: 92, distance: 30.8
click at [108, 63] on div "37" at bounding box center [90, 61] width 67 height 6
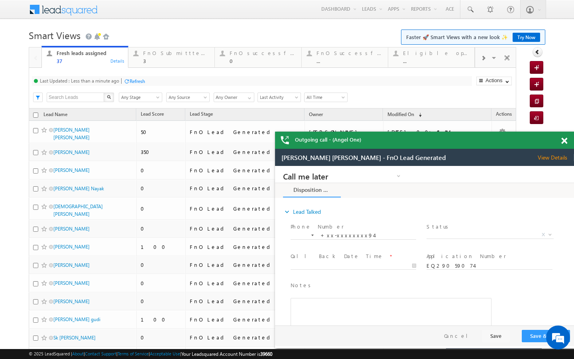
click at [133, 86] on div "Last Updated : Less than a minute ago Refresh Refreshing... Search X Lead Stage…" at bounding box center [273, 88] width 488 height 41
click at [141, 80] on div "Refresh" at bounding box center [138, 81] width 16 height 6
click at [145, 65] on link "FnO Submittted Leads 3 Details" at bounding box center [171, 57] width 87 height 22
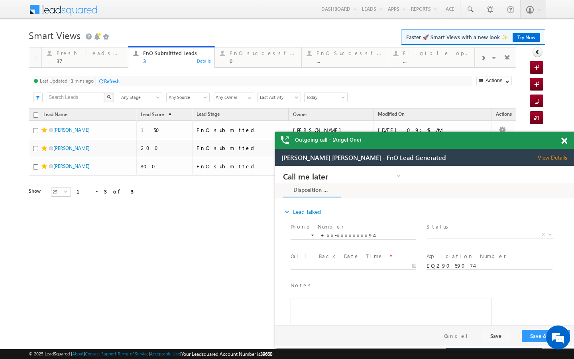
click at [120, 84] on div "Refresh" at bounding box center [109, 81] width 22 height 8
click at [100, 67] on link "Fresh leads assigned 37 Details" at bounding box center [84, 57] width 87 height 22
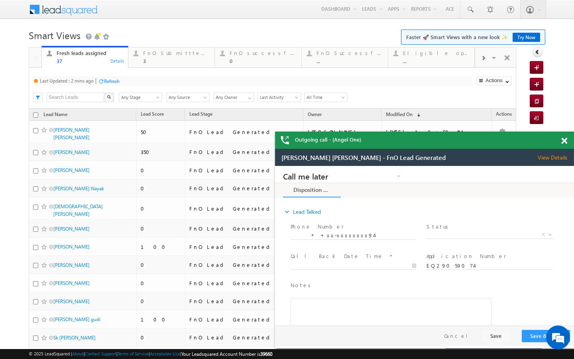
click at [112, 80] on div "Refresh" at bounding box center [112, 81] width 16 height 6
drag, startPoint x: 152, startPoint y: 63, endPoint x: 115, endPoint y: 89, distance: 45.2
click at [152, 63] on div "3" at bounding box center [176, 61] width 67 height 6
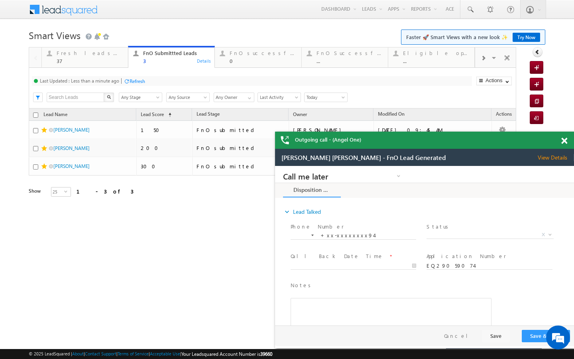
click at [108, 82] on div "Last Updated : Less than a minute ago" at bounding box center [79, 81] width 79 height 6
click at [128, 79] on div at bounding box center [127, 81] width 6 height 6
drag, startPoint x: 115, startPoint y: 56, endPoint x: 119, endPoint y: 81, distance: 25.9
click at [115, 56] on div "Fresh leads assigned" at bounding box center [90, 53] width 67 height 6
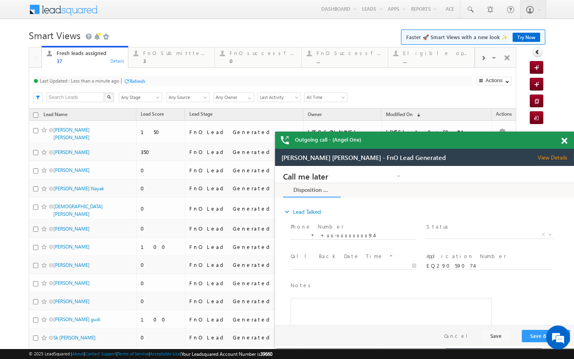
click at [136, 79] on div "Refresh" at bounding box center [138, 81] width 16 height 6
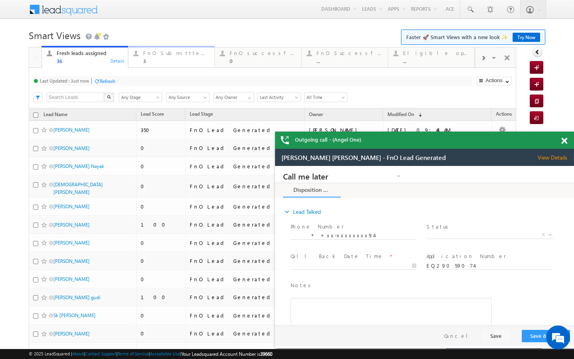
click at [173, 65] on link "FnO Submittted Leads 3 Details" at bounding box center [171, 57] width 87 height 22
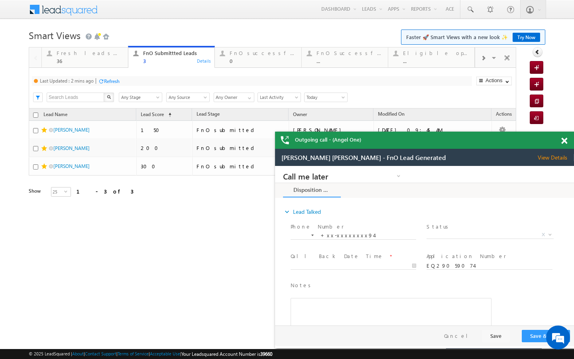
click at [111, 79] on div "Refresh" at bounding box center [112, 81] width 16 height 6
click at [471, 13] on span at bounding box center [470, 10] width 8 height 8
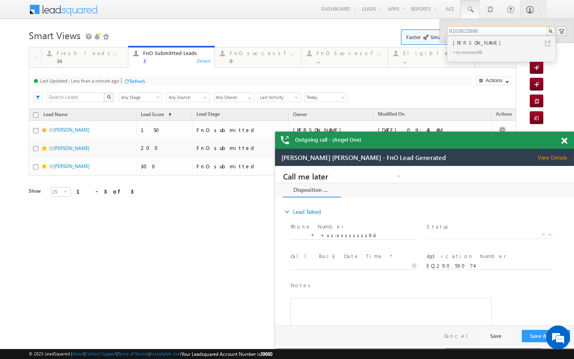
type input "8103815886"
click at [116, 56] on div "Fresh leads assigned" at bounding box center [90, 53] width 67 height 6
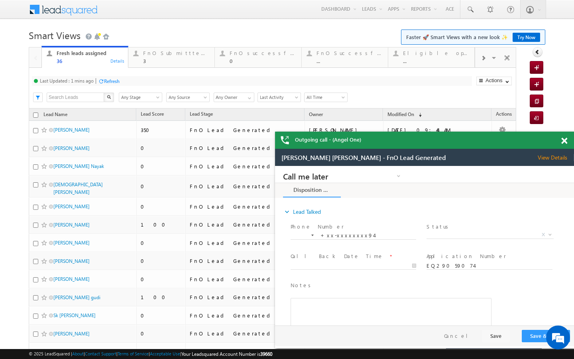
click at [116, 81] on div "Refresh" at bounding box center [112, 81] width 16 height 6
click at [471, 12] on span at bounding box center [470, 10] width 8 height 8
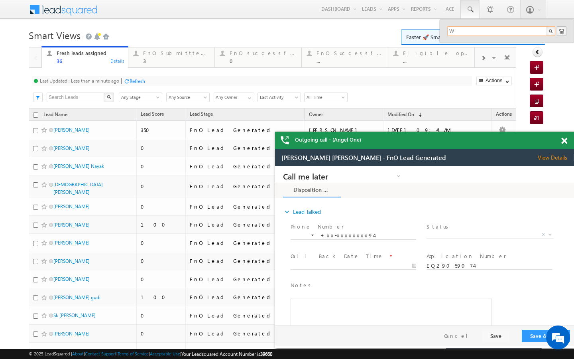
type input "W"
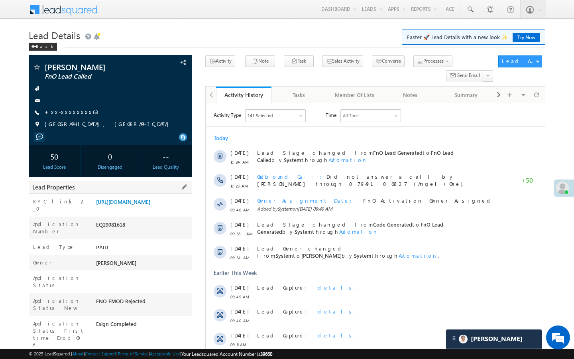
drag, startPoint x: 96, startPoint y: 338, endPoint x: 126, endPoint y: 338, distance: 30.3
click at [126, 357] on div "AABX899531" at bounding box center [143, 362] width 98 height 11
copy div "AABX899531"
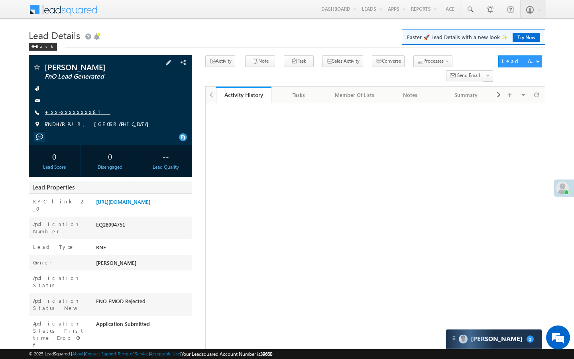
click at [65, 114] on link "+xx-xxxxxxxx81" at bounding box center [78, 111] width 66 height 7
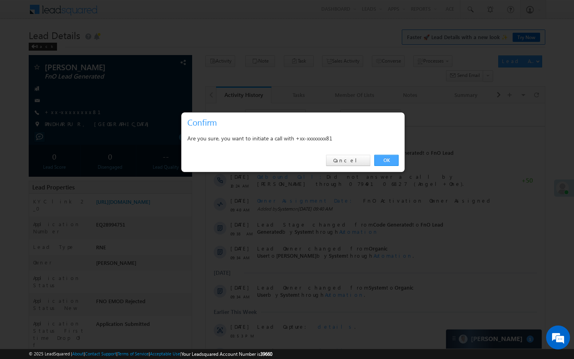
click at [384, 164] on link "OK" at bounding box center [386, 160] width 24 height 11
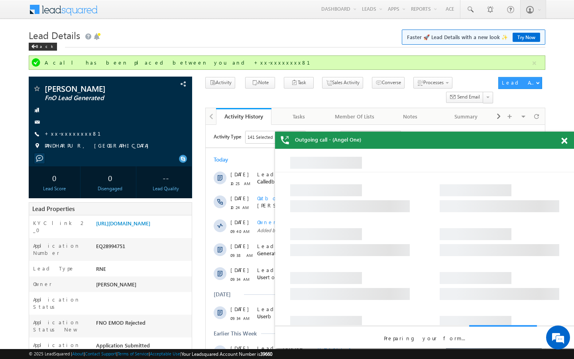
drag, startPoint x: 565, startPoint y: 142, endPoint x: 262, endPoint y: 1, distance: 333.4
click at [565, 142] on span at bounding box center [564, 141] width 6 height 7
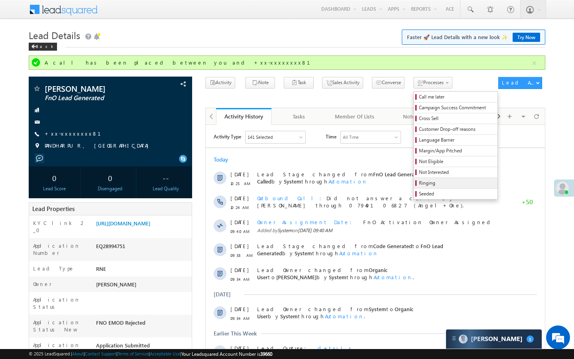
click at [419, 184] on span "Ringing" at bounding box center [457, 182] width 76 height 7
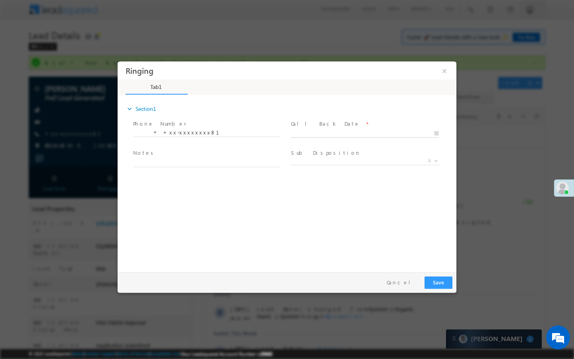
type input "09/19/25 10:26 AM"
click at [384, 134] on input "09/19/25 10:26 AM" at bounding box center [365, 134] width 148 height 8
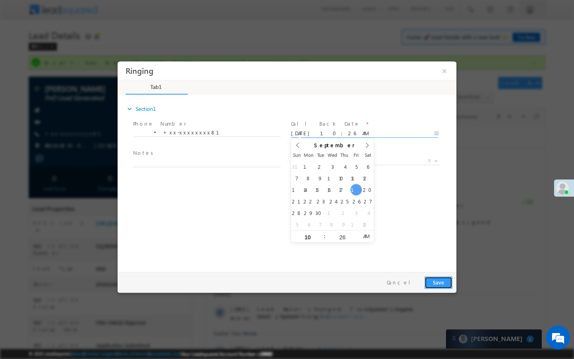
click at [430, 276] on button "Save" at bounding box center [439, 282] width 28 height 12
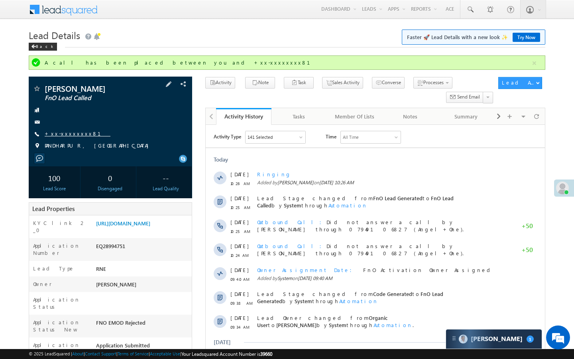
click at [72, 134] on link "+xx-xxxxxxxx81" at bounding box center [78, 133] width 66 height 7
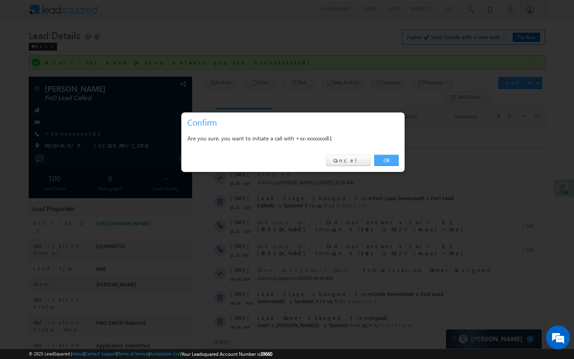
click at [390, 163] on link "OK" at bounding box center [386, 160] width 24 height 11
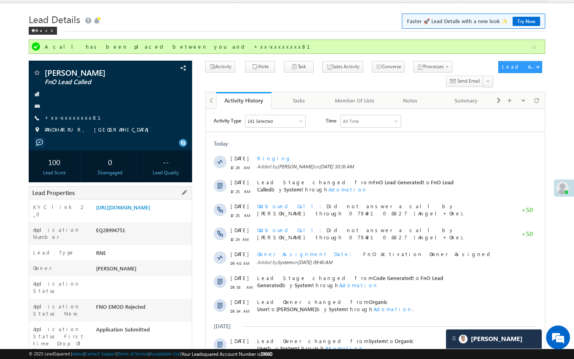
drag, startPoint x: 95, startPoint y: 346, endPoint x: 129, endPoint y: 346, distance: 33.9
copy div "AABX826013"
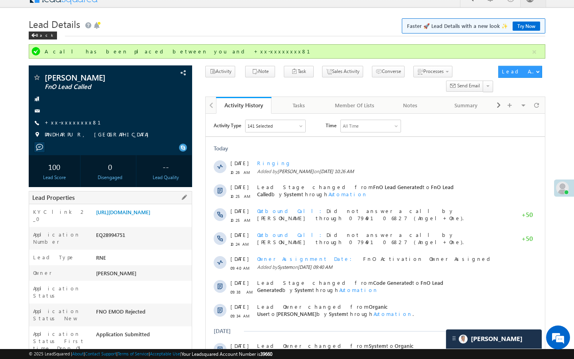
scroll to position [0, 0]
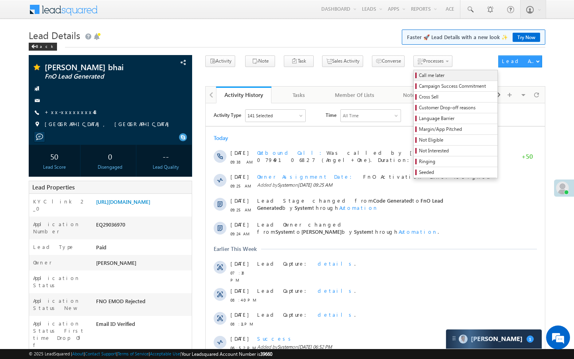
click at [419, 78] on span "Call me later" at bounding box center [457, 75] width 76 height 7
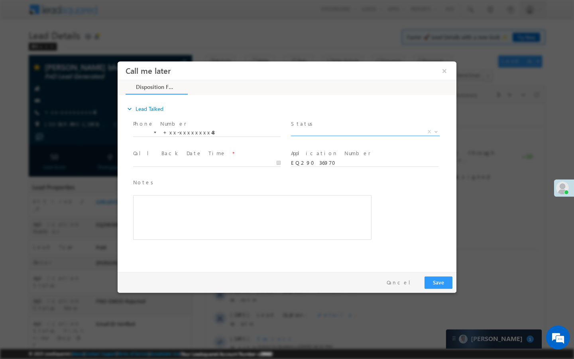
click at [382, 134] on span "X" at bounding box center [365, 132] width 149 height 8
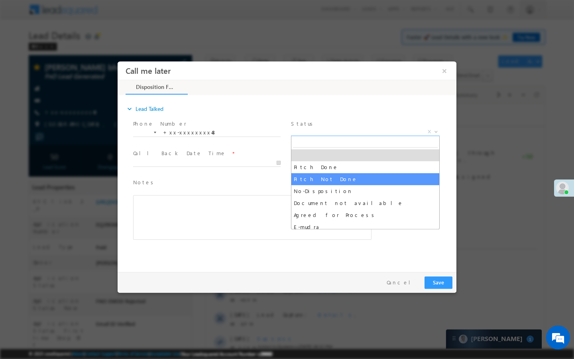
select select "Pitch Not Done"
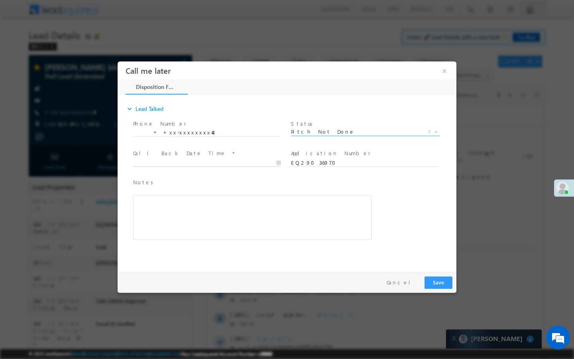
type input "[DATE] 10:27 AM"
click at [268, 161] on input "[DATE] 10:27 AM" at bounding box center [207, 163] width 148 height 8
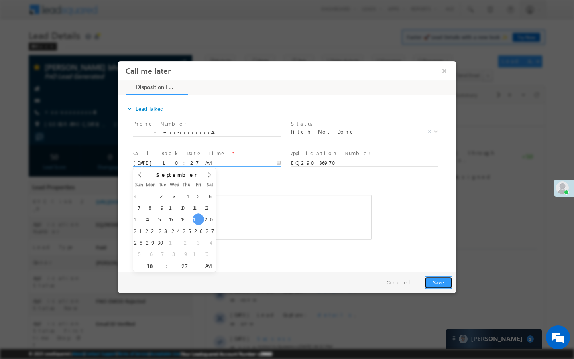
click at [438, 281] on button "Save" at bounding box center [439, 282] width 28 height 12
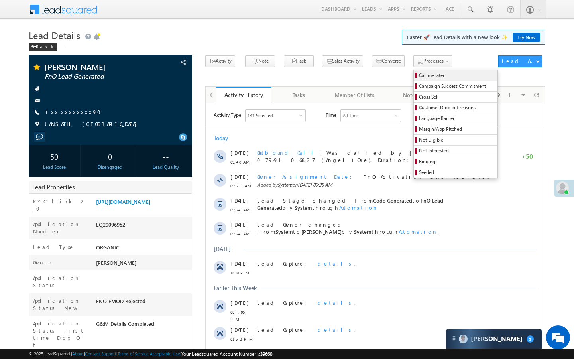
click at [419, 76] on span "Call me later" at bounding box center [457, 75] width 76 height 7
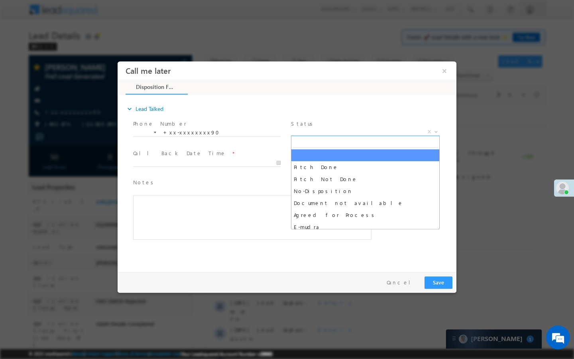
click at [390, 128] on span "X" at bounding box center [365, 132] width 149 height 8
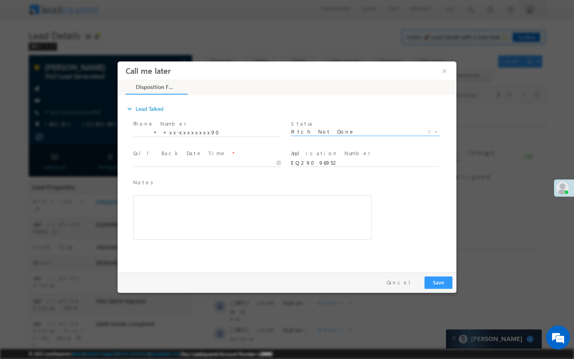
select select "Pitch Not Done"
click at [266, 157] on span "Call Back Date Time *" at bounding box center [206, 153] width 147 height 9
click at [266, 158] on div at bounding box center [210, 163] width 155 height 10
type input "[DATE] 10:27 AM"
click at [265, 160] on input "[DATE] 10:27 AM" at bounding box center [207, 163] width 148 height 8
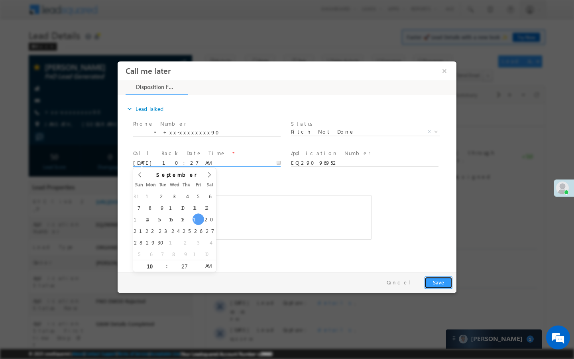
click at [437, 277] on button "Save" at bounding box center [439, 282] width 28 height 12
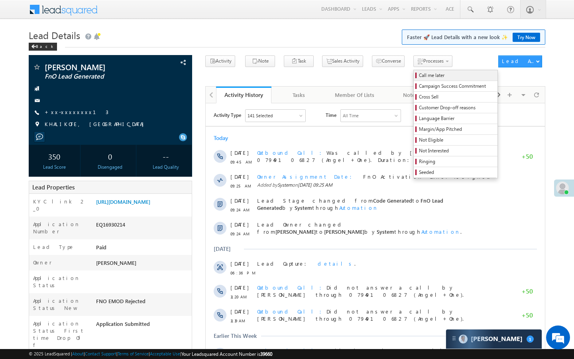
click at [419, 75] on span "Call me later" at bounding box center [457, 75] width 76 height 7
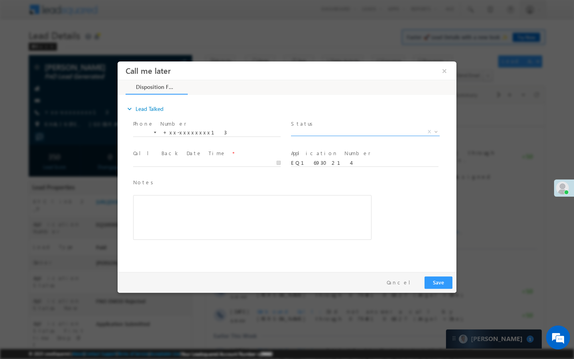
click at [394, 131] on span "X" at bounding box center [365, 132] width 149 height 8
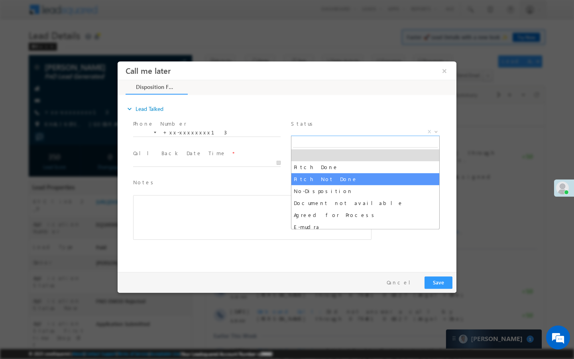
select select "Pitch Not Done"
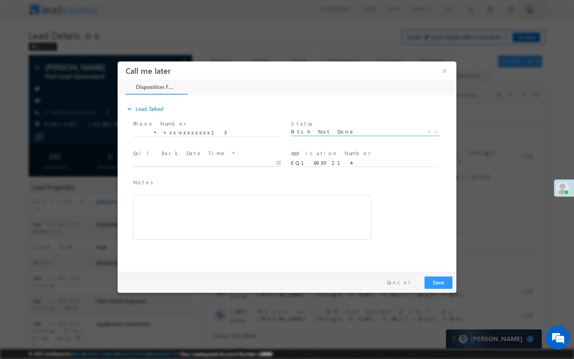
type input "09/19/25 10:27 AM"
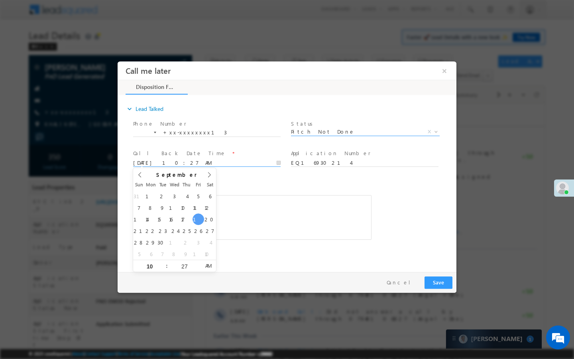
click at [257, 164] on input "09/19/25 10:27 AM" at bounding box center [207, 163] width 148 height 8
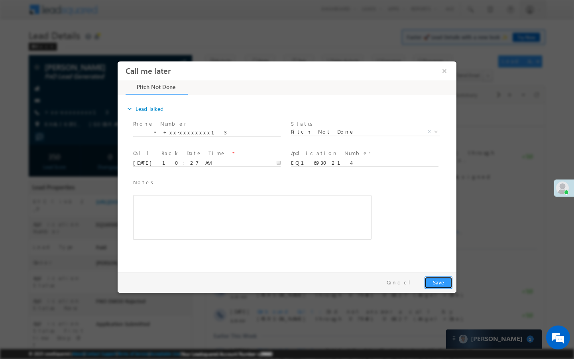
click at [439, 287] on button "Save" at bounding box center [439, 282] width 28 height 12
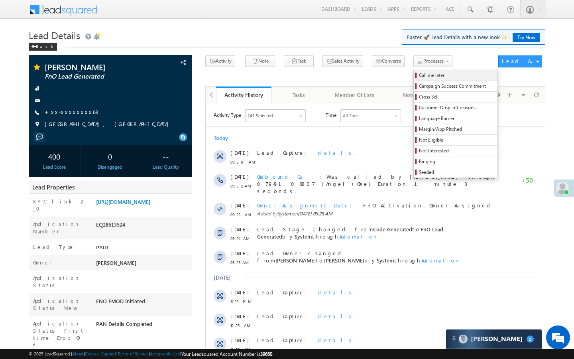
click at [419, 73] on span "Call me later" at bounding box center [457, 75] width 76 height 7
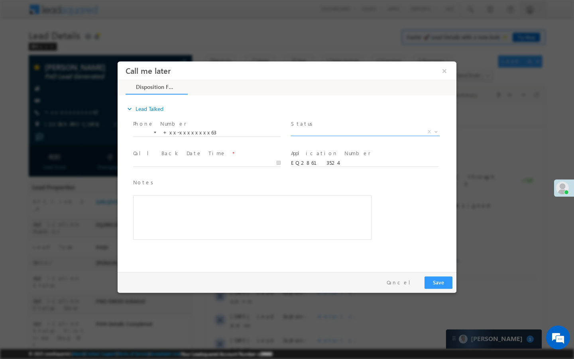
click at [386, 136] on body "Call me later ×" at bounding box center [287, 164] width 339 height 207
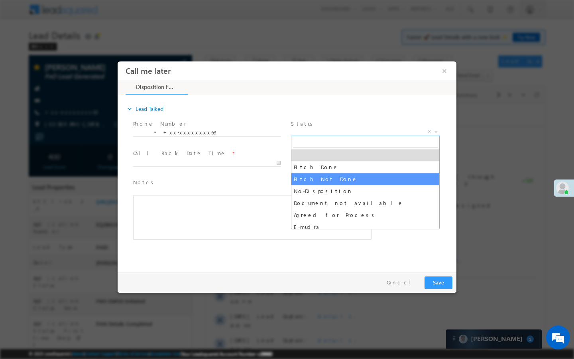
select select "Pitch Not Done"
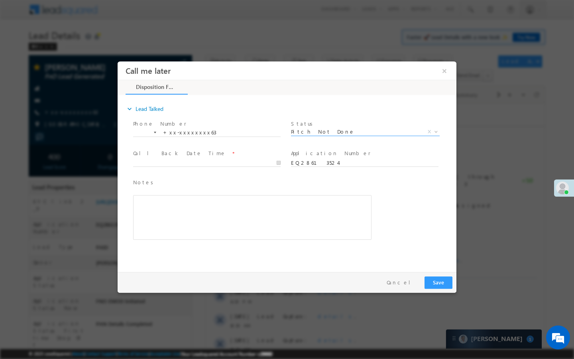
click at [253, 155] on span "Call Back Date Time *" at bounding box center [206, 153] width 147 height 9
type input "[DATE] 10:27 AM"
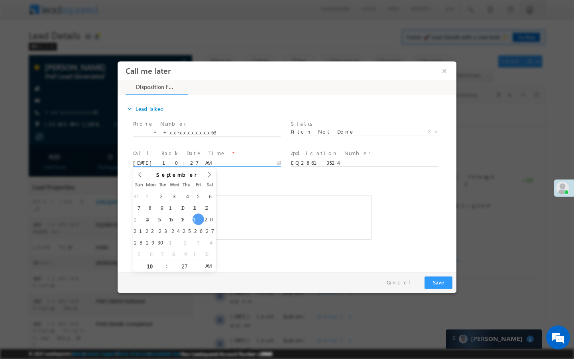
click at [253, 160] on input "[DATE] 10:27 AM" at bounding box center [207, 163] width 148 height 8
click at [436, 281] on button "Save" at bounding box center [439, 282] width 28 height 12
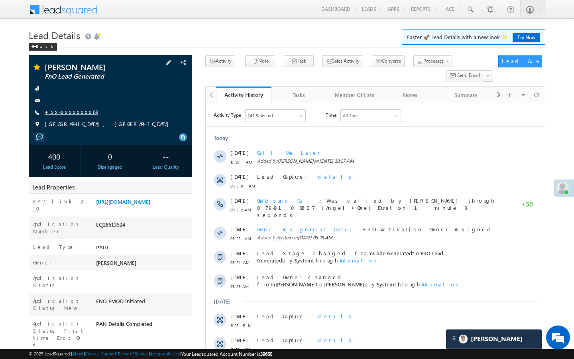
click at [68, 108] on link "+xx-xxxxxxxx63" at bounding box center [71, 111] width 53 height 7
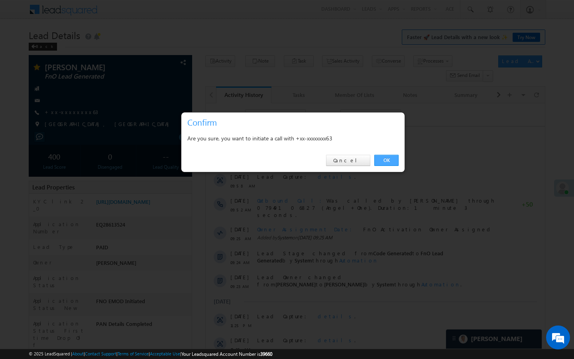
click at [386, 160] on link "OK" at bounding box center [386, 160] width 24 height 11
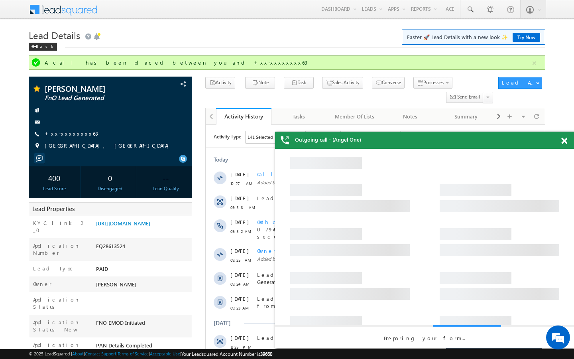
click at [566, 142] on span at bounding box center [564, 141] width 6 height 7
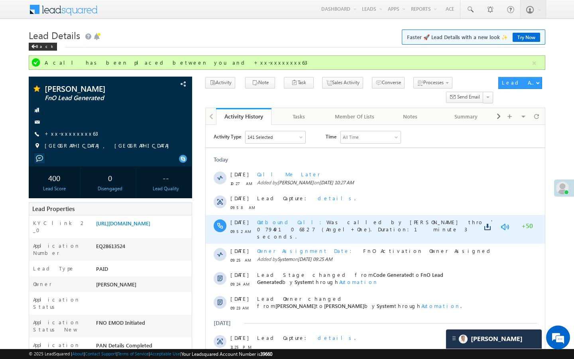
click at [505, 223] on link at bounding box center [505, 227] width 10 height 8
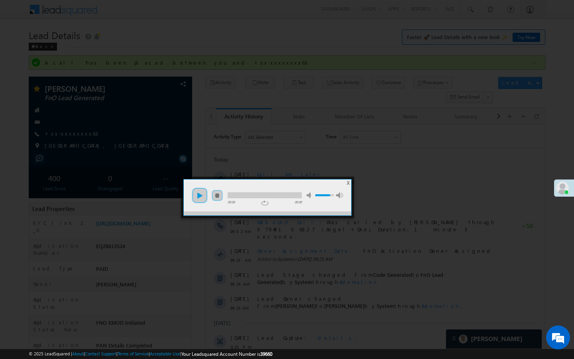
click at [202, 198] on link "play" at bounding box center [200, 195] width 16 height 16
click at [244, 195] on div at bounding box center [265, 195] width 74 height 6
click at [271, 195] on div at bounding box center [265, 195] width 74 height 6
click at [284, 195] on div at bounding box center [265, 195] width 74 height 6
click at [294, 200] on div "01:02" at bounding box center [290, 201] width 24 height 5
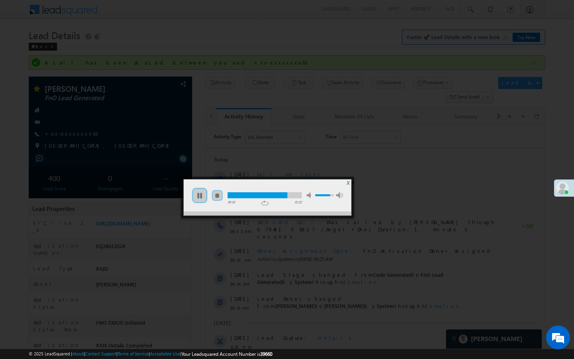
click at [294, 199] on div "01:02" at bounding box center [290, 201] width 24 height 5
click at [294, 196] on div at bounding box center [265, 195] width 74 height 6
click at [348, 183] on span "X" at bounding box center [348, 183] width 3 height 6
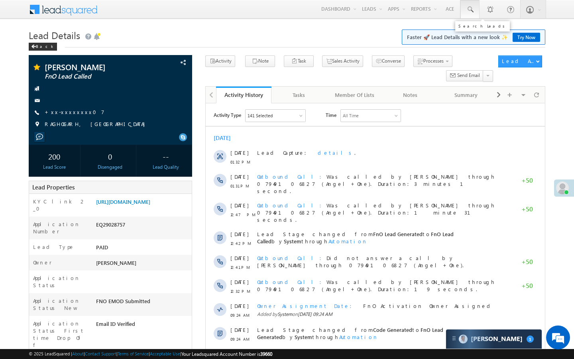
click at [474, 10] on link at bounding box center [470, 9] width 19 height 18
type input "8"
type input "7569241344"
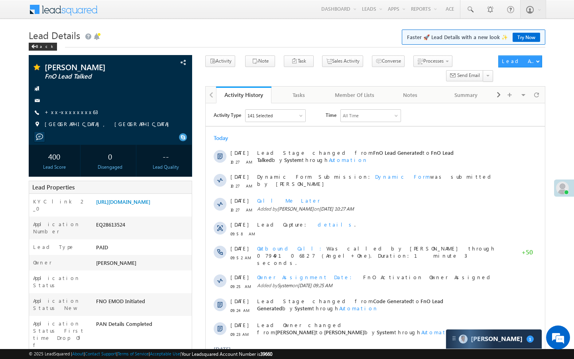
click at [556, 137] on body "Menu [PERSON_NAME] [PERSON_NAME] .shar ma@an gelbr oking .com" at bounding box center [287, 334] width 574 height 669
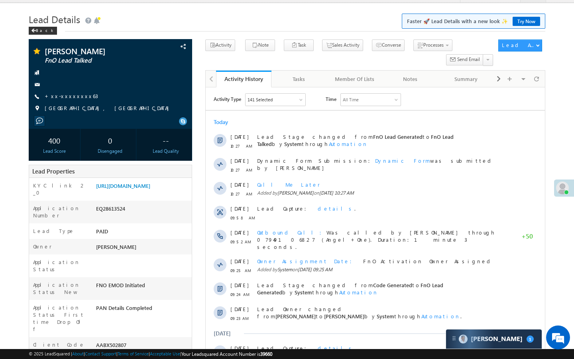
scroll to position [48, 0]
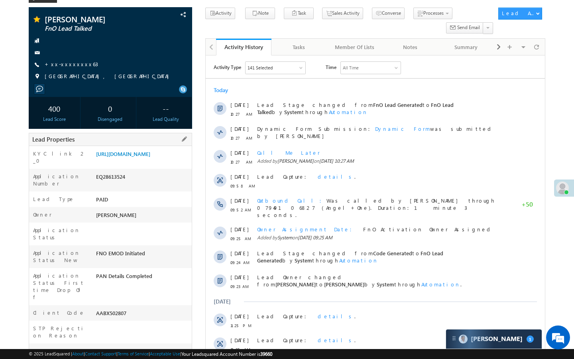
drag, startPoint x: 96, startPoint y: 293, endPoint x: 138, endPoint y: 293, distance: 41.5
click at [138, 309] on div "AABX502807" at bounding box center [143, 314] width 98 height 11
copy div "AABX502807"
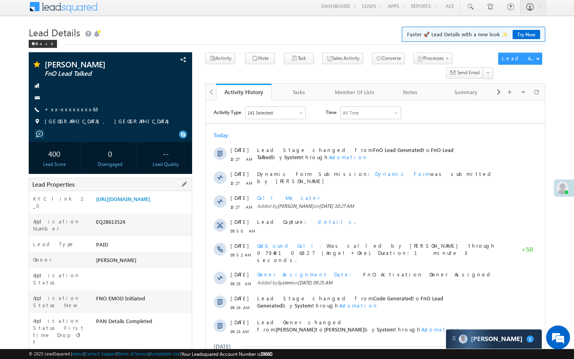
scroll to position [0, 0]
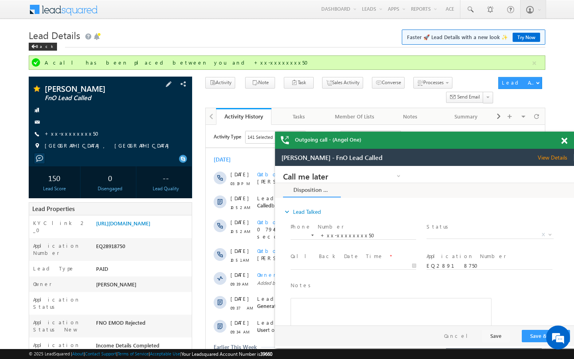
click at [69, 129] on div "[PERSON_NAME] FnO Lead Called +xx-xxxxxxxx50" at bounding box center [111, 119] width 156 height 69
click at [69, 132] on link "+xx-xxxxxxxx50" at bounding box center [74, 133] width 59 height 7
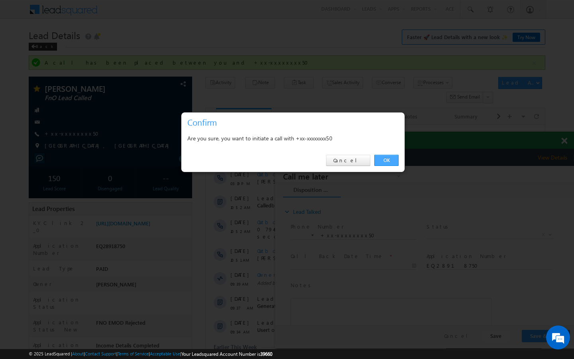
click at [384, 159] on link "OK" at bounding box center [386, 160] width 24 height 11
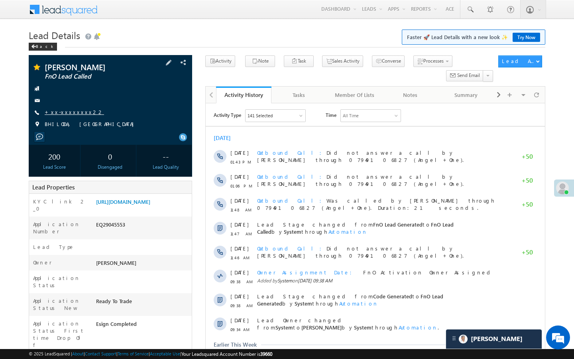
click at [73, 115] on link "+xx-xxxxxxxx22" at bounding box center [74, 111] width 59 height 7
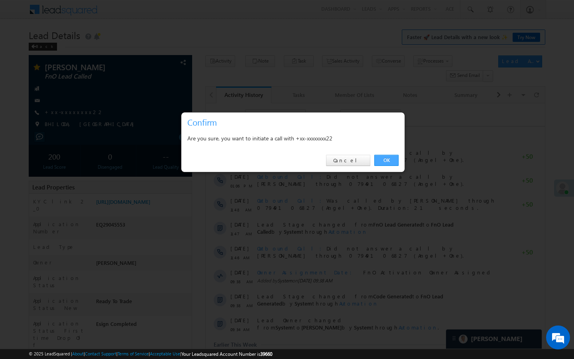
click at [390, 159] on link "OK" at bounding box center [386, 160] width 24 height 11
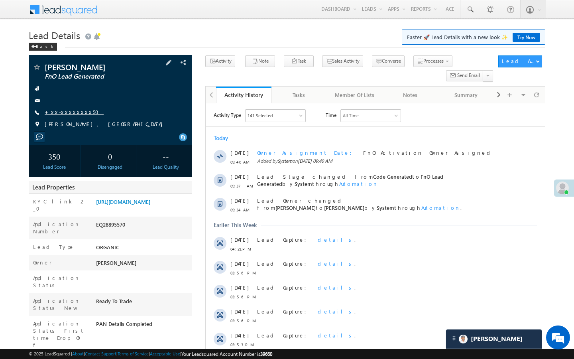
click at [78, 111] on link "+xx-xxxxxxxx50" at bounding box center [74, 111] width 59 height 7
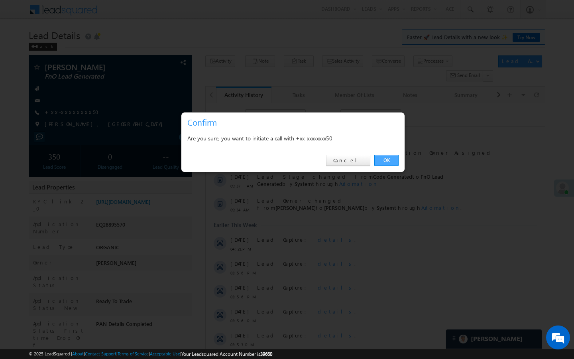
click at [388, 157] on link "OK" at bounding box center [386, 160] width 24 height 11
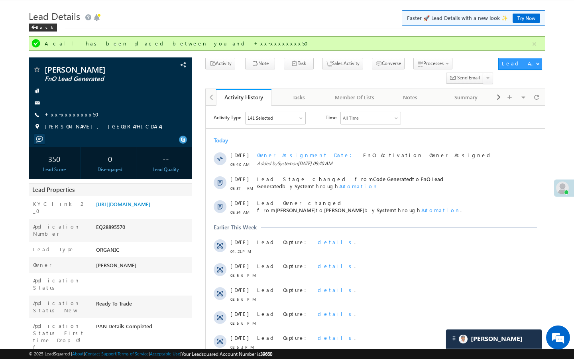
scroll to position [48, 0]
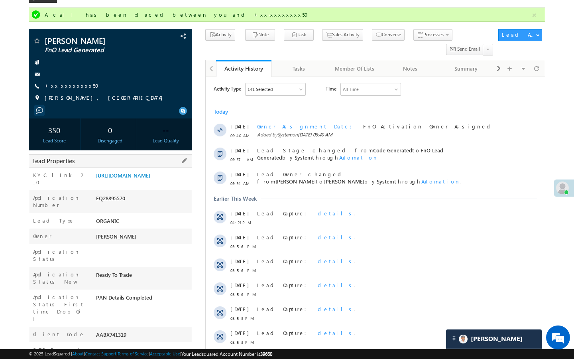
drag, startPoint x: 97, startPoint y: 303, endPoint x: 146, endPoint y: 303, distance: 48.2
click at [145, 331] on div "AABX741319" at bounding box center [143, 336] width 98 height 11
copy div "AABX741319"
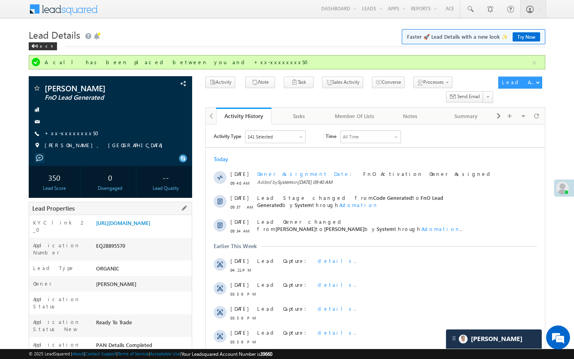
scroll to position [0, 0]
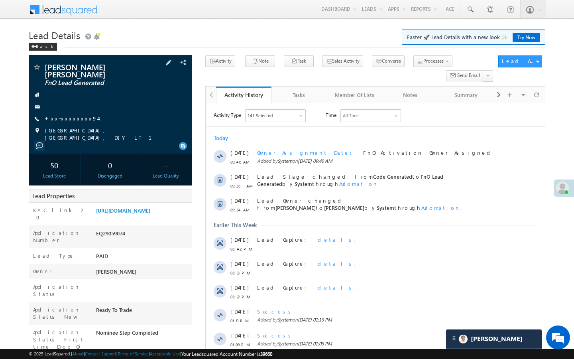
click at [68, 123] on div "[PERSON_NAME] [PERSON_NAME] FnO Lead Generated +xx-xxxxxxxx94" at bounding box center [111, 102] width 156 height 78
click at [71, 119] on link "+xx-xxxxxxxx94" at bounding box center [71, 118] width 53 height 7
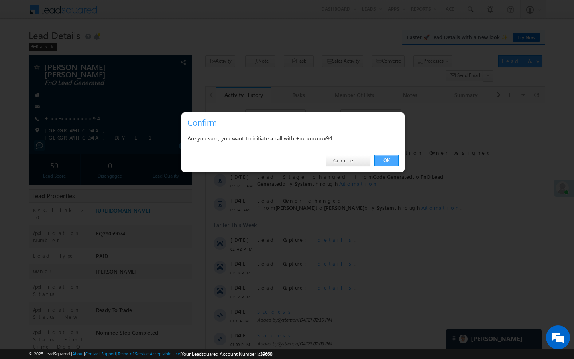
click at [390, 161] on link "OK" at bounding box center [386, 160] width 24 height 11
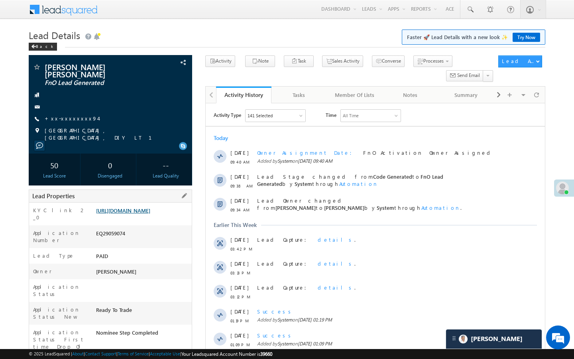
click at [150, 214] on link "https://angelbroking1-pk3em7sa.customui-test.leadsquared.com?leadId=801e7be3-48…" at bounding box center [123, 210] width 54 height 7
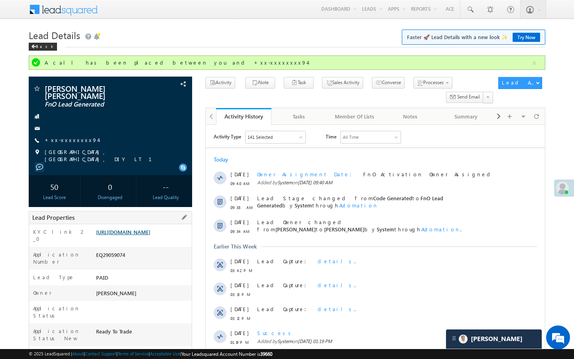
click at [150, 234] on link "[URL][DOMAIN_NAME]" at bounding box center [123, 231] width 54 height 7
click at [71, 144] on span "+xx-xxxxxxxx94" at bounding box center [71, 140] width 53 height 8
click at [76, 138] on link "+xx-xxxxxxxx94" at bounding box center [71, 139] width 53 height 7
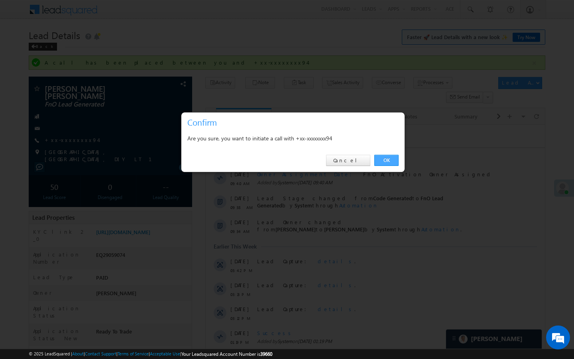
click at [386, 159] on link "OK" at bounding box center [386, 160] width 24 height 11
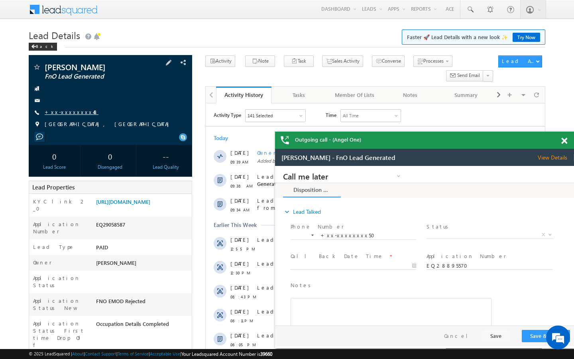
click at [77, 110] on link "+xx-xxxxxxxx48" at bounding box center [72, 111] width 54 height 7
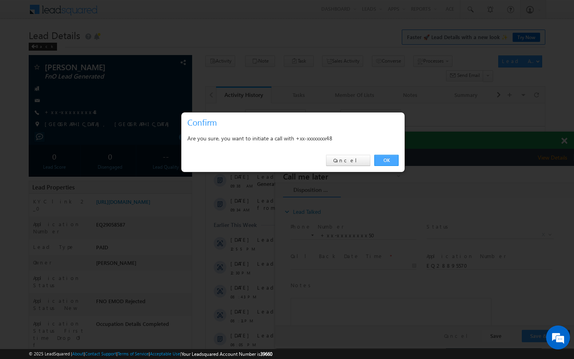
click at [393, 162] on link "OK" at bounding box center [386, 160] width 24 height 11
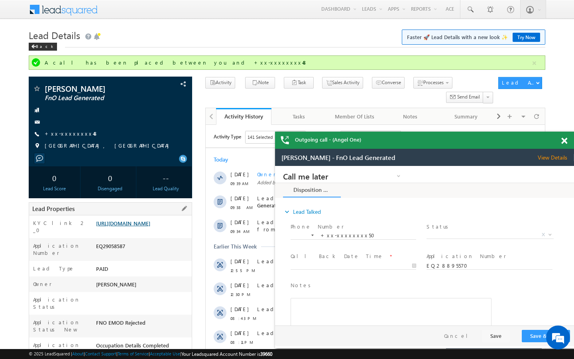
click at [150, 226] on link "https://angelbroking1-pk3em7sa.customui-test.leadsquared.com?leadId=3430276c-25…" at bounding box center [123, 223] width 54 height 7
click at [73, 133] on link "+xx-xxxxxxxx48" at bounding box center [72, 133] width 54 height 7
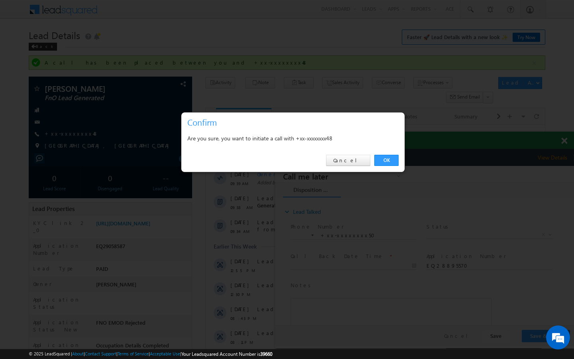
click at [396, 153] on div "OK Cancel" at bounding box center [292, 160] width 223 height 23
click at [387, 162] on link "OK" at bounding box center [386, 160] width 24 height 11
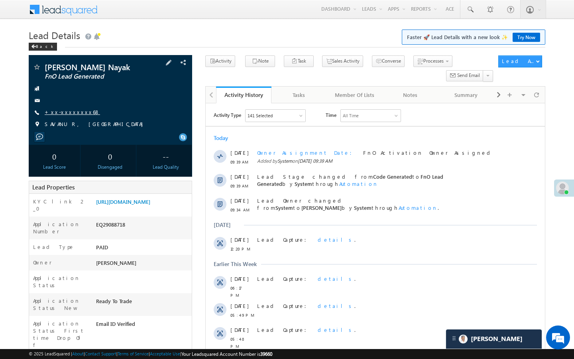
click at [65, 112] on link "+xx-xxxxxxxx68" at bounding box center [72, 111] width 55 height 7
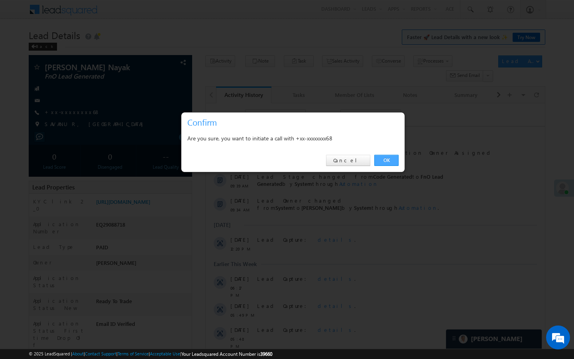
click at [393, 163] on link "OK" at bounding box center [386, 160] width 24 height 11
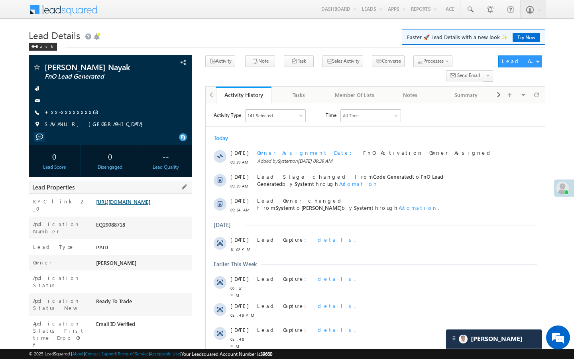
click at [146, 205] on link "[URL][DOMAIN_NAME]" at bounding box center [123, 201] width 54 height 7
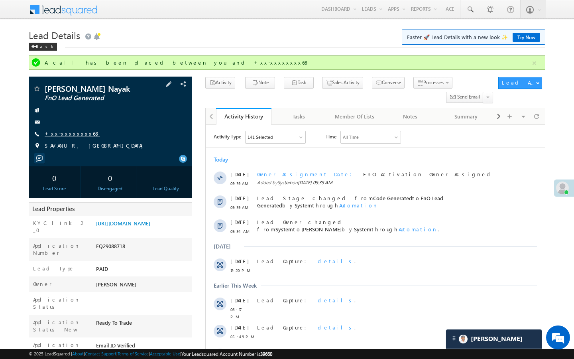
click at [72, 130] on link "+xx-xxxxxxxx68" at bounding box center [72, 133] width 55 height 7
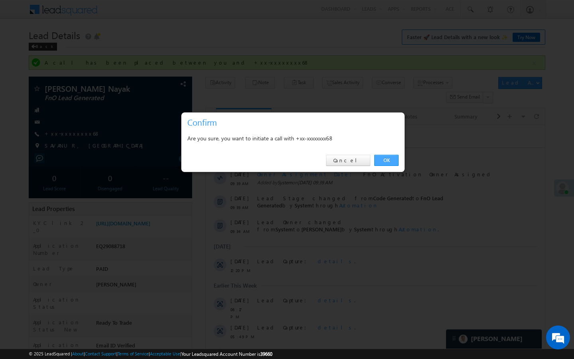
click at [383, 158] on link "OK" at bounding box center [386, 160] width 24 height 11
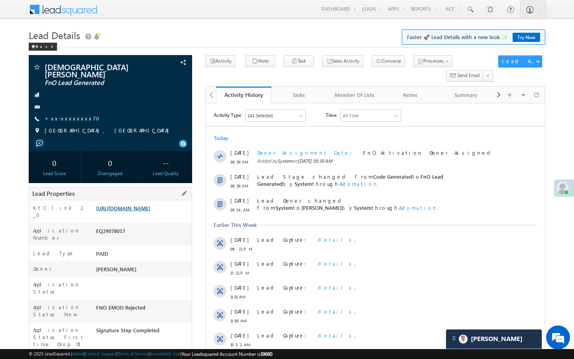
click at [150, 205] on link "[URL][DOMAIN_NAME]" at bounding box center [123, 208] width 54 height 7
click at [69, 116] on span "+xx-xxxxxxxx70" at bounding box center [75, 119] width 60 height 8
click at [84, 115] on div "+xx-xxxxxxxx70" at bounding box center [111, 119] width 156 height 8
click at [72, 115] on link "+xx-xxxxxxxx70" at bounding box center [75, 118] width 60 height 7
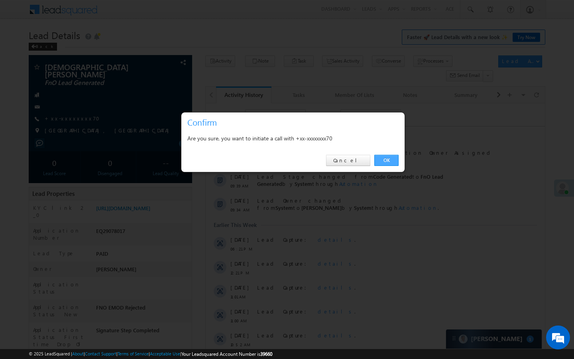
click at [384, 162] on link "OK" at bounding box center [386, 160] width 24 height 11
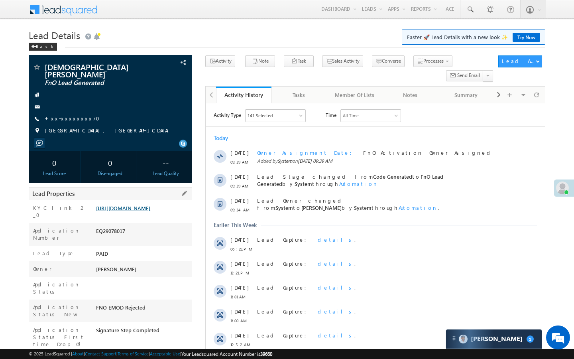
click at [150, 207] on link "https://angelbroking1-pk3em7sa.customui-test.leadsquared.com?leadId=b03d2cdc-d8…" at bounding box center [123, 208] width 54 height 7
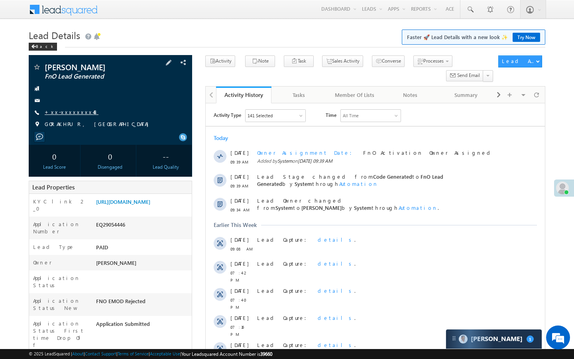
click at [73, 115] on link "+xx-xxxxxxxx48" at bounding box center [72, 111] width 54 height 7
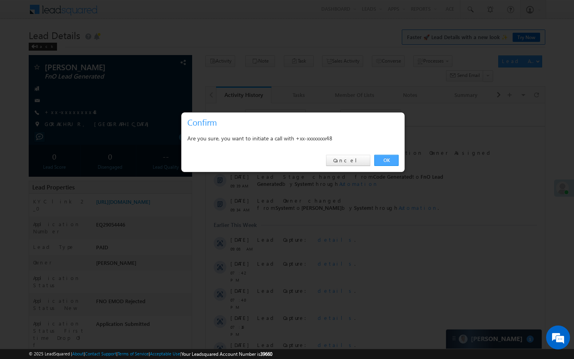
click at [386, 160] on link "OK" at bounding box center [386, 160] width 24 height 11
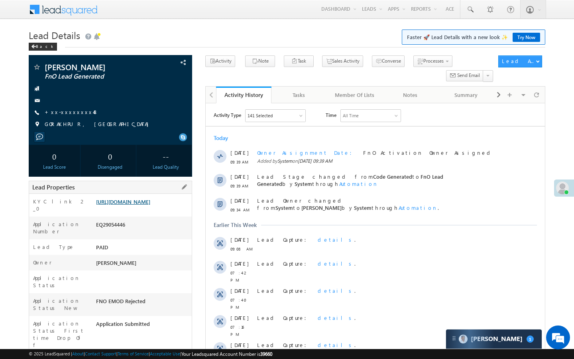
click at [150, 205] on link "https://angelbroking1-pk3em7sa.customui-test.leadsquared.com?leadId=5d24b78c-cf…" at bounding box center [123, 201] width 54 height 7
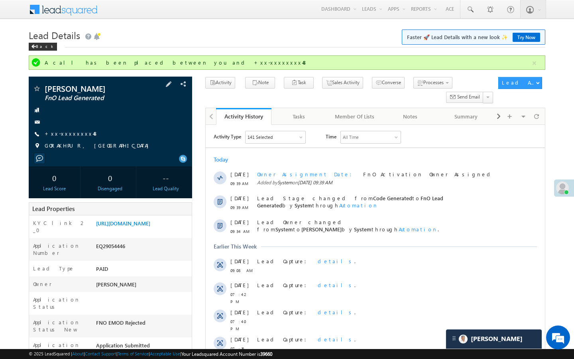
click at [77, 137] on span "+xx-xxxxxxxx48" at bounding box center [72, 134] width 54 height 8
click at [69, 133] on link "+xx-xxxxxxxx48" at bounding box center [72, 133] width 54 height 7
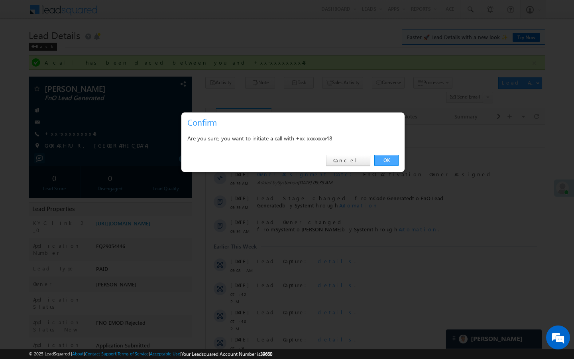
drag, startPoint x: 387, startPoint y: 156, endPoint x: 181, endPoint y: 60, distance: 226.9
click at [387, 156] on link "OK" at bounding box center [386, 160] width 24 height 11
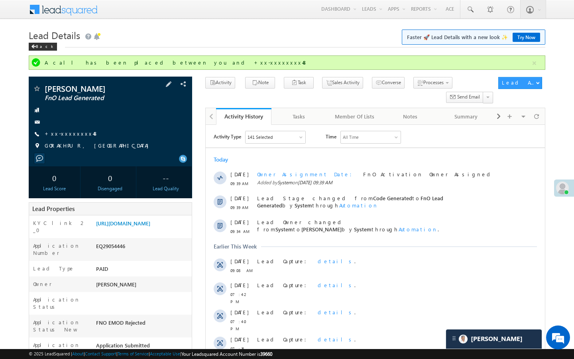
click at [66, 138] on span "+xx-xxxxxxxx48" at bounding box center [72, 134] width 54 height 8
click at [72, 135] on link "+xx-xxxxxxxx48" at bounding box center [72, 133] width 54 height 7
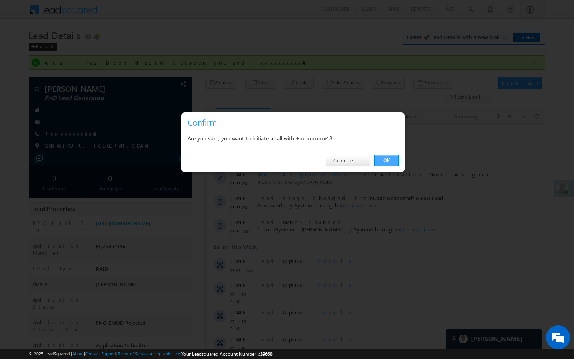
click at [376, 160] on link "OK" at bounding box center [386, 160] width 24 height 11
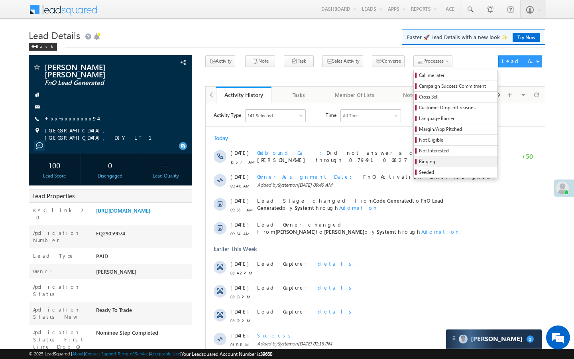
click at [419, 163] on span "Ringing" at bounding box center [457, 161] width 76 height 7
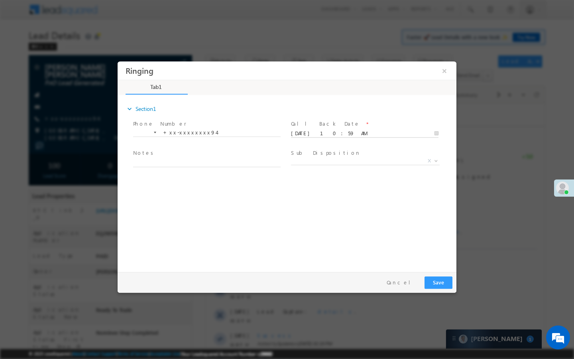
click at [362, 134] on body "Ringing ×" at bounding box center [287, 164] width 339 height 207
type input "[DATE] 10:59 AM"
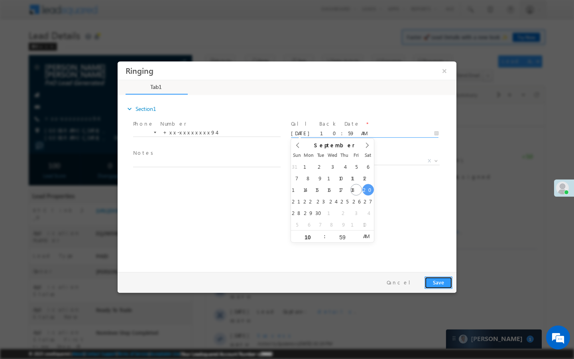
click at [447, 285] on button "Save" at bounding box center [439, 282] width 28 height 12
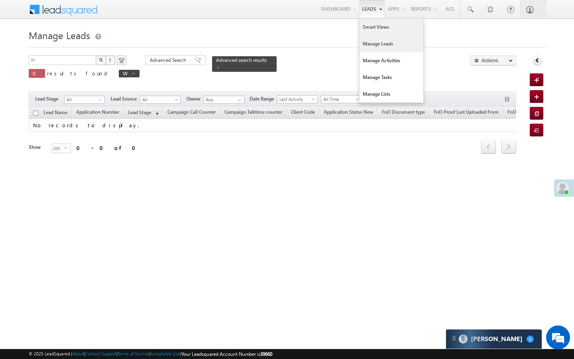
click at [367, 26] on link "Smart Views" at bounding box center [392, 27] width 64 height 17
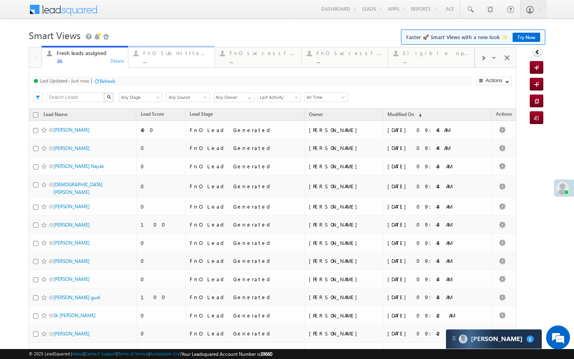
click at [158, 49] on div "FnO Submittted Leads ..." at bounding box center [176, 56] width 67 height 16
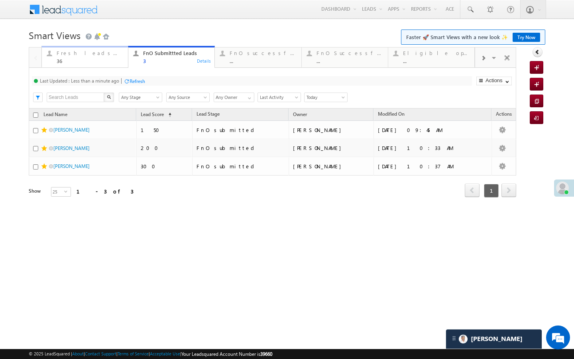
click at [114, 61] on div "36" at bounding box center [90, 61] width 67 height 6
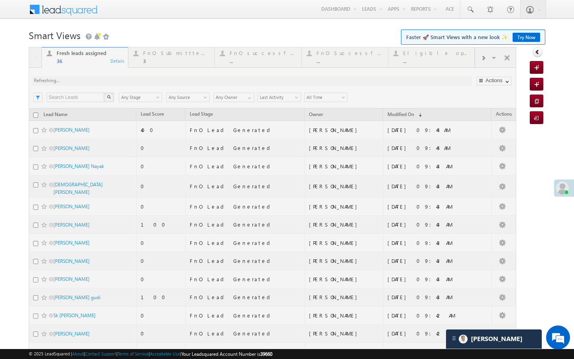
click at [116, 82] on div at bounding box center [273, 336] width 488 height 579
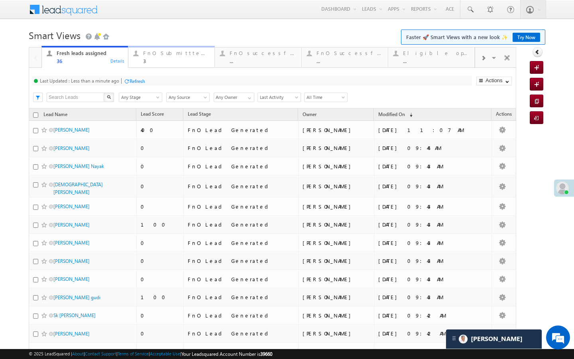
drag, startPoint x: 158, startPoint y: 65, endPoint x: 126, endPoint y: 95, distance: 43.5
click at [158, 65] on link "FnO Submittted Leads 3 Details" at bounding box center [171, 57] width 87 height 22
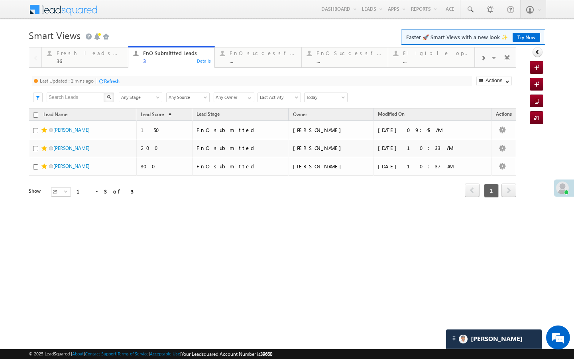
click at [115, 84] on div "Refresh" at bounding box center [112, 81] width 16 height 6
click at [105, 54] on div "Fresh leads assigned" at bounding box center [90, 53] width 67 height 6
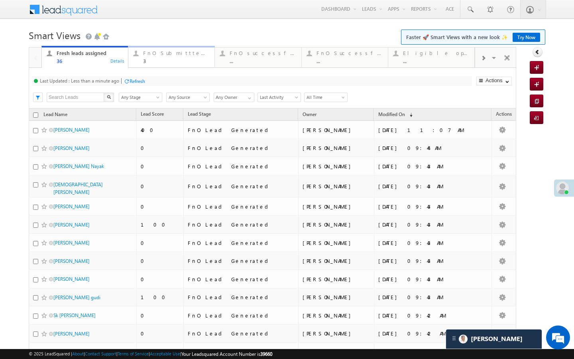
click at [177, 60] on div "3" at bounding box center [176, 61] width 67 height 6
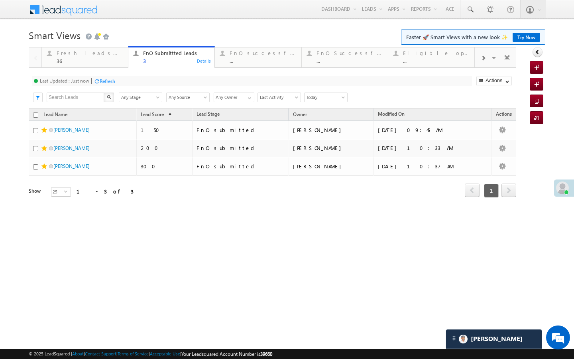
click at [114, 79] on div "Refresh" at bounding box center [108, 81] width 16 height 6
click at [111, 61] on div "36" at bounding box center [90, 61] width 67 height 6
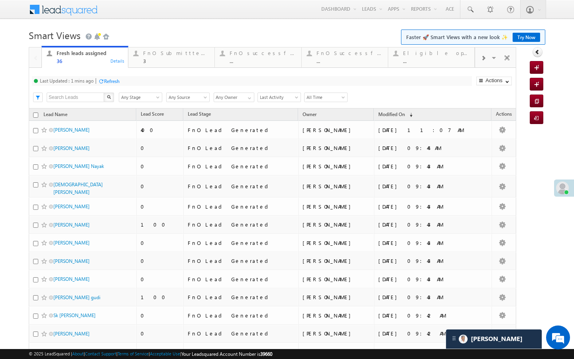
click at [120, 82] on div "Refresh" at bounding box center [112, 81] width 16 height 6
click at [162, 61] on div "3" at bounding box center [176, 61] width 67 height 6
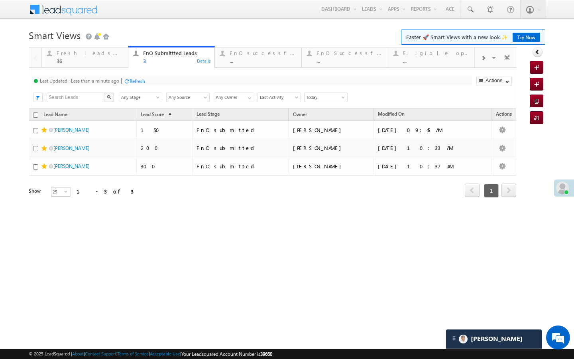
click at [128, 82] on div at bounding box center [127, 81] width 6 height 6
click at [142, 82] on div "Refresh" at bounding box center [138, 81] width 16 height 6
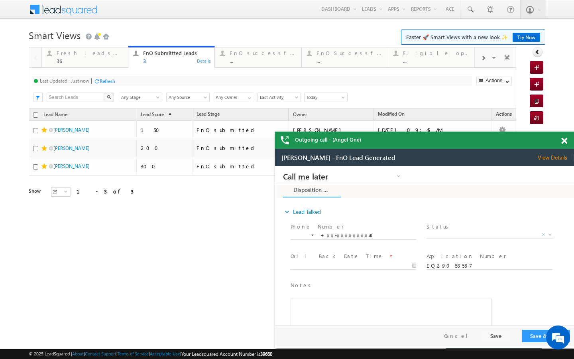
click at [485, 63] on div at bounding box center [483, 58] width 16 height 18
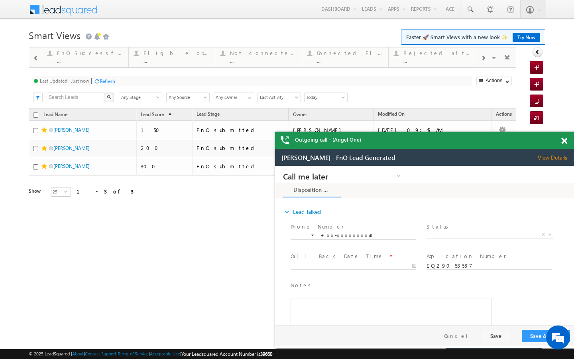
click at [484, 62] on div at bounding box center [483, 58] width 16 height 18
click at [411, 62] on div "..." at bounding box center [437, 61] width 66 height 6
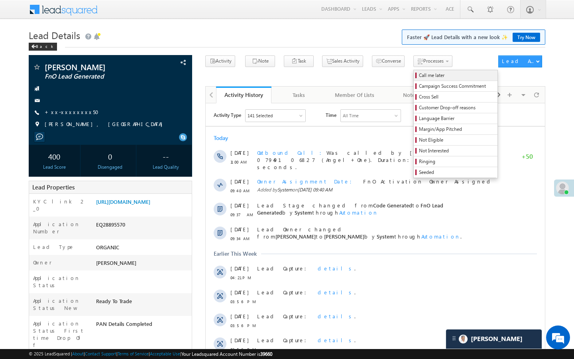
click at [419, 74] on span "Call me later" at bounding box center [457, 75] width 76 height 7
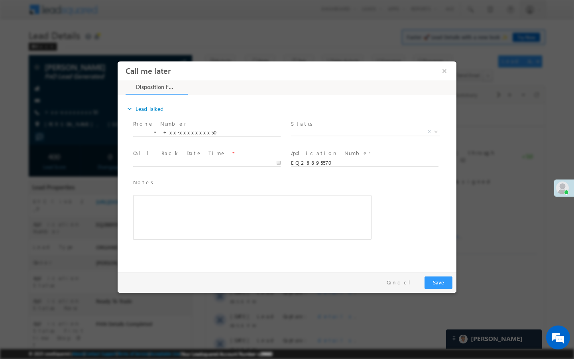
click at [378, 123] on span "Status *" at bounding box center [364, 124] width 147 height 9
click at [378, 130] on span "X" at bounding box center [365, 132] width 149 height 8
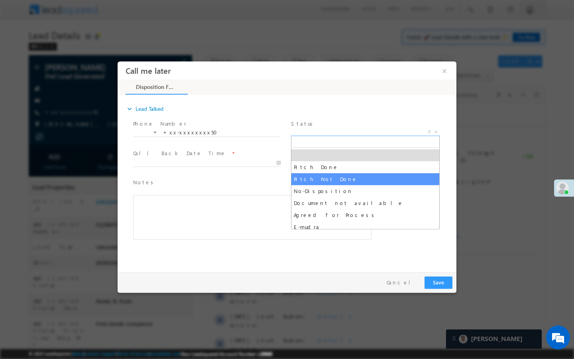
select select "Pitch Not Done"
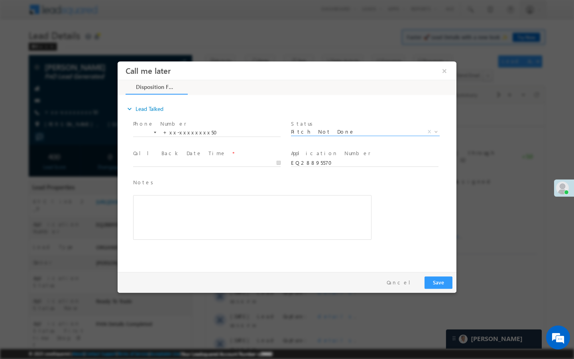
click at [258, 167] on span at bounding box center [206, 170] width 147 height 9
type input "[DATE] 11:05 AM"
click at [262, 162] on input "[DATE] 11:05 AM" at bounding box center [207, 163] width 148 height 8
click at [438, 279] on button "Save" at bounding box center [439, 282] width 28 height 12
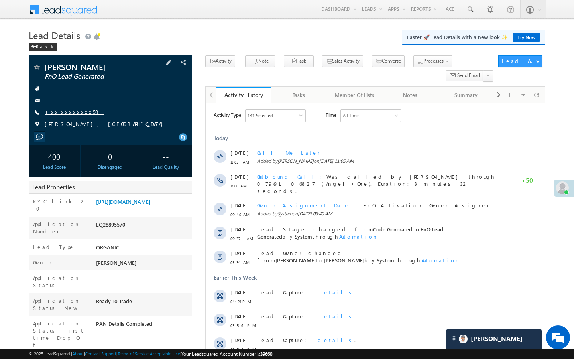
click at [69, 110] on link "+xx-xxxxxxxx50" at bounding box center [74, 111] width 59 height 7
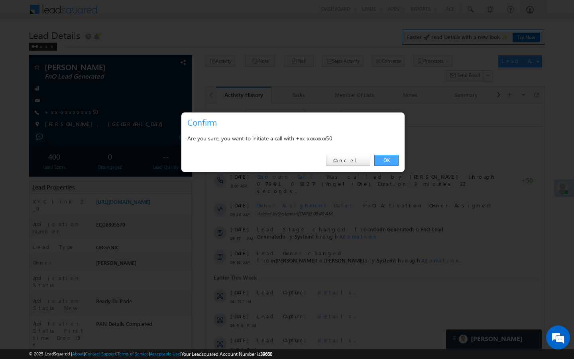
drag, startPoint x: 387, startPoint y: 157, endPoint x: 181, endPoint y: 55, distance: 229.9
click at [387, 157] on link "OK" at bounding box center [386, 160] width 24 height 11
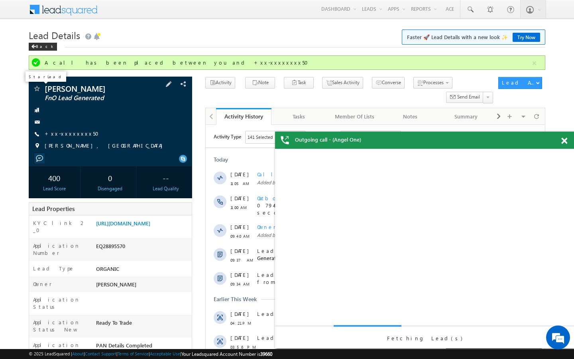
click at [38, 86] on span at bounding box center [37, 89] width 8 height 8
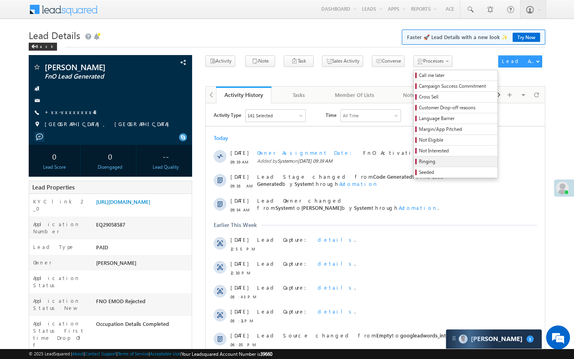
click at [419, 162] on span "Ringing" at bounding box center [457, 161] width 76 height 7
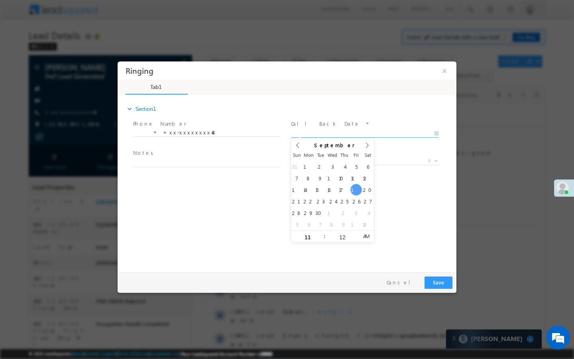
type input "09/19/25 11:12 AM"
click at [388, 130] on input "09/19/25 11:12 AM" at bounding box center [365, 134] width 148 height 8
click at [439, 284] on button "Save" at bounding box center [439, 282] width 28 height 12
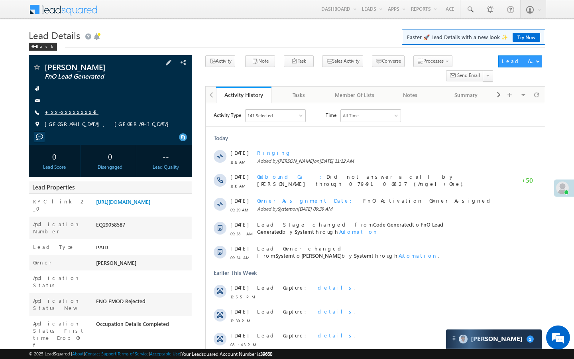
click at [70, 114] on link "+xx-xxxxxxxx48" at bounding box center [72, 111] width 54 height 7
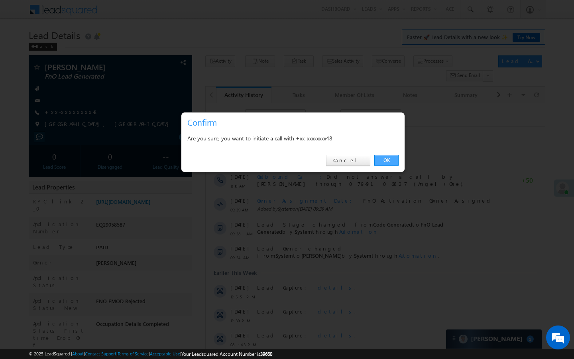
click at [388, 159] on link "OK" at bounding box center [386, 160] width 24 height 11
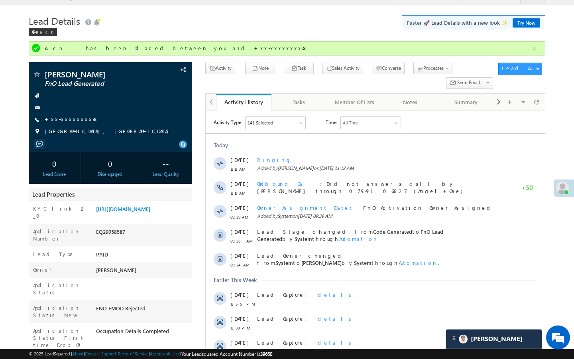
scroll to position [16, 0]
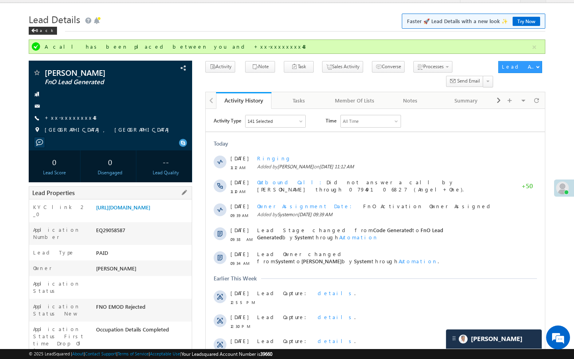
drag, startPoint x: 96, startPoint y: 344, endPoint x: 148, endPoint y: 344, distance: 52.6
copy div "AABJ845891"
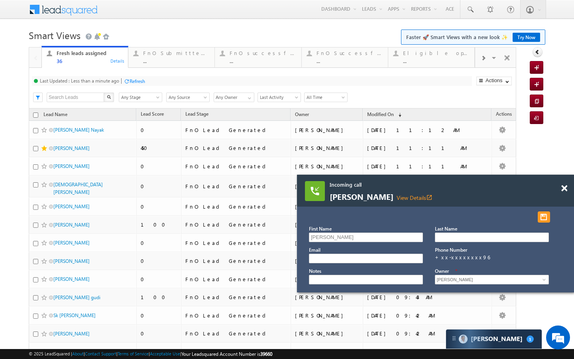
click at [370, 201] on div "Incoming call SAHIL View Details open_in_new" at bounding box center [435, 191] width 277 height 32
click at [397, 197] on link "View Details open_in_new" at bounding box center [415, 198] width 36 height 8
click at [148, 63] on div "..." at bounding box center [176, 61] width 67 height 6
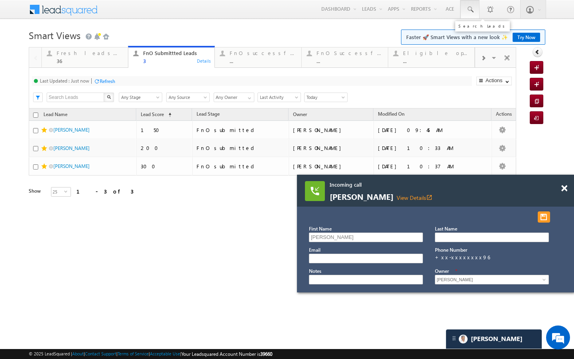
click at [466, 12] on span at bounding box center [470, 10] width 8 height 8
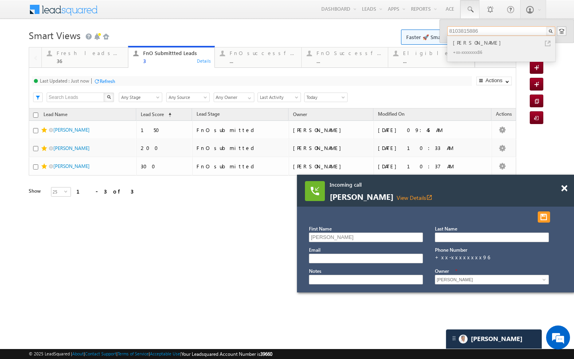
type input "8103815886"
click at [548, 44] on link at bounding box center [548, 44] width 6 height 6
click at [113, 66] on link "Fresh leads assigned 36 Details" at bounding box center [84, 57] width 87 height 22
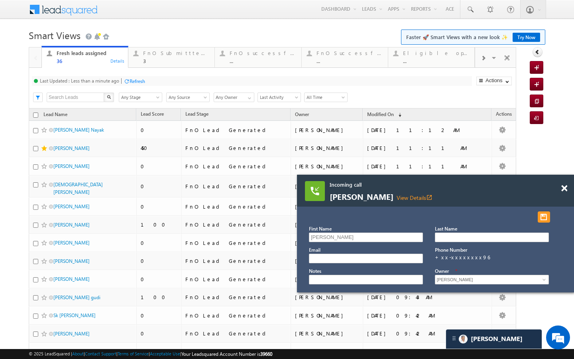
click at [128, 79] on div at bounding box center [127, 81] width 6 height 6
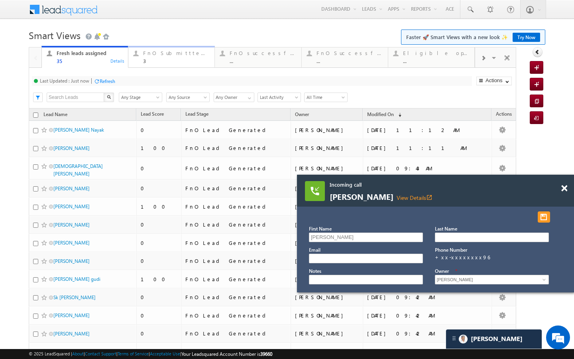
drag, startPoint x: 149, startPoint y: 57, endPoint x: 126, endPoint y: 75, distance: 29.0
click at [149, 57] on div "FnO Submittted Leads 3" at bounding box center [176, 56] width 67 height 16
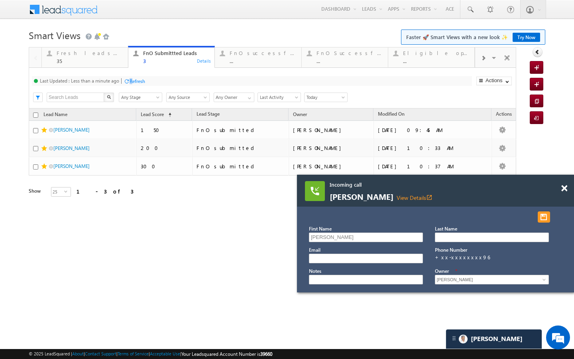
click at [132, 80] on div "Refresh" at bounding box center [138, 81] width 16 height 6
click at [109, 83] on div "Refresh" at bounding box center [108, 81] width 16 height 6
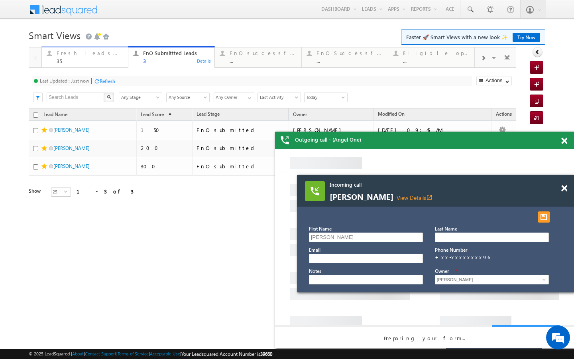
click at [115, 55] on div "Fresh leads assigned" at bounding box center [90, 53] width 67 height 6
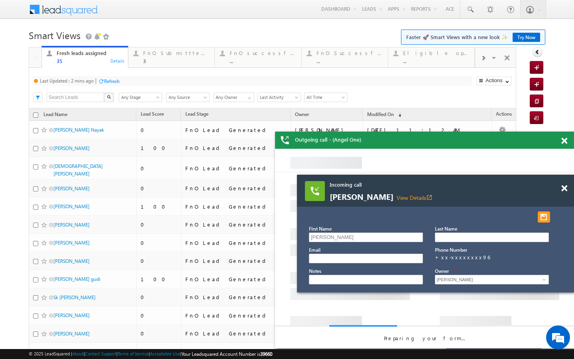
click at [114, 82] on div "Refresh" at bounding box center [112, 81] width 16 height 6
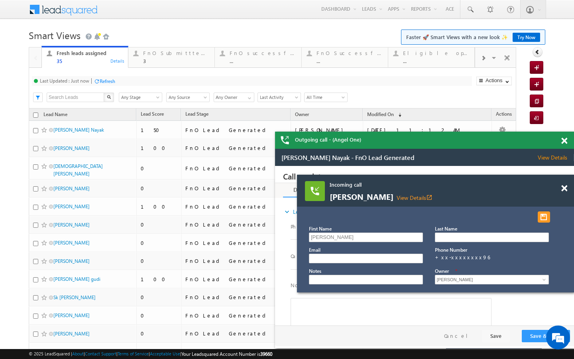
click at [150, 46] on div "Fresh leads assigned 35 Details FnO Submittted Leads 3 Details FnO successful t…" at bounding box center [257, 56] width 433 height 22
drag, startPoint x: 154, startPoint y: 54, endPoint x: 131, endPoint y: 79, distance: 33.0
click at [154, 54] on div "FnO Submittted Leads" at bounding box center [176, 53] width 67 height 6
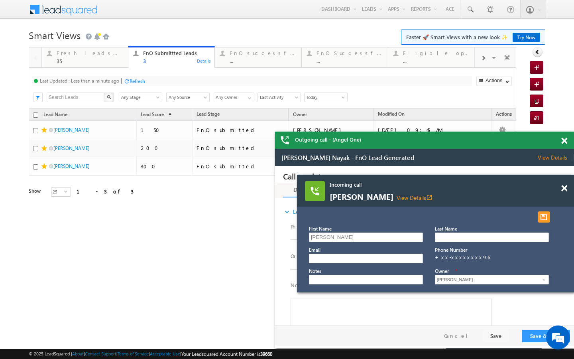
click at [132, 81] on div "Refresh" at bounding box center [138, 81] width 16 height 6
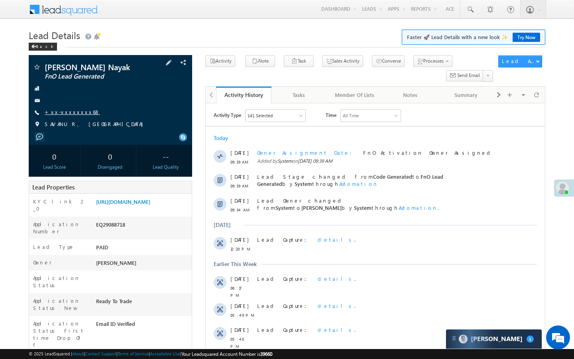
click at [74, 112] on link "+xx-xxxxxxxx68" at bounding box center [72, 111] width 55 height 7
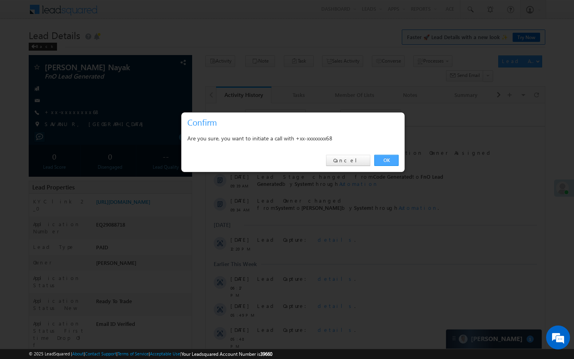
click at [396, 162] on link "OK" at bounding box center [386, 160] width 24 height 11
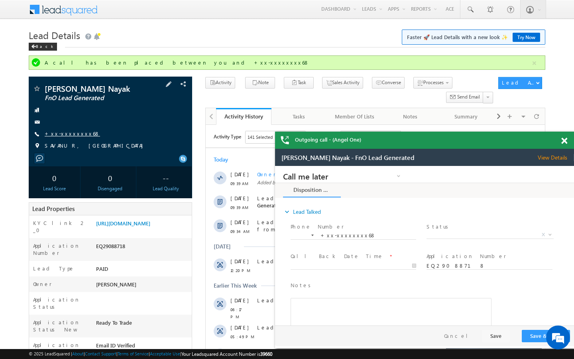
click at [77, 134] on link "+xx-xxxxxxxx68" at bounding box center [72, 133] width 55 height 7
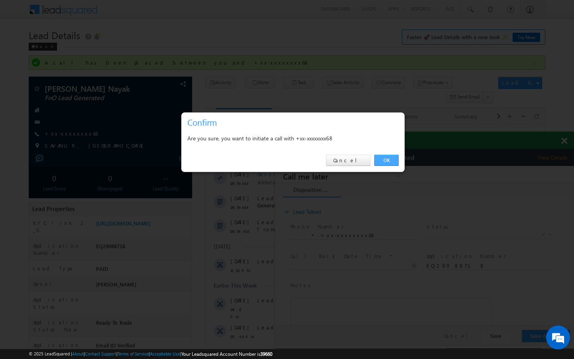
click at [394, 160] on link "OK" at bounding box center [386, 160] width 24 height 11
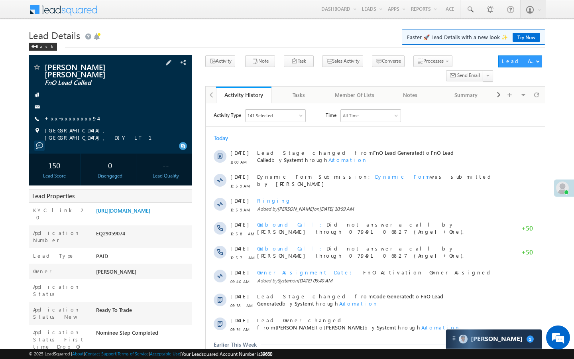
click at [67, 116] on link "+xx-xxxxxxxx94" at bounding box center [71, 118] width 53 height 7
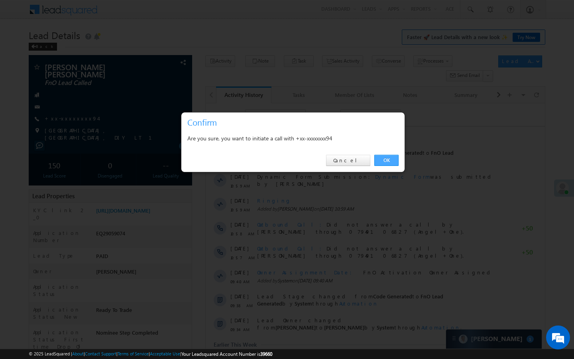
click at [386, 157] on link "OK" at bounding box center [386, 160] width 24 height 11
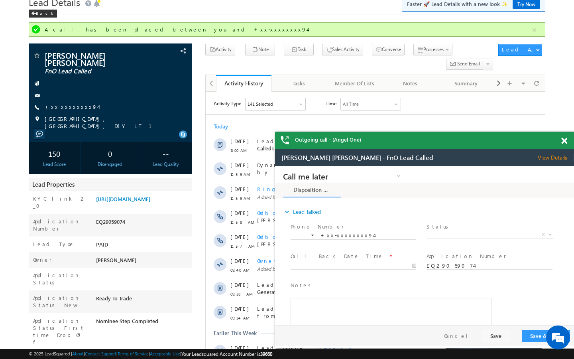
scroll to position [48, 0]
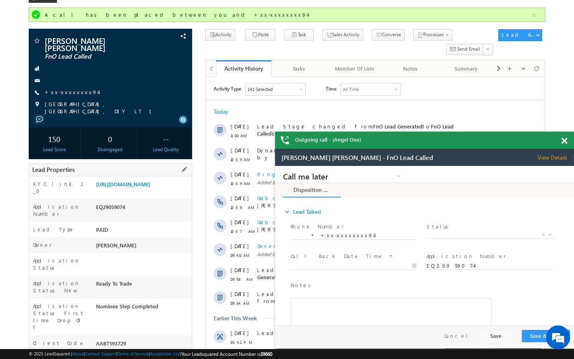
drag, startPoint x: 98, startPoint y: 319, endPoint x: 142, endPoint y: 319, distance: 43.9
click at [142, 339] on div "AABT593729" at bounding box center [143, 344] width 98 height 11
copy div "AABT593729"
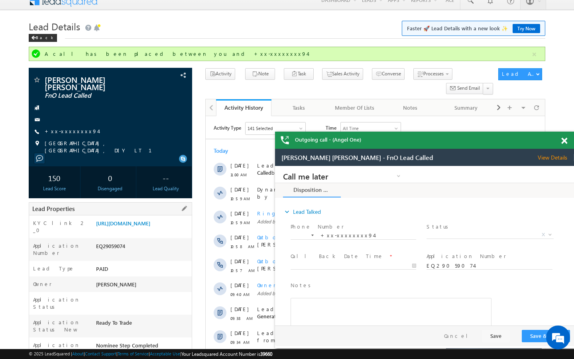
scroll to position [0, 0]
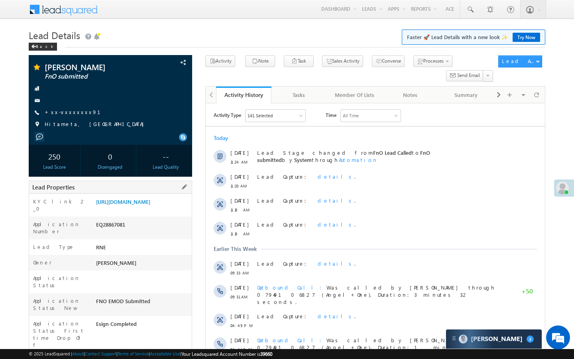
drag, startPoint x: 97, startPoint y: 338, endPoint x: 134, endPoint y: 338, distance: 37.5
click at [134, 357] on div "AABX716643" at bounding box center [143, 362] width 98 height 11
copy div "AABX716643"
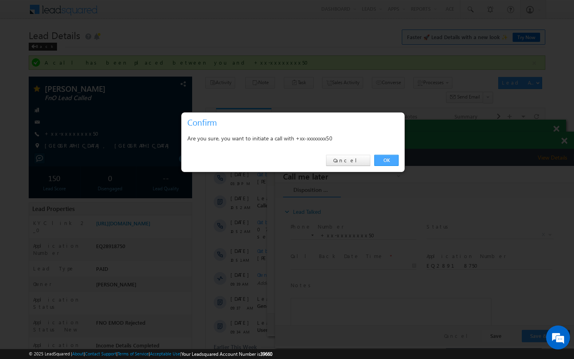
click at [381, 165] on link "OK" at bounding box center [386, 160] width 24 height 11
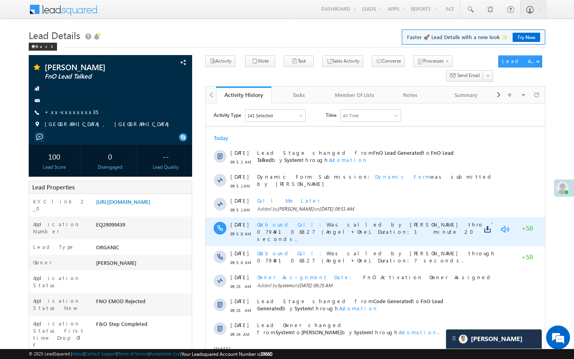
click at [506, 230] on link at bounding box center [505, 229] width 10 height 8
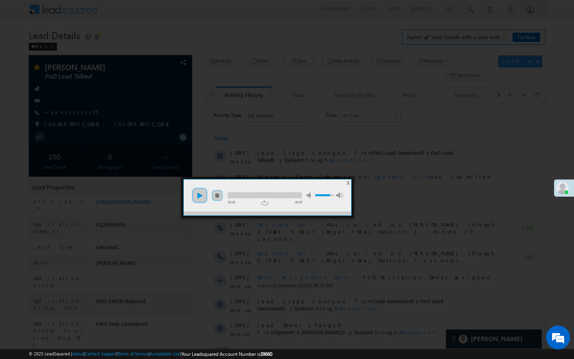
click at [202, 195] on link "play" at bounding box center [200, 195] width 16 height 16
click at [252, 195] on div at bounding box center [265, 195] width 74 height 6
click at [266, 195] on div at bounding box center [265, 195] width 74 height 6
click at [289, 197] on div at bounding box center [265, 195] width 74 height 6
click at [315, 156] on div at bounding box center [287, 179] width 574 height 359
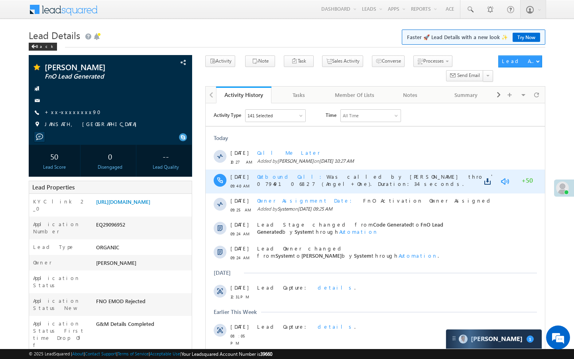
click at [505, 181] on link at bounding box center [505, 181] width 10 height 8
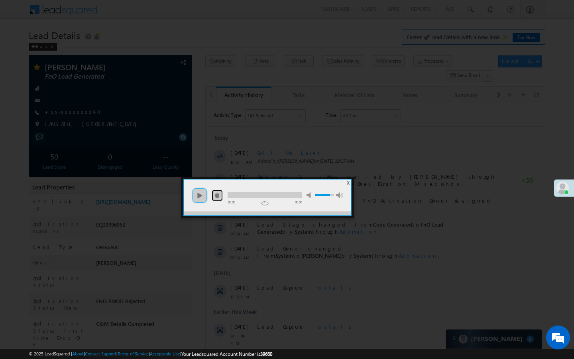
click at [212, 197] on link "stop" at bounding box center [217, 195] width 11 height 11
click at [205, 197] on link "play" at bounding box center [200, 195] width 16 height 16
click at [235, 197] on div at bounding box center [265, 195] width 74 height 6
click at [254, 197] on div at bounding box center [265, 195] width 74 height 6
click at [276, 197] on div at bounding box center [265, 195] width 74 height 6
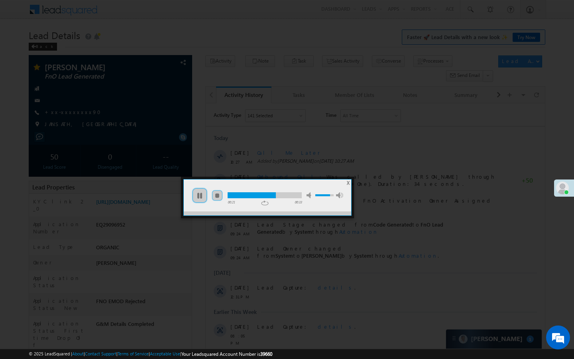
click at [291, 197] on div at bounding box center [265, 195] width 74 height 6
click at [349, 126] on div at bounding box center [287, 179] width 574 height 359
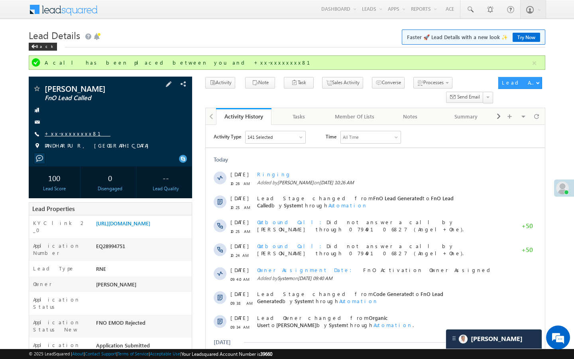
click at [74, 131] on link "+xx-xxxxxxxx81" at bounding box center [78, 133] width 66 height 7
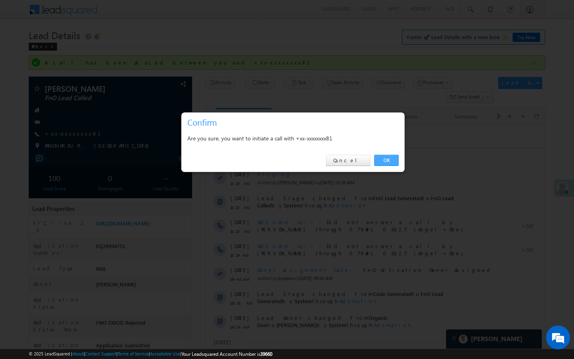
click at [394, 164] on link "OK" at bounding box center [386, 160] width 24 height 11
